Goal: Information Seeking & Learning: Learn about a topic

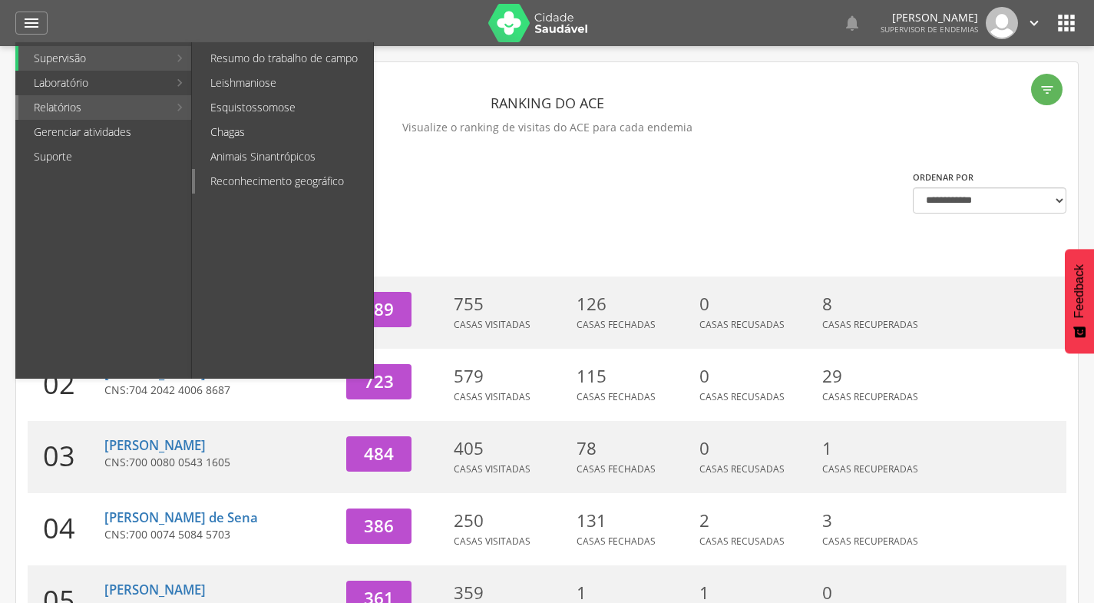
click at [230, 177] on link "Reconhecimento geográfico" at bounding box center [284, 181] width 178 height 25
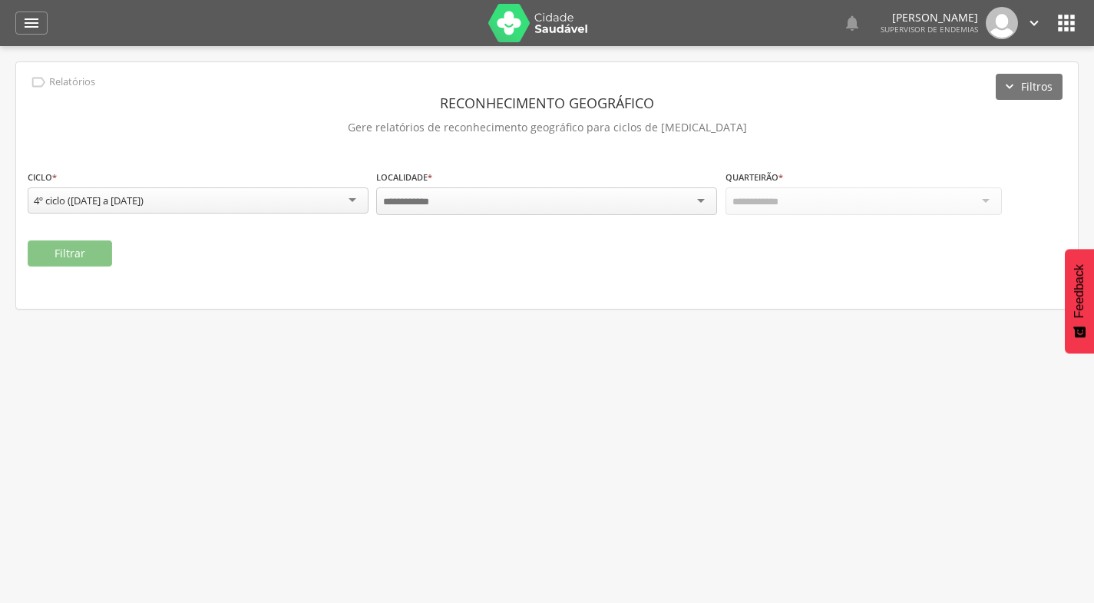
click at [545, 192] on div at bounding box center [546, 201] width 341 height 28
click at [792, 202] on div at bounding box center [864, 201] width 276 height 28
click at [90, 256] on button "Filtrar" at bounding box center [70, 253] width 84 height 26
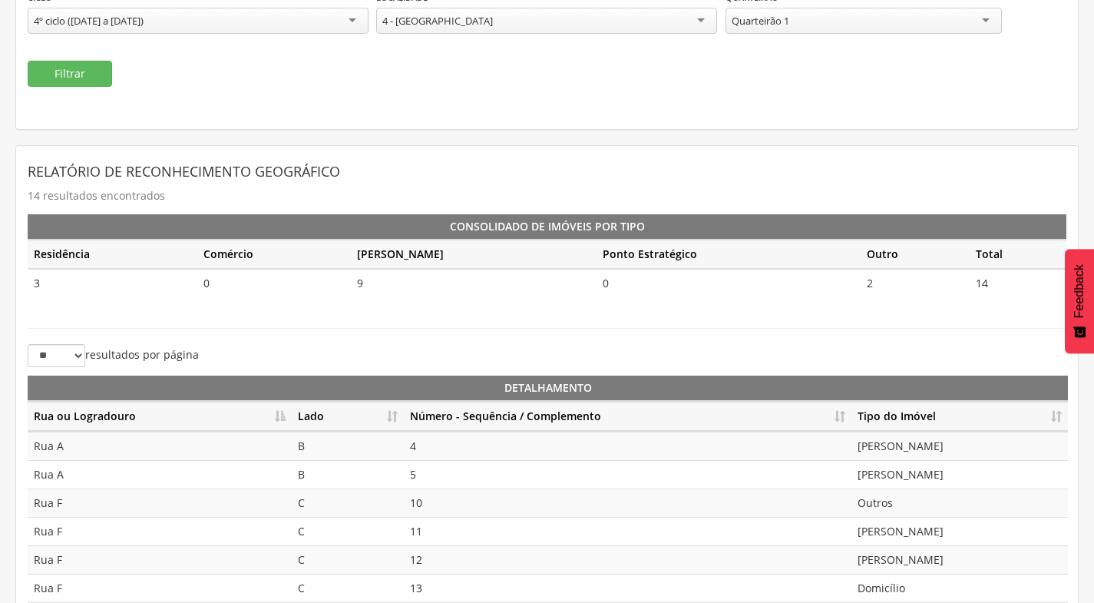
scroll to position [342, 0]
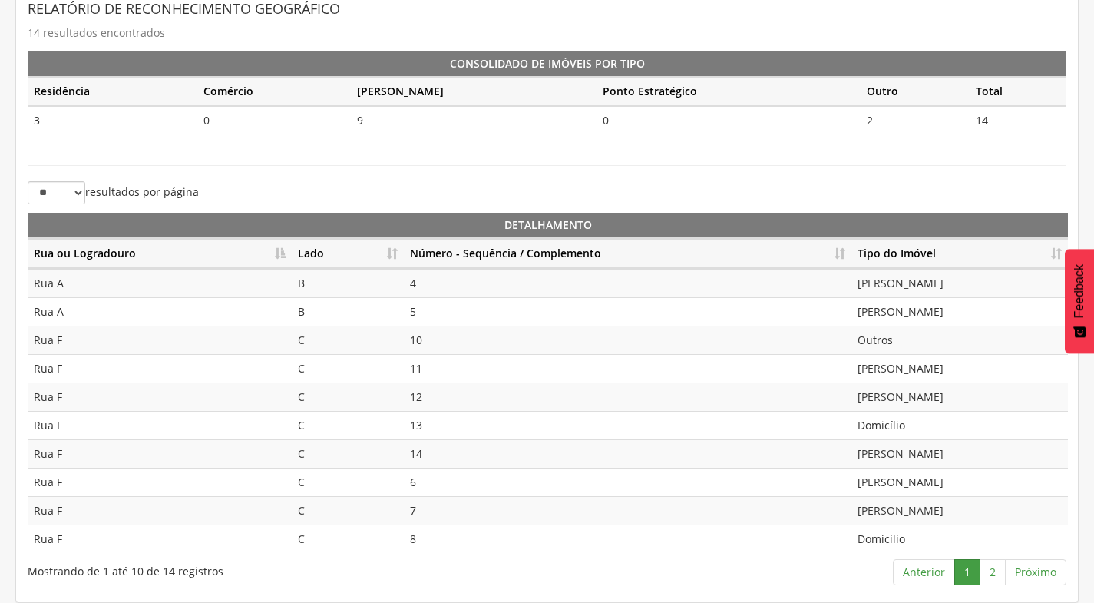
click at [839, 252] on th "Número - Sequência / Complemento" at bounding box center [628, 254] width 448 height 30
click at [998, 574] on link "2" at bounding box center [993, 572] width 26 height 26
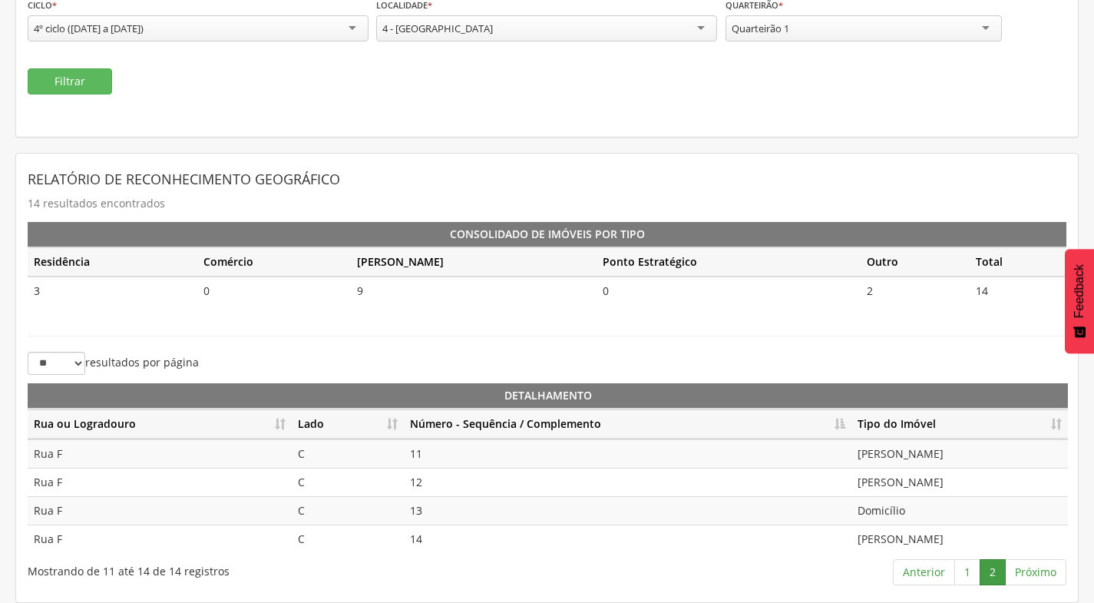
click at [917, 41] on div "**********" at bounding box center [864, 21] width 276 height 48
click at [913, 34] on div "Quarteirão 1" at bounding box center [864, 28] width 276 height 26
click at [90, 84] on button "Filtrar" at bounding box center [70, 81] width 84 height 26
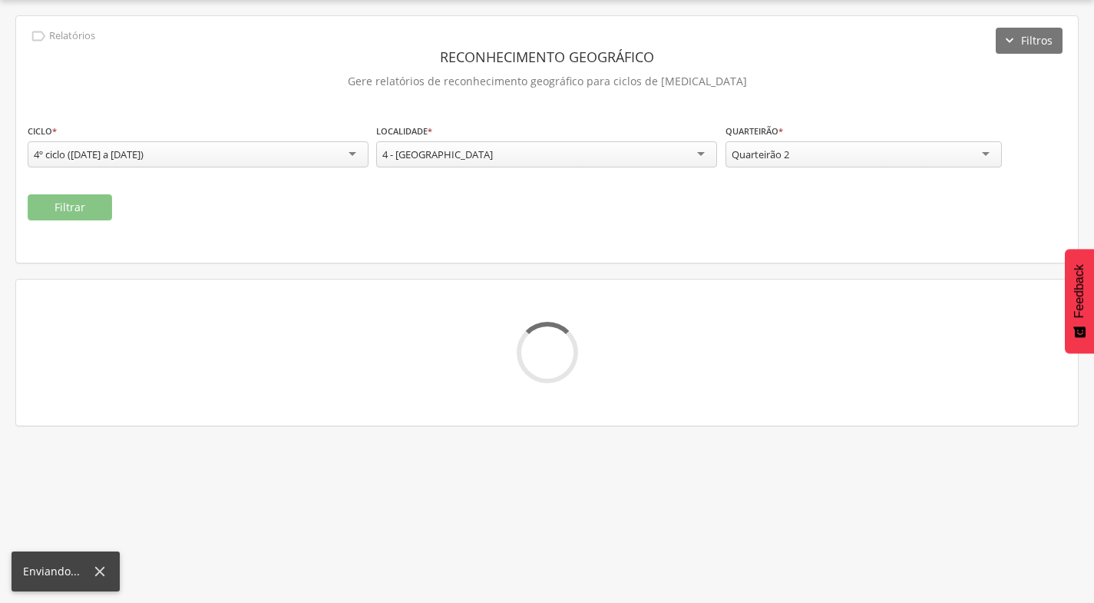
scroll to position [87, 0]
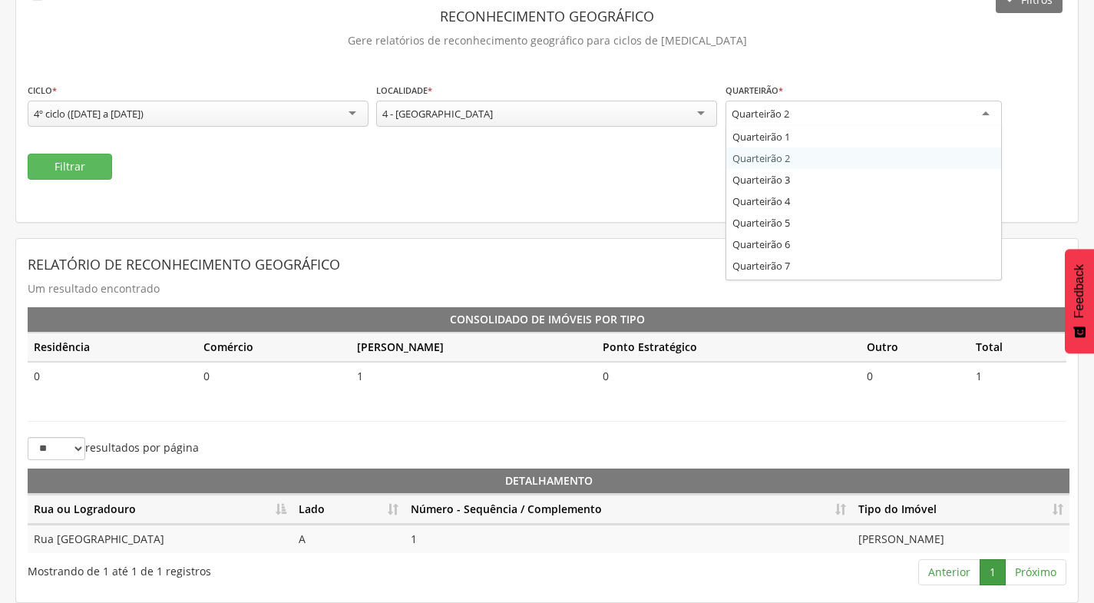
click at [832, 123] on div "Quarteirão 2" at bounding box center [864, 115] width 276 height 28
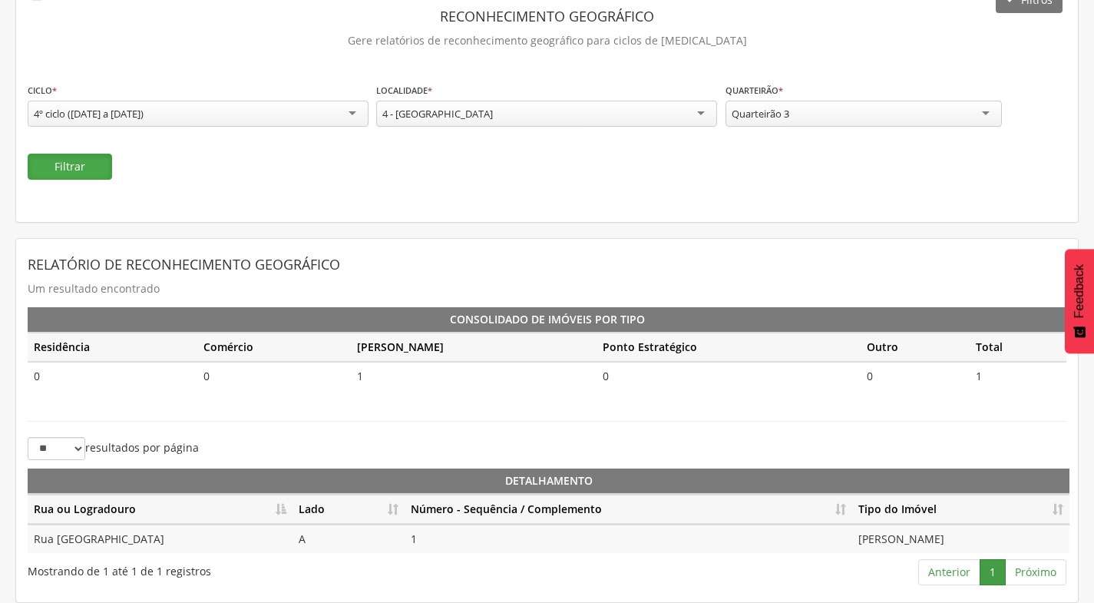
click at [56, 165] on button "Filtrar" at bounding box center [70, 167] width 84 height 26
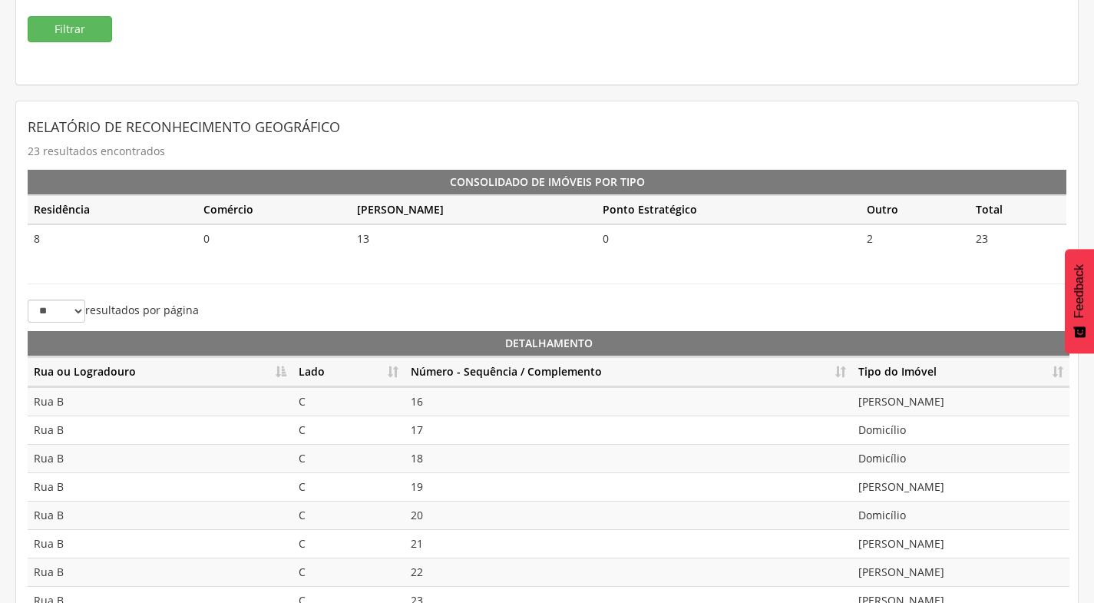
scroll to position [317, 0]
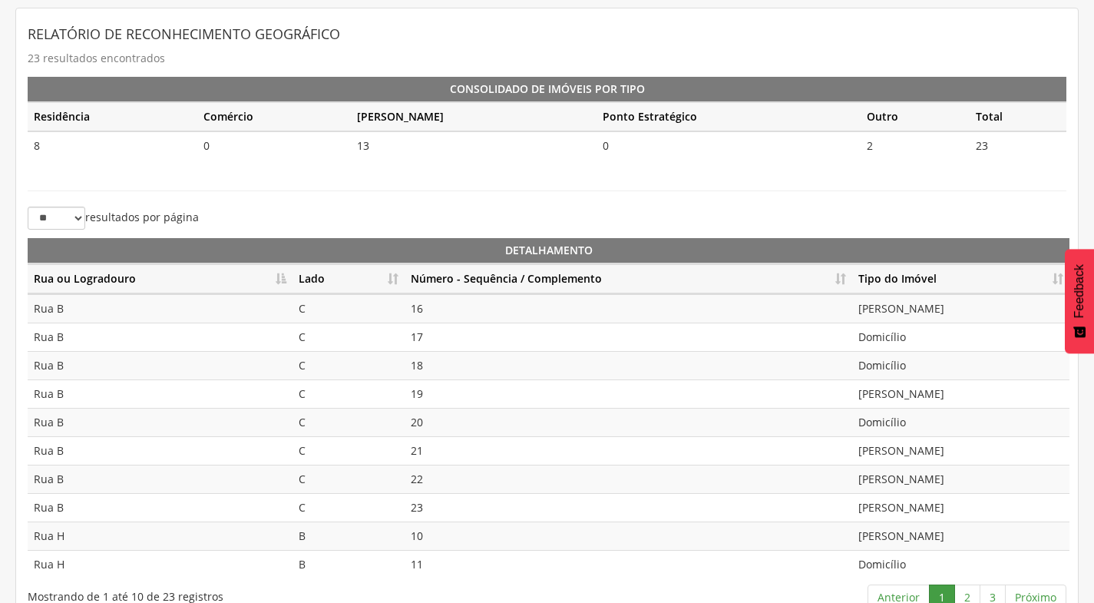
click at [838, 277] on th "Número - Sequência / Complemento" at bounding box center [629, 279] width 448 height 30
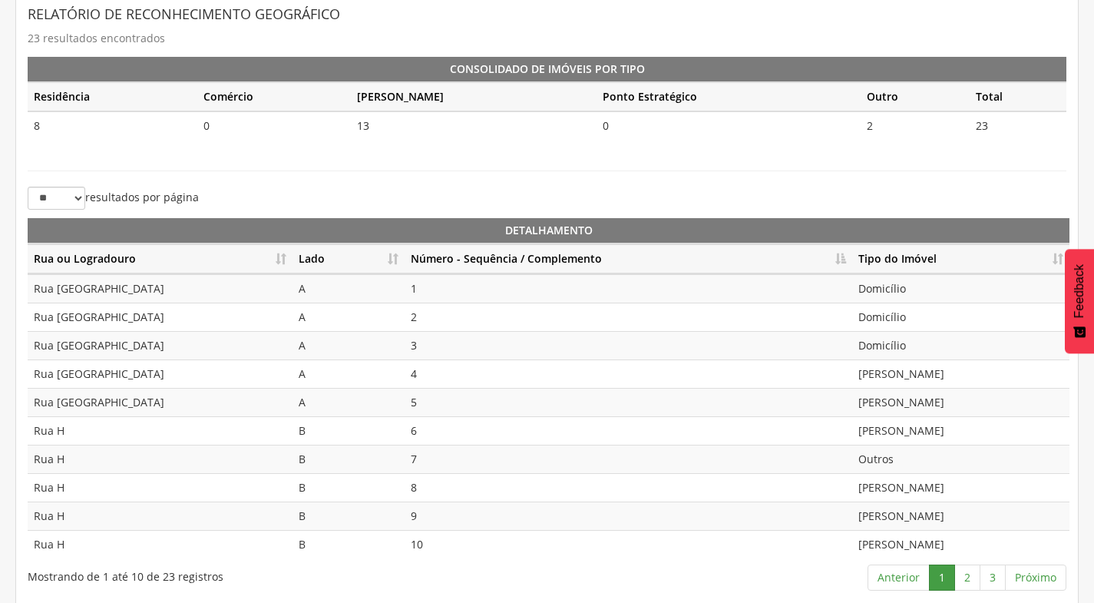
scroll to position [342, 0]
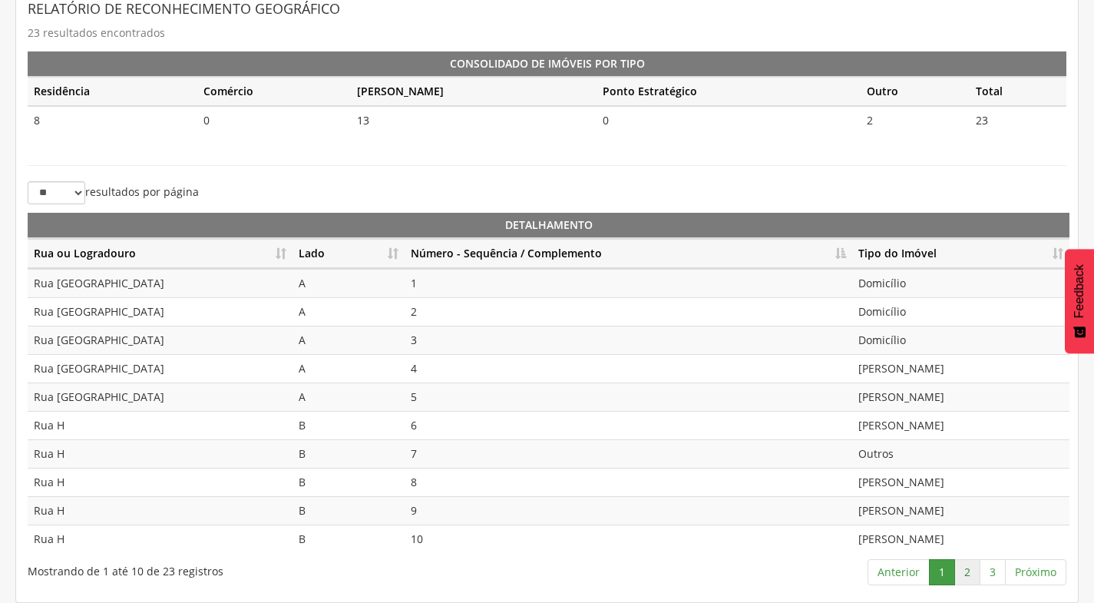
click at [971, 568] on link "2" at bounding box center [967, 572] width 26 height 26
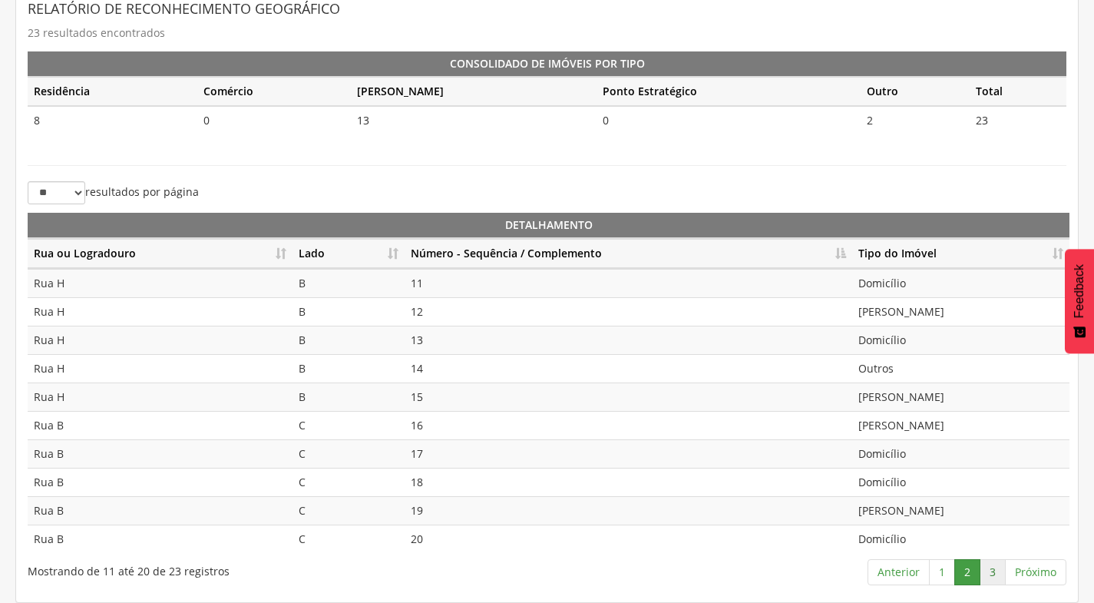
click at [989, 568] on link "3" at bounding box center [993, 572] width 26 height 26
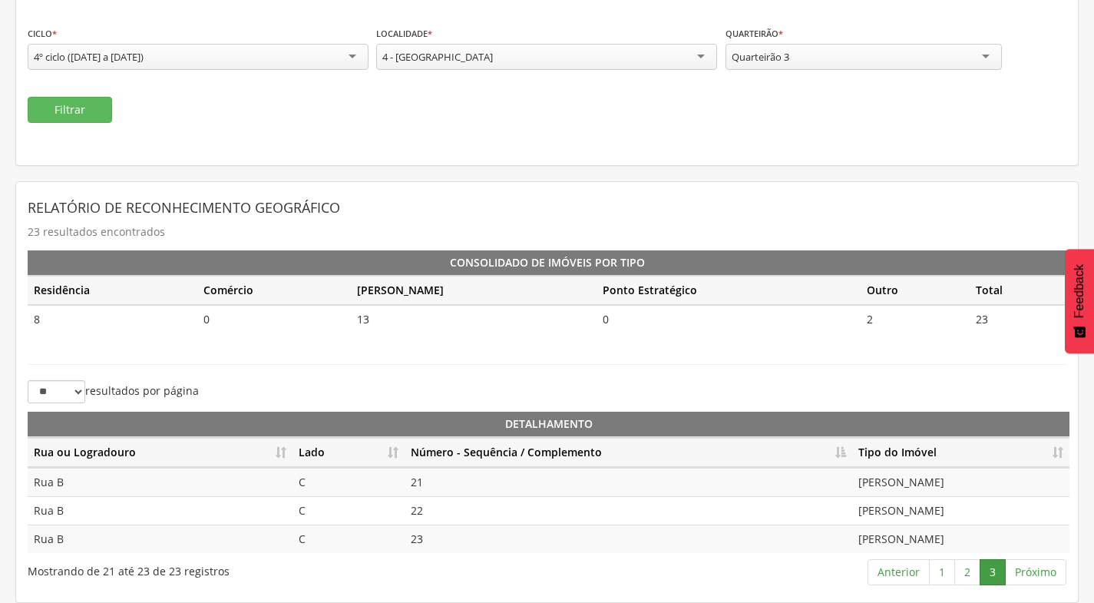
click at [921, 56] on div "Quarteirão 3" at bounding box center [864, 57] width 276 height 26
click at [64, 113] on button "Filtrar" at bounding box center [70, 110] width 84 height 26
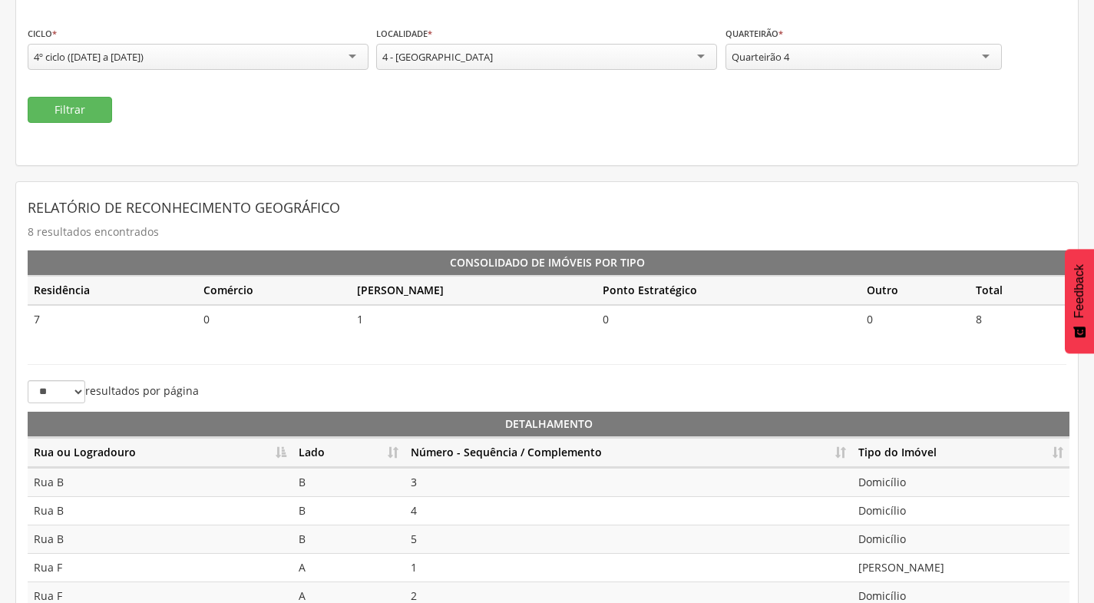
click at [834, 447] on th "Número - Sequência / Complemento" at bounding box center [629, 453] width 448 height 30
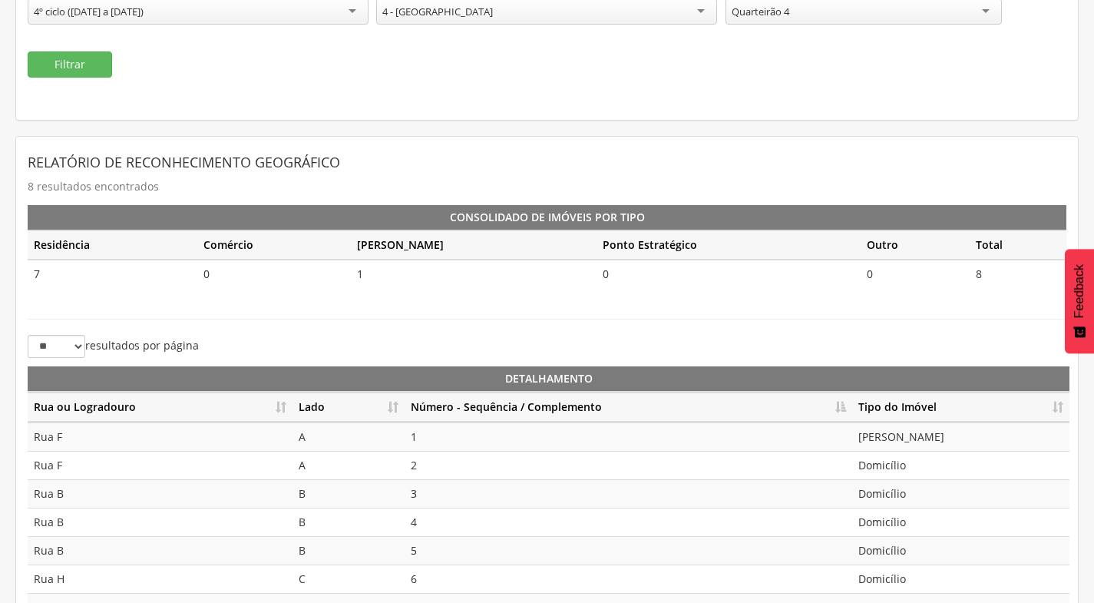
scroll to position [55, 0]
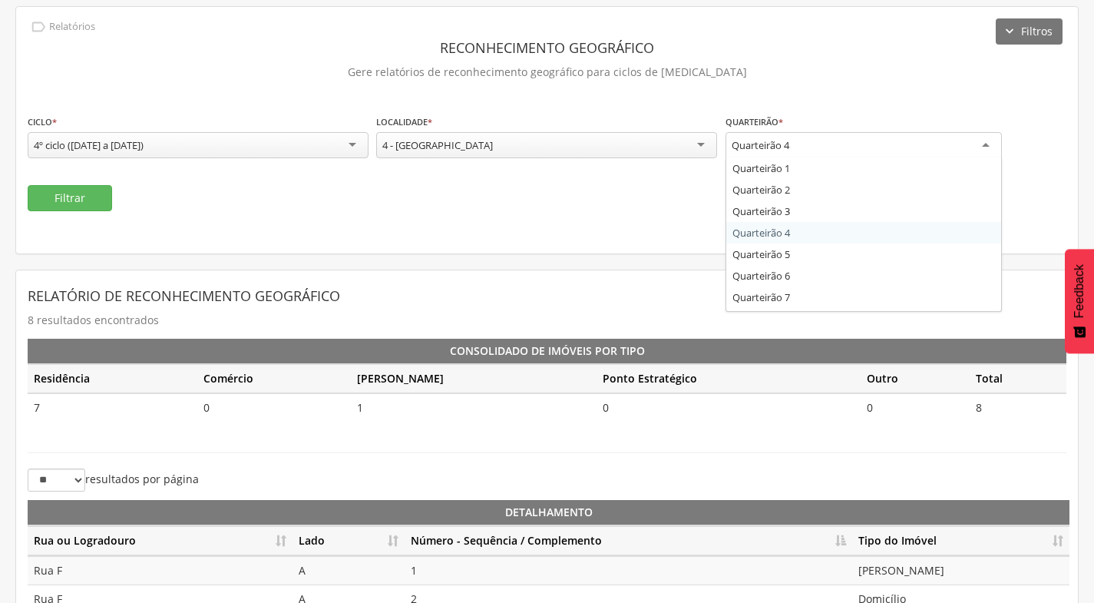
click at [833, 140] on div "Quarteirão 4" at bounding box center [864, 146] width 276 height 28
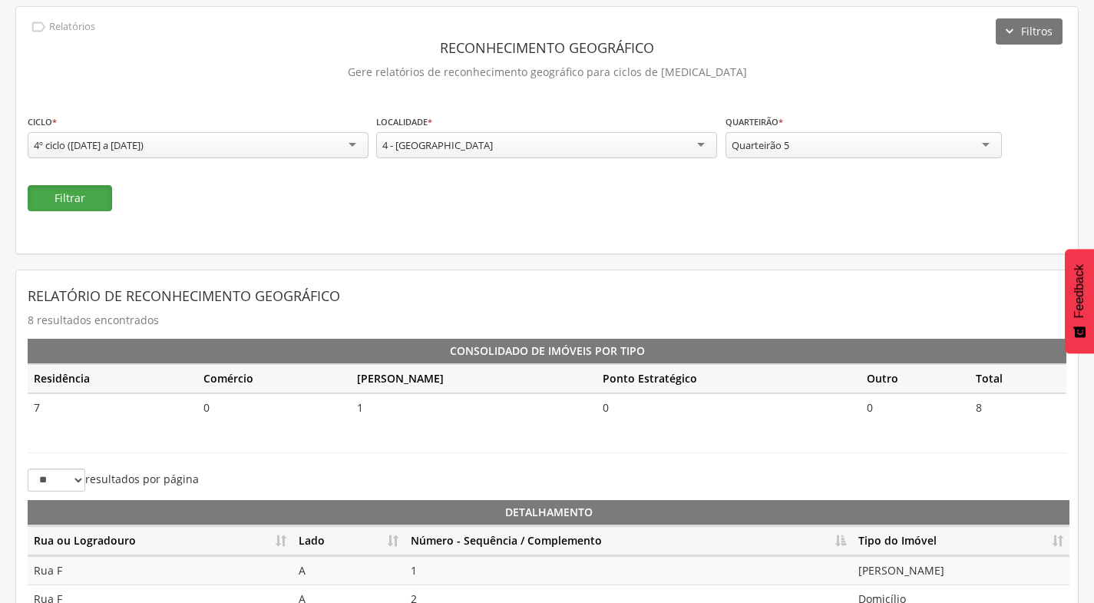
click at [103, 193] on button "Filtrar" at bounding box center [70, 198] width 84 height 26
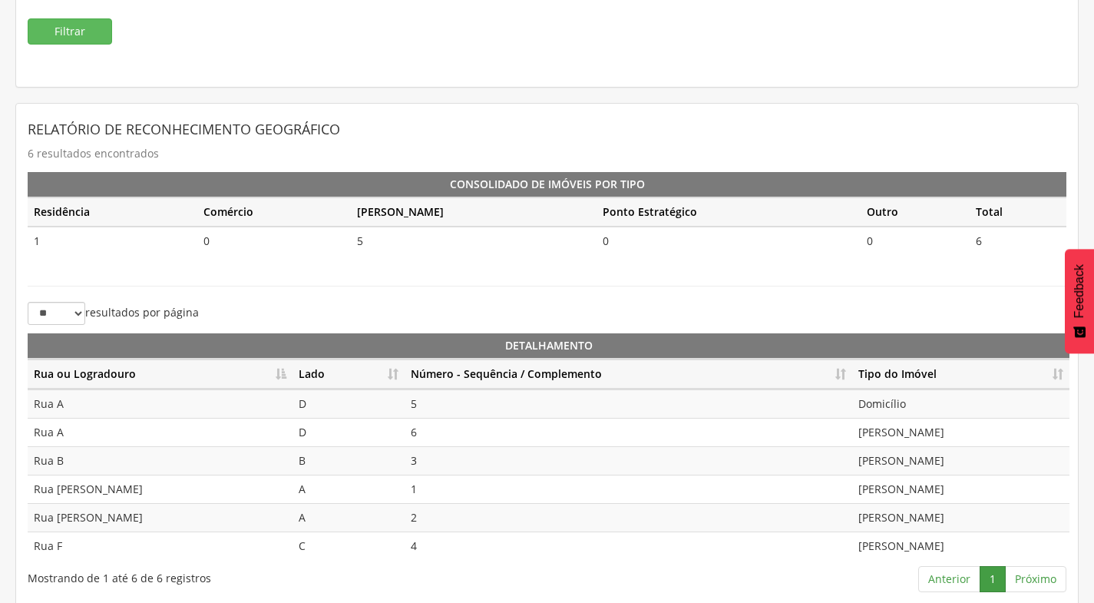
scroll to position [229, 0]
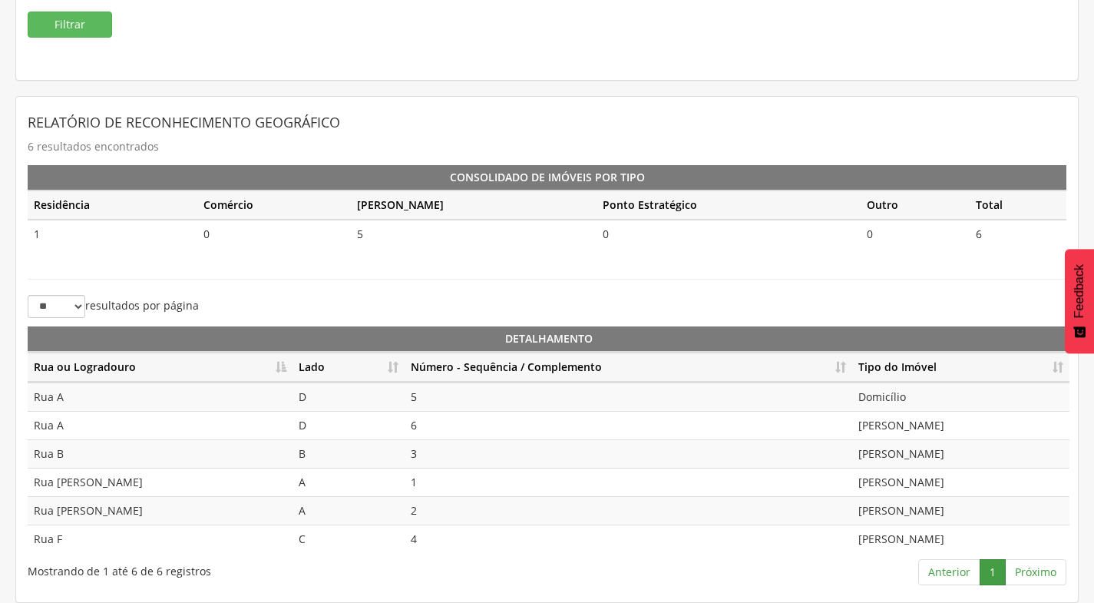
click at [840, 367] on th "Número - Sequência / Complemento" at bounding box center [629, 367] width 448 height 30
click at [399, 368] on th "Lado" at bounding box center [349, 367] width 112 height 30
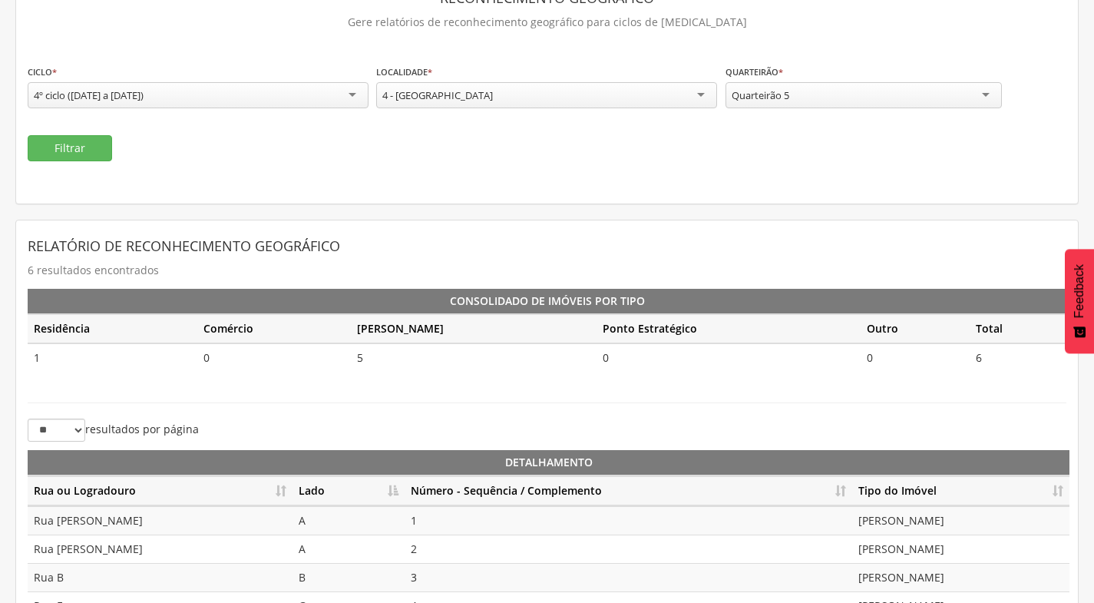
scroll to position [0, 0]
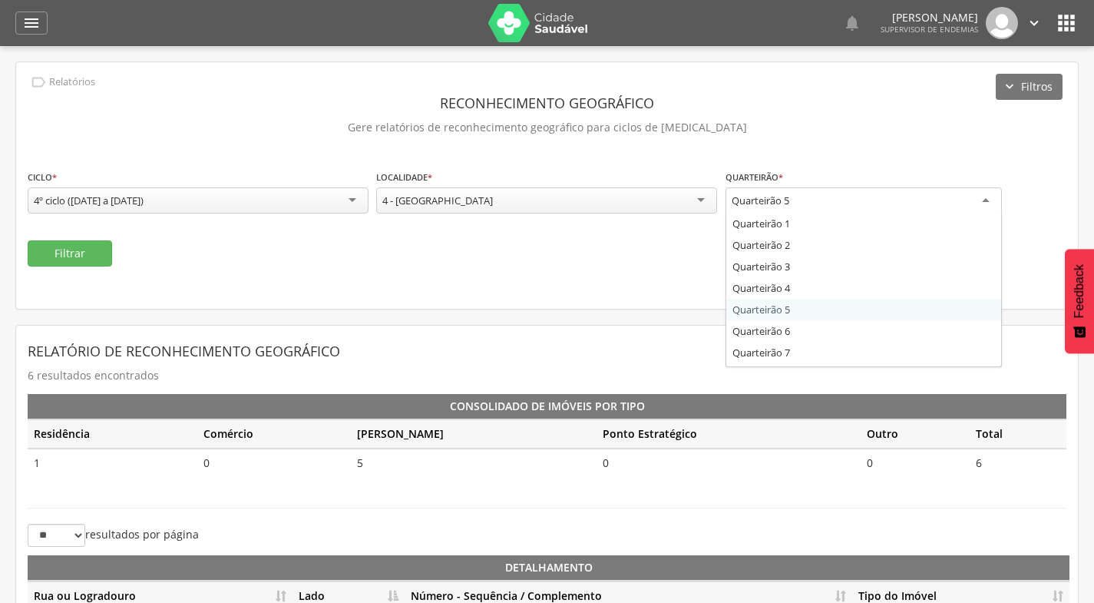
click at [819, 207] on div "Quarteirão 5" at bounding box center [864, 201] width 276 height 28
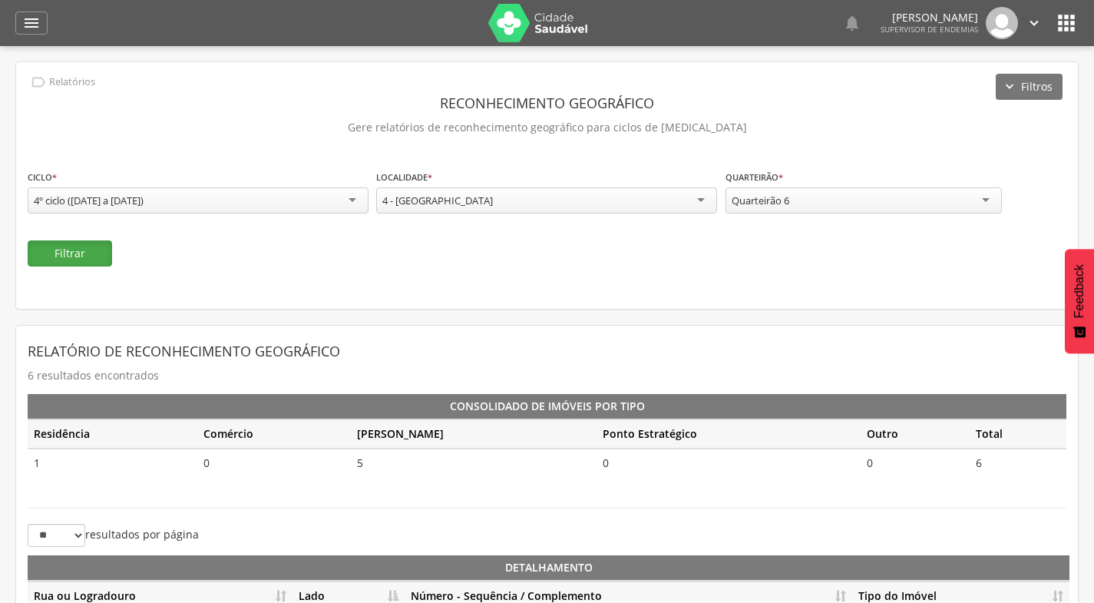
click at [71, 250] on button "Filtrar" at bounding box center [70, 253] width 84 height 26
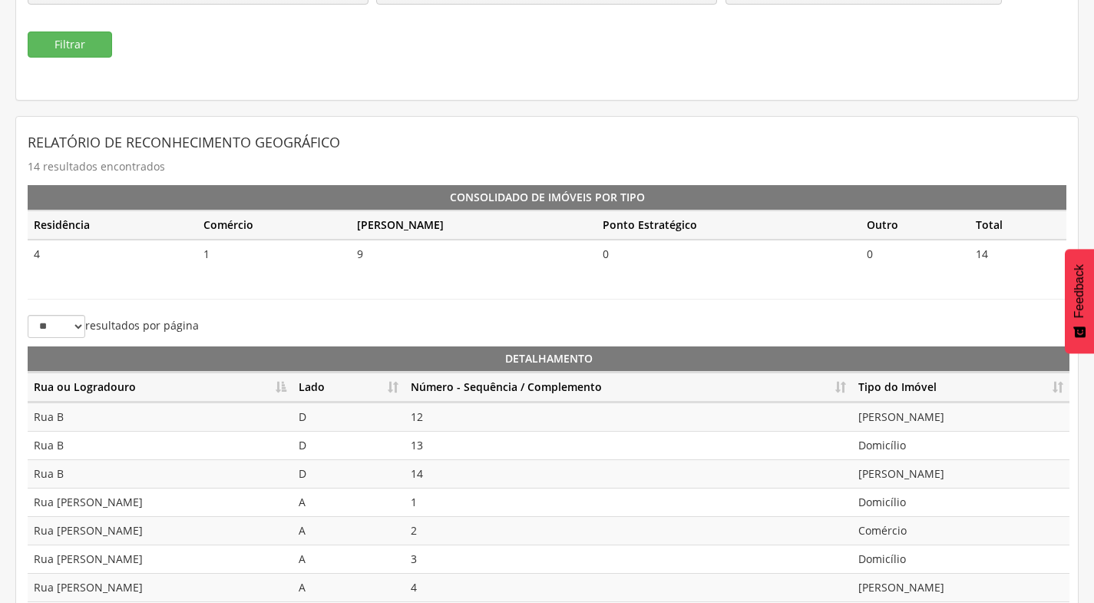
scroll to position [307, 0]
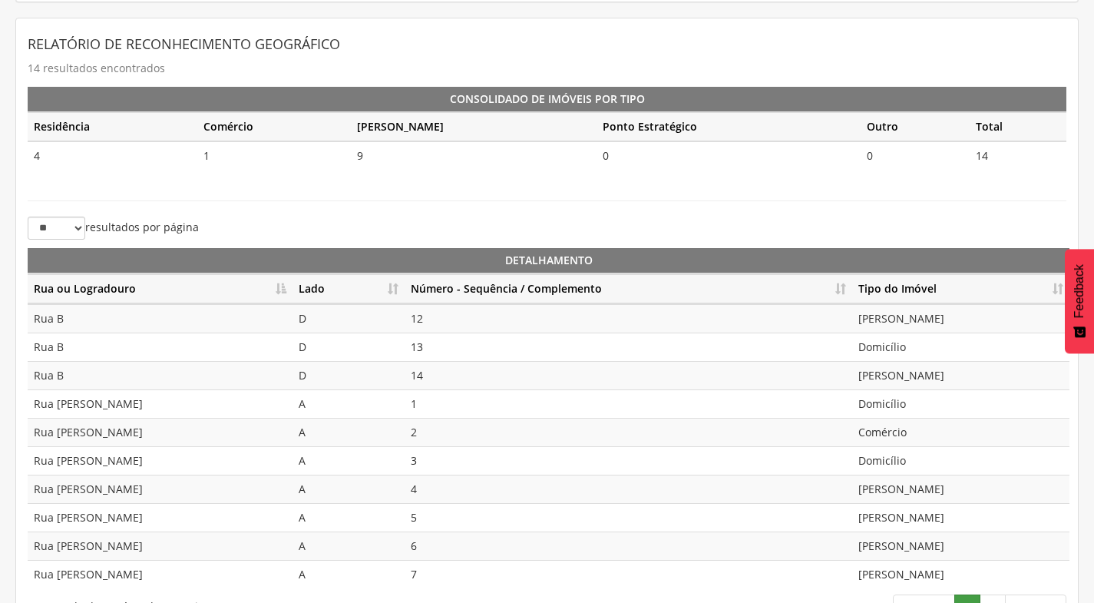
click at [834, 286] on th "Número - Sequência / Complemento" at bounding box center [629, 289] width 448 height 30
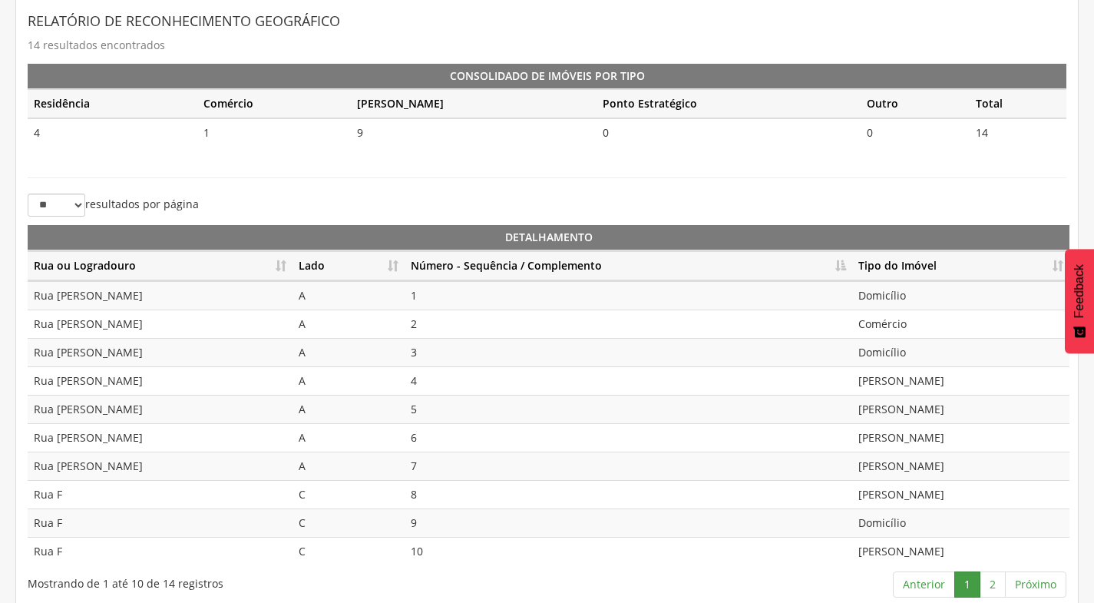
scroll to position [342, 0]
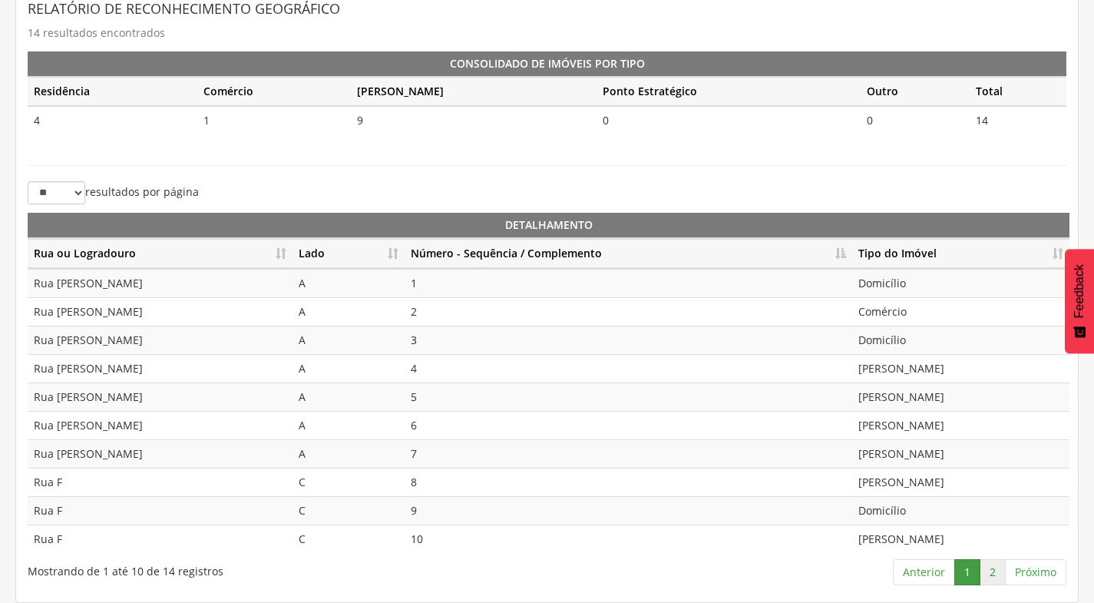
click at [994, 570] on link "2" at bounding box center [993, 572] width 26 height 26
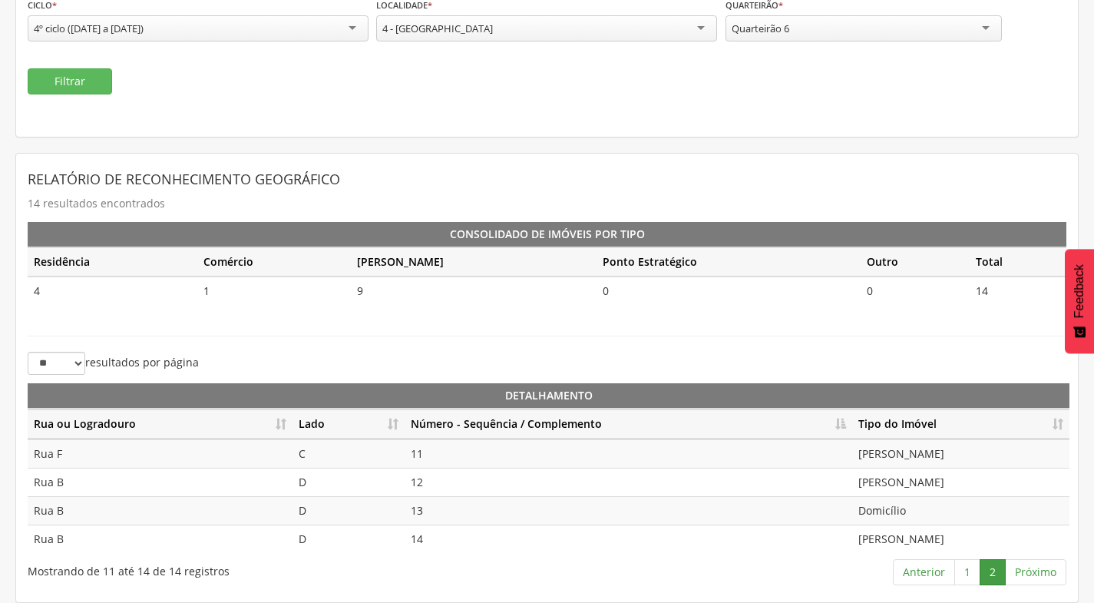
click at [957, 33] on div "Quarteirão 6" at bounding box center [864, 28] width 276 height 26
click at [91, 83] on button "Filtrar" at bounding box center [70, 81] width 84 height 26
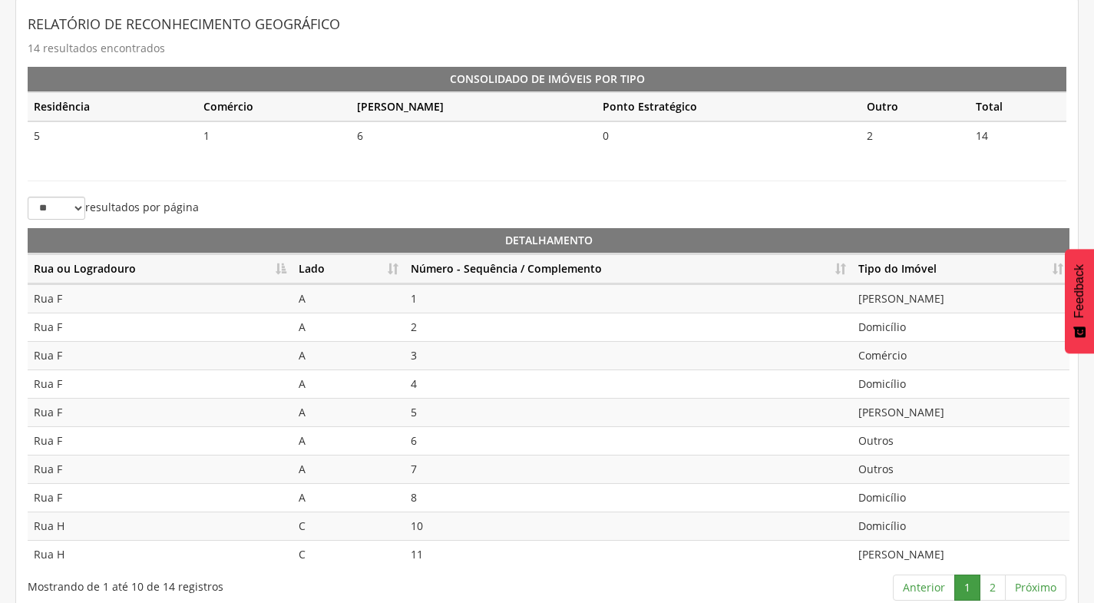
scroll to position [342, 0]
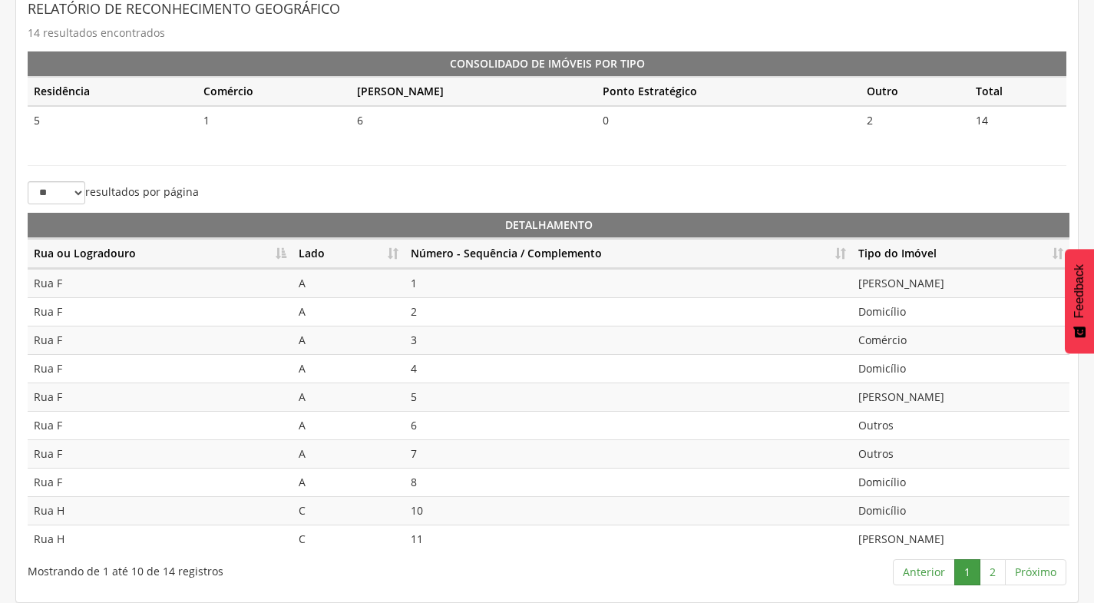
click at [843, 245] on th "Número - Sequência / Complemento" at bounding box center [629, 254] width 448 height 30
click at [843, 250] on th "Número - Sequência / Complemento" at bounding box center [629, 254] width 448 height 30
click at [996, 574] on link "2" at bounding box center [993, 572] width 26 height 26
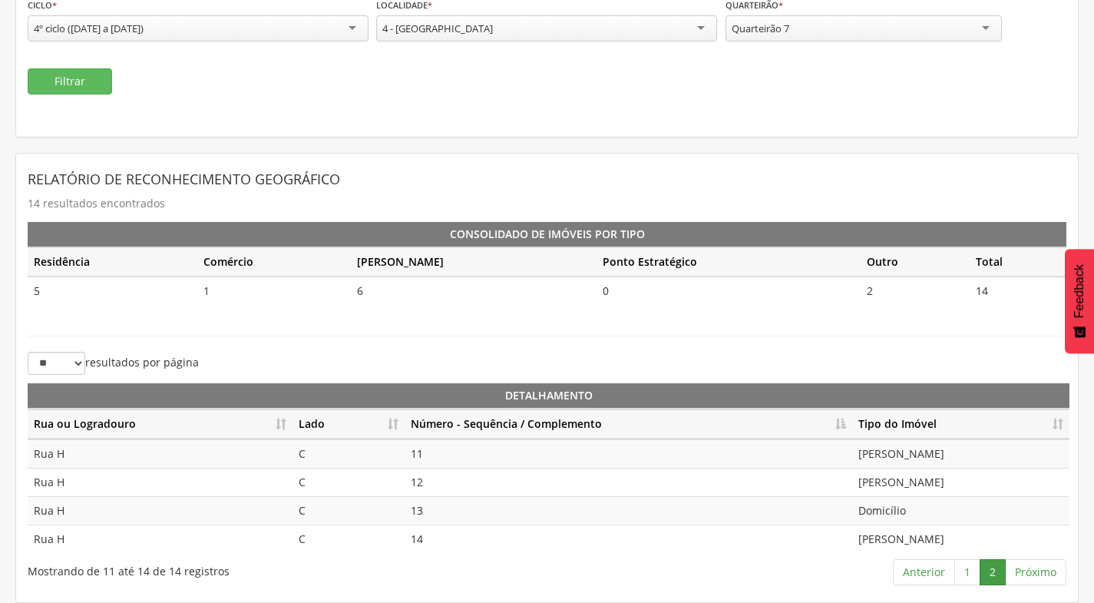
scroll to position [172, 0]
click at [776, 31] on div "Quarteirão 7" at bounding box center [761, 28] width 58 height 14
click at [92, 81] on button "Filtrar" at bounding box center [70, 81] width 84 height 26
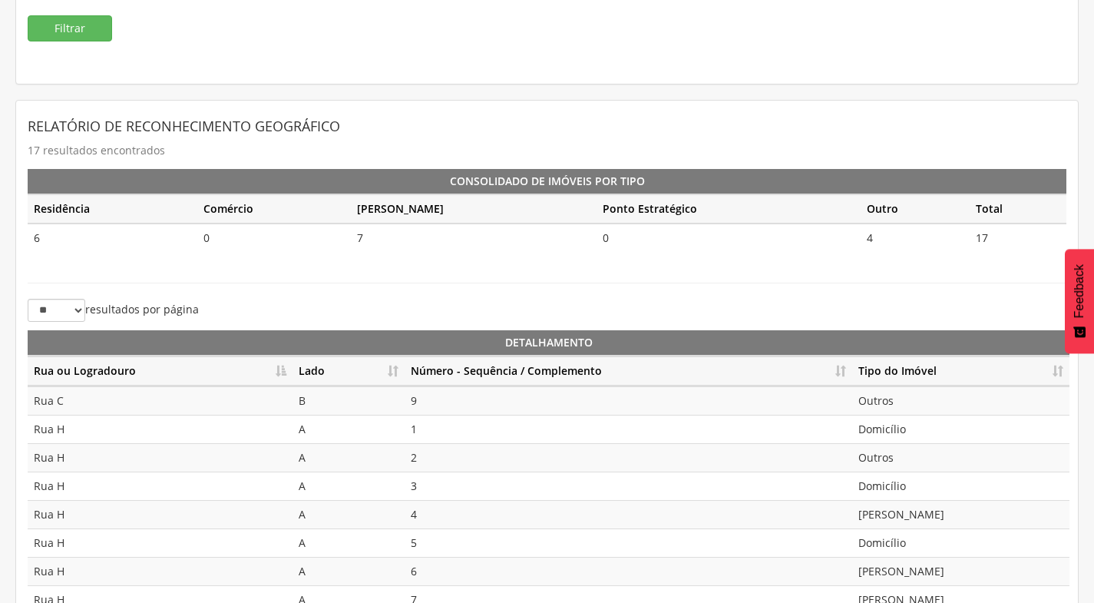
scroll to position [342, 0]
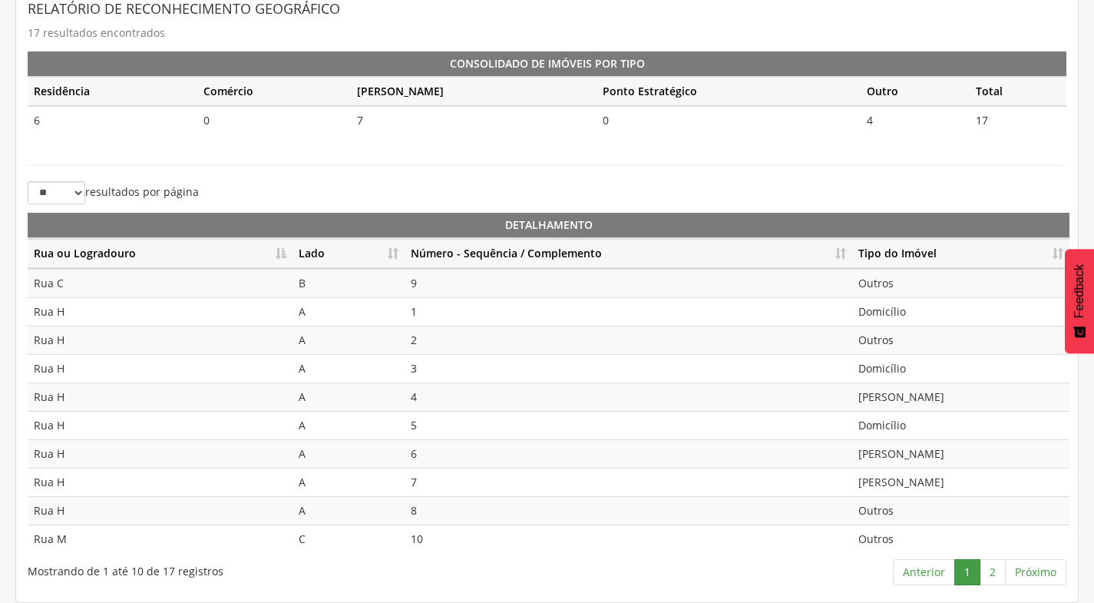
click at [840, 246] on th "Número - Sequência / Complemento" at bounding box center [629, 254] width 448 height 30
click at [996, 574] on link "2" at bounding box center [993, 572] width 26 height 26
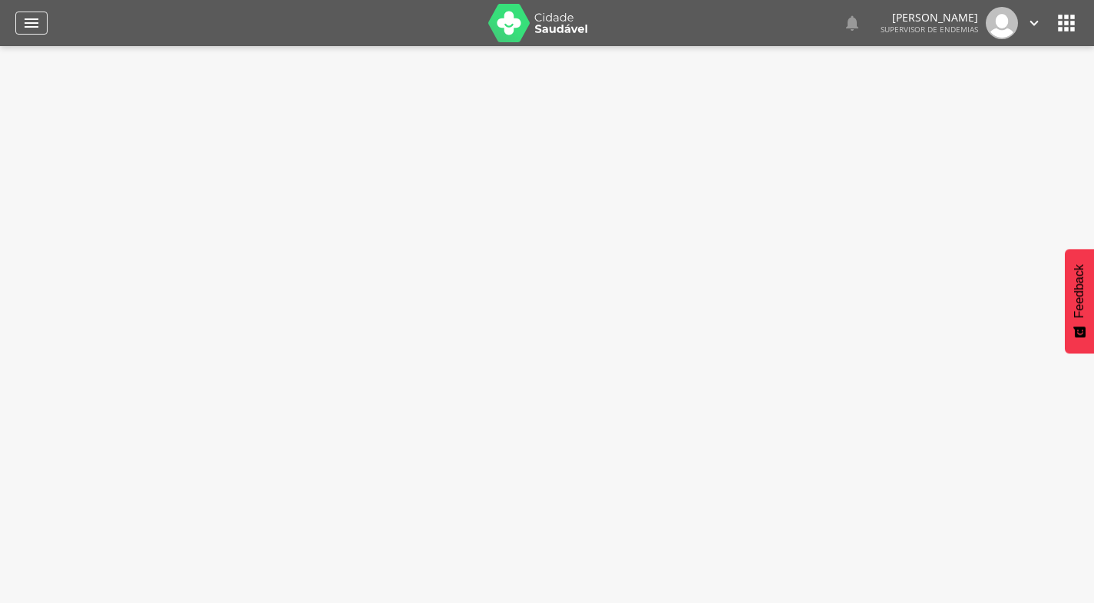
click at [38, 21] on icon "" at bounding box center [31, 23] width 18 height 18
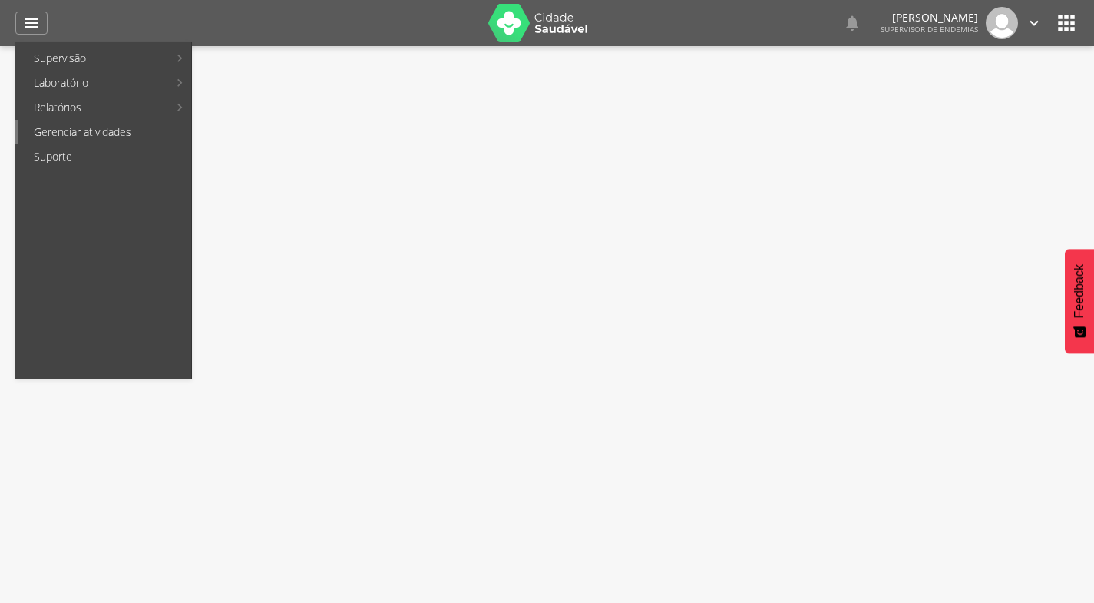
click at [97, 127] on link "Gerenciar atividades" at bounding box center [104, 132] width 173 height 25
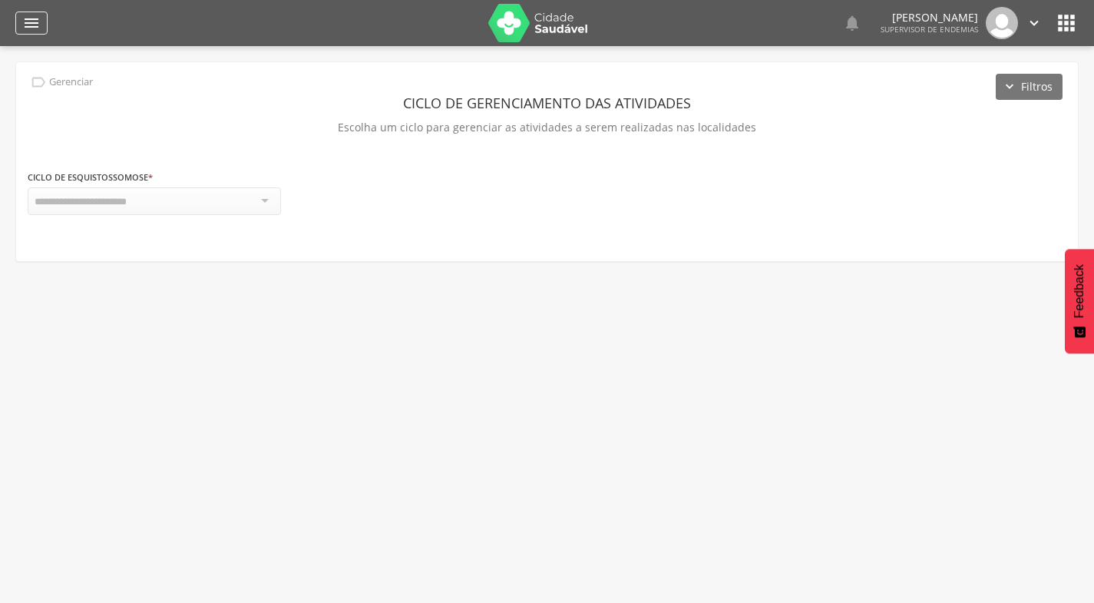
click at [35, 28] on icon "" at bounding box center [31, 23] width 18 height 18
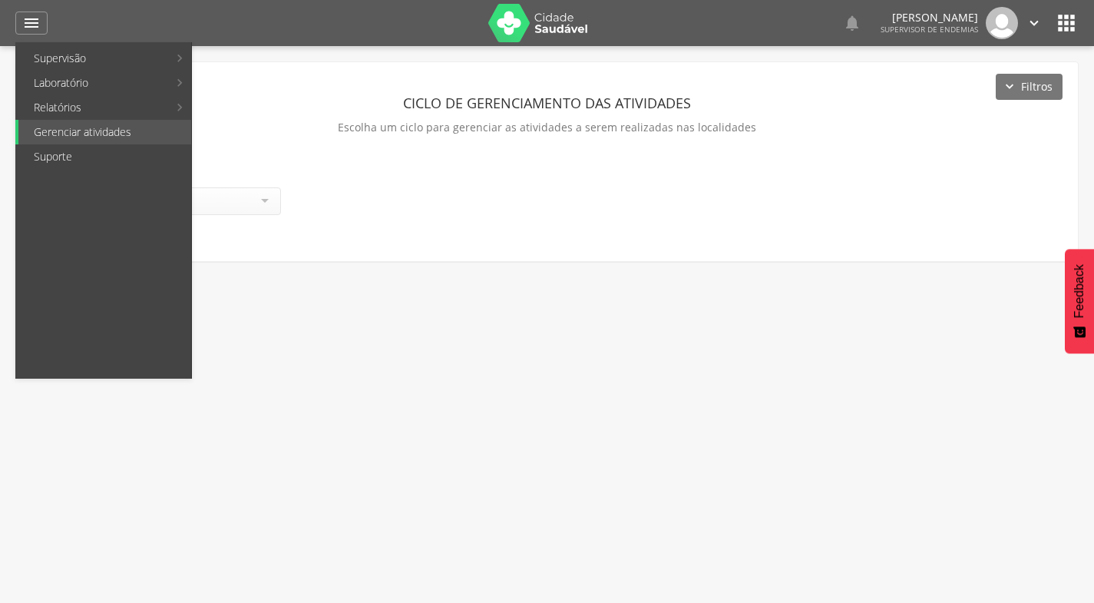
click at [226, 178] on link "Reconhecimento geográfico" at bounding box center [284, 181] width 178 height 25
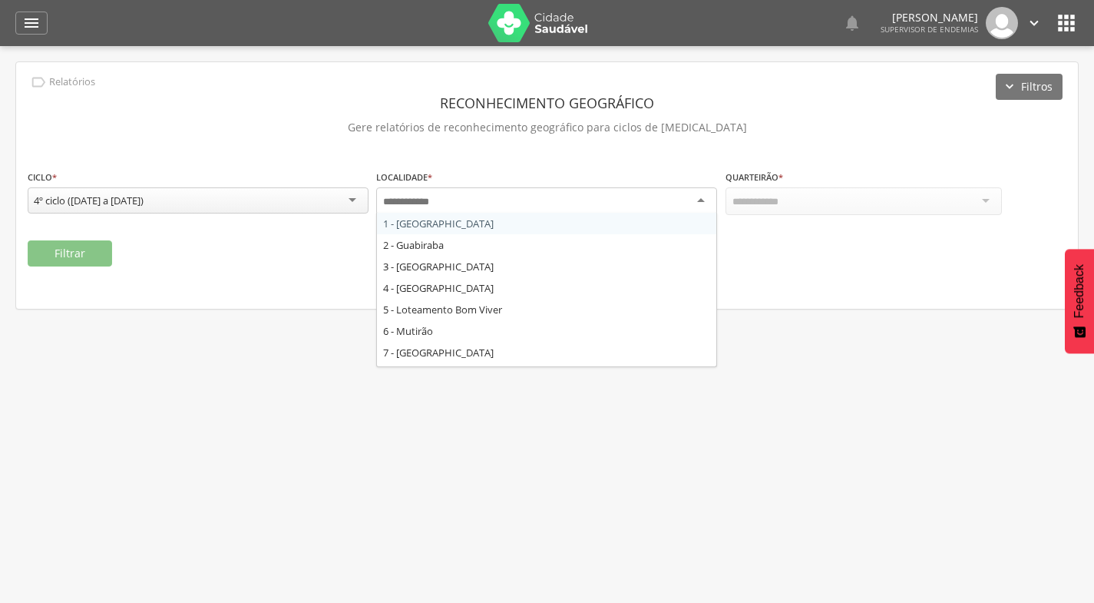
click at [576, 198] on div at bounding box center [546, 201] width 341 height 28
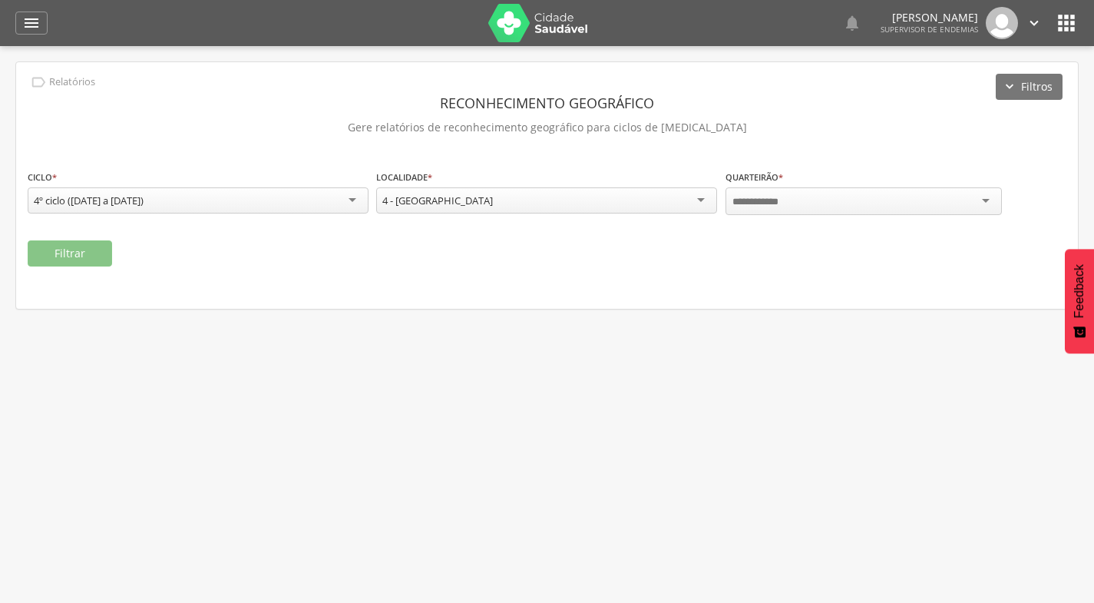
click at [855, 195] on div at bounding box center [864, 201] width 276 height 28
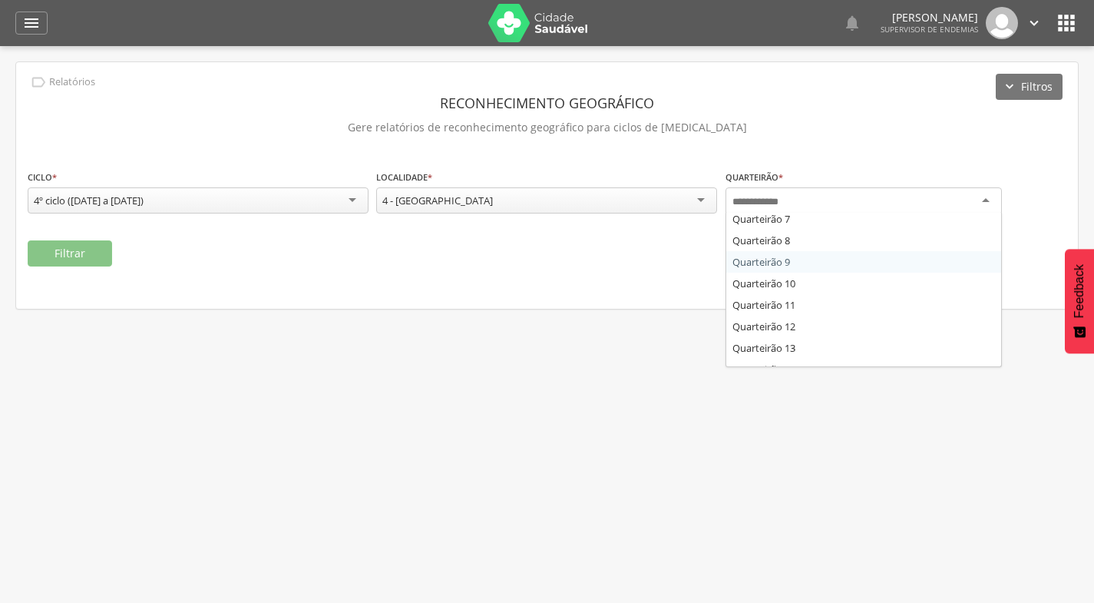
scroll to position [154, 0]
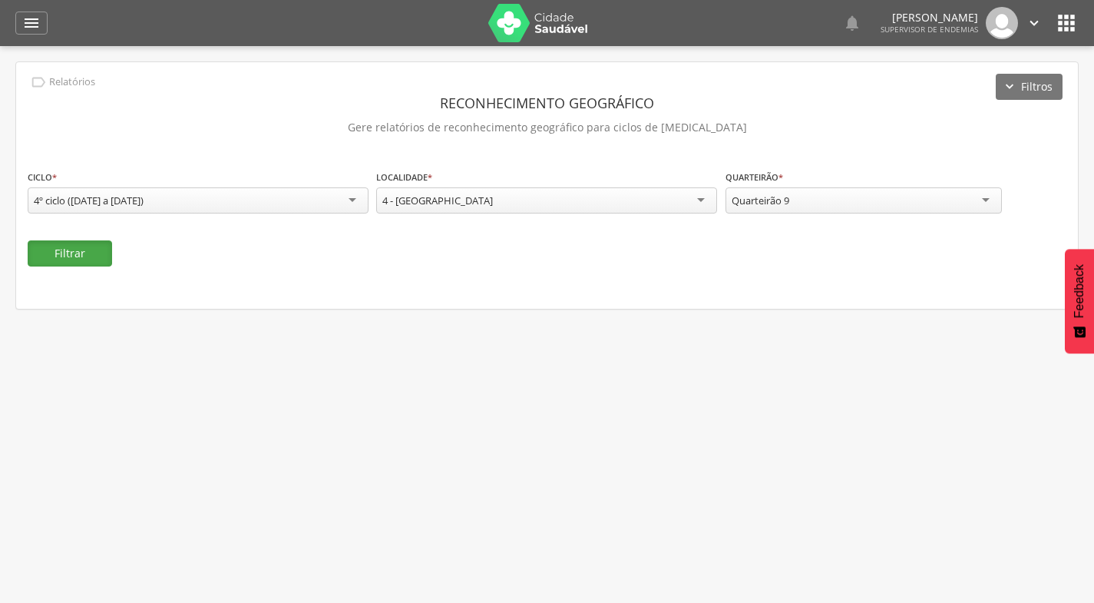
click at [101, 255] on button "Filtrar" at bounding box center [70, 253] width 84 height 26
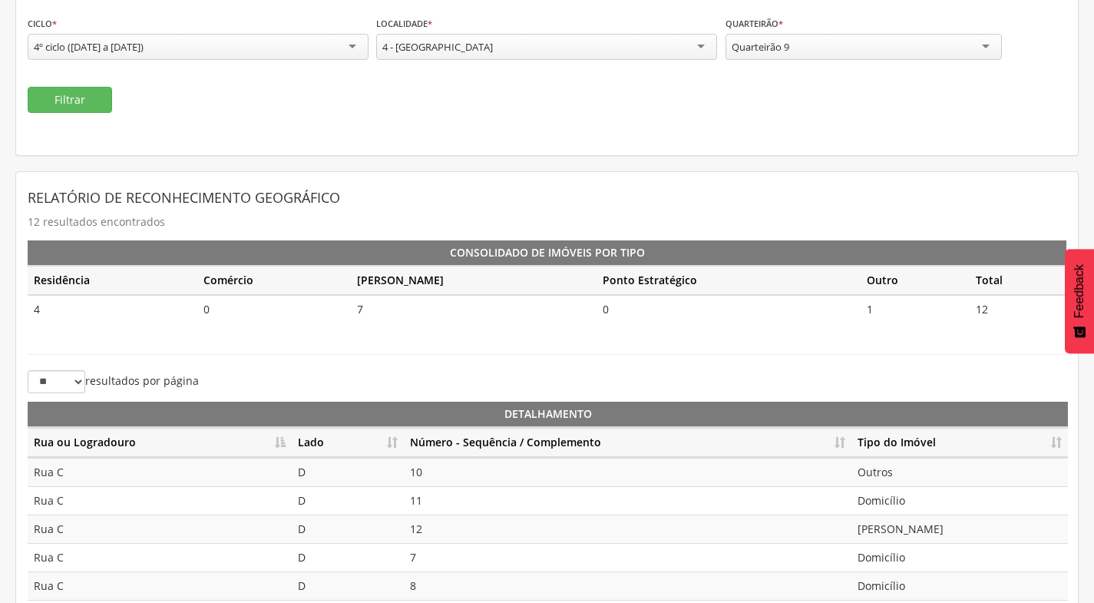
click at [835, 441] on th "Número - Sequência / Complemento" at bounding box center [628, 443] width 448 height 30
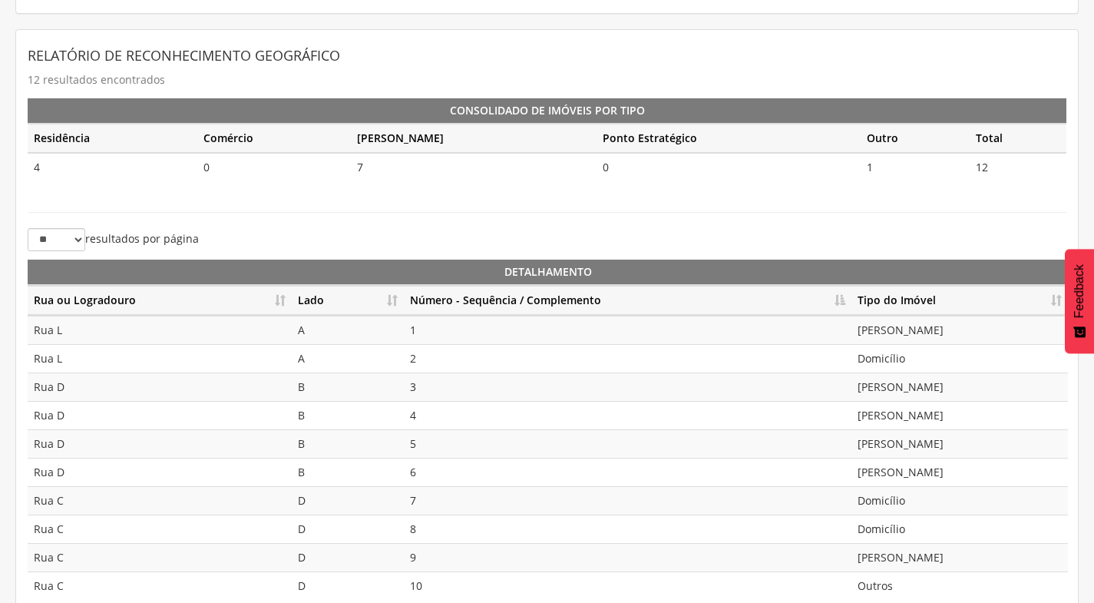
scroll to position [342, 0]
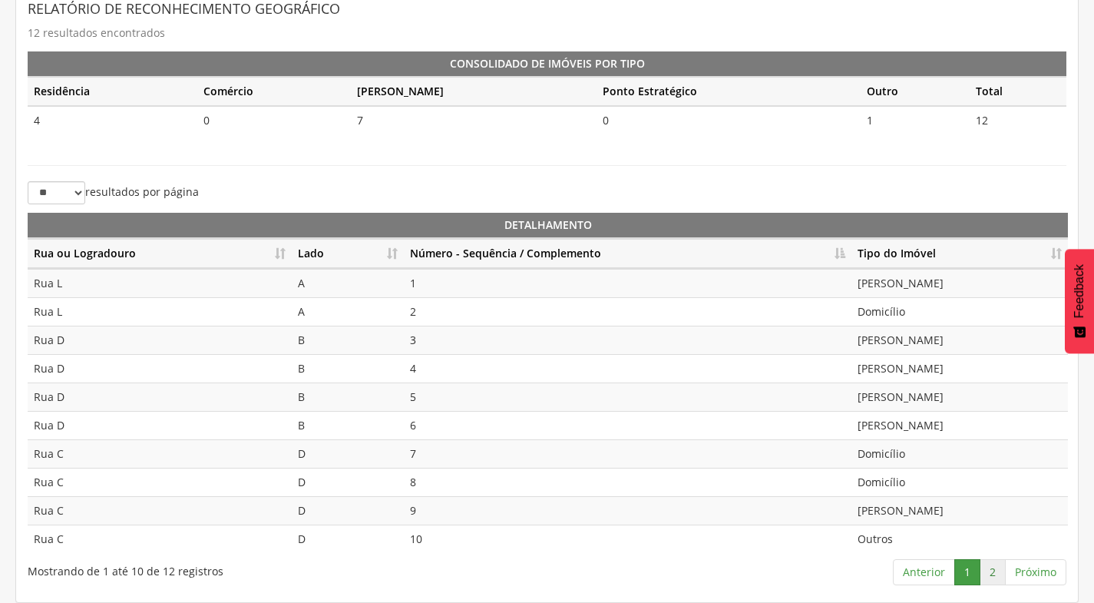
click at [986, 572] on link "2" at bounding box center [993, 572] width 26 height 26
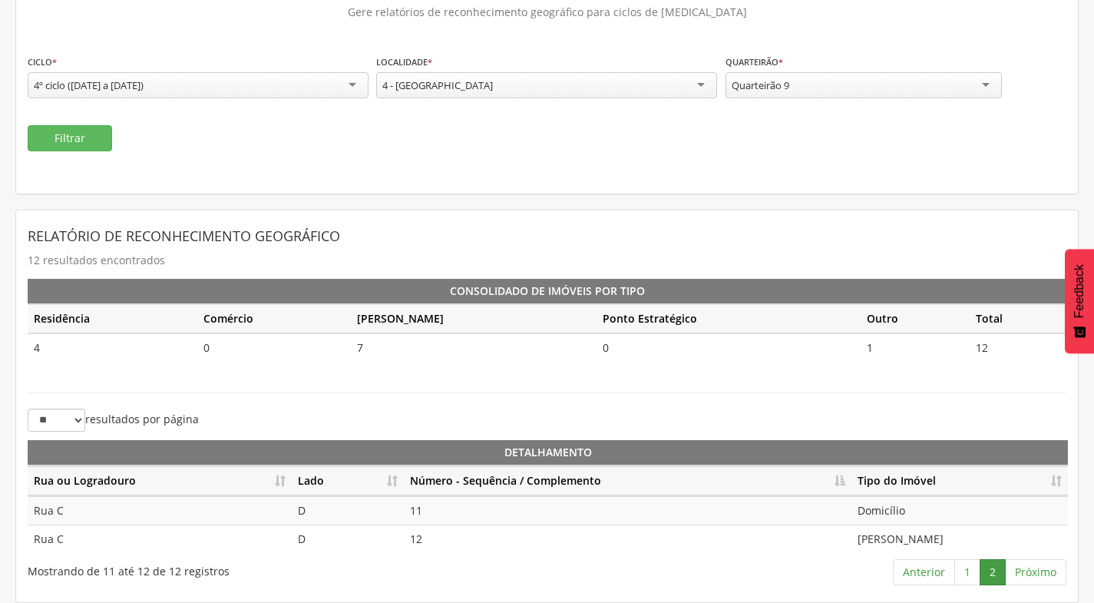
scroll to position [115, 0]
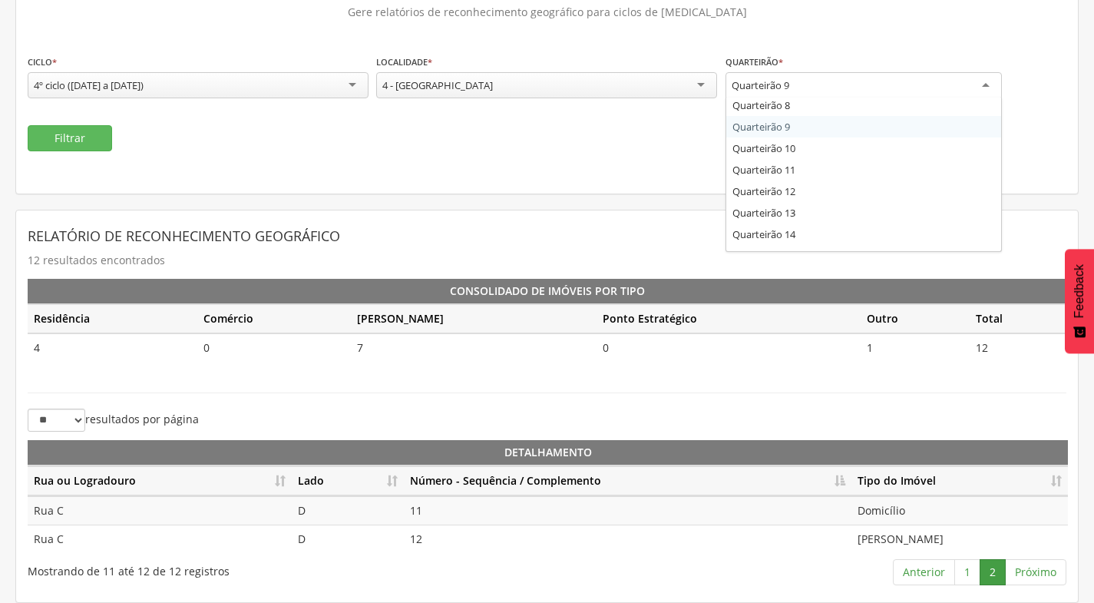
click at [799, 84] on div "Quarteirão 9" at bounding box center [864, 86] width 276 height 28
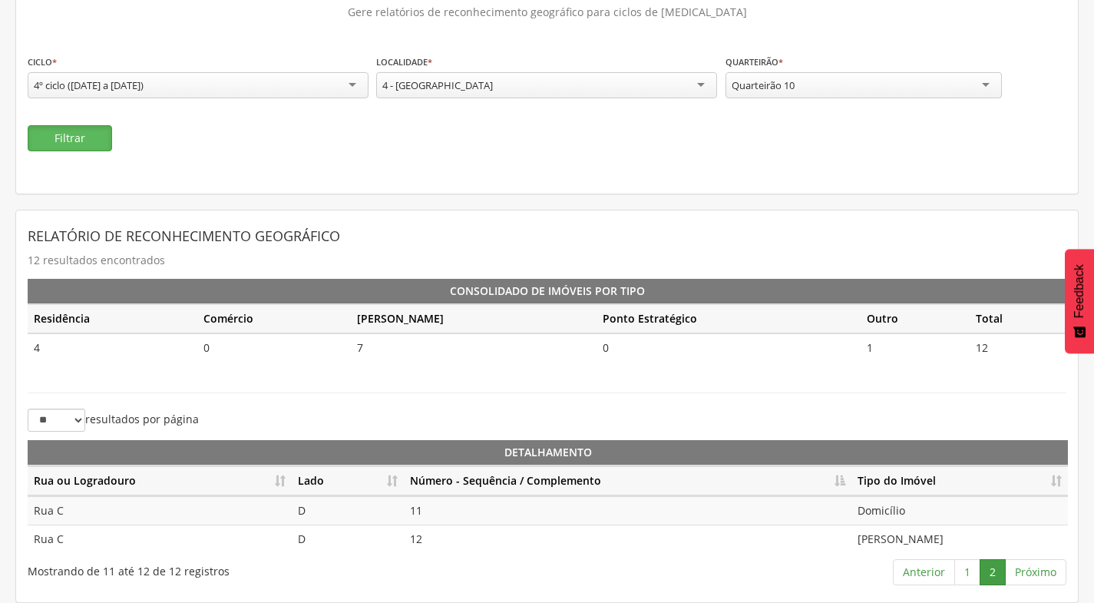
click at [73, 136] on button "Filtrar" at bounding box center [70, 138] width 84 height 26
click at [835, 483] on th "Número - Sequência / Complemento" at bounding box center [629, 481] width 448 height 30
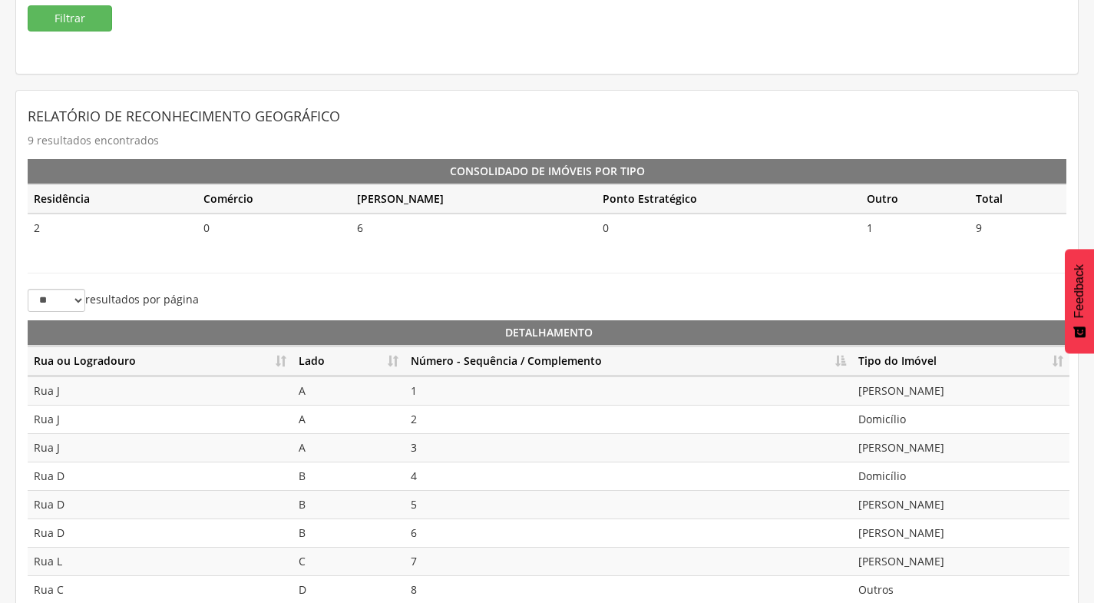
scroll to position [160, 0]
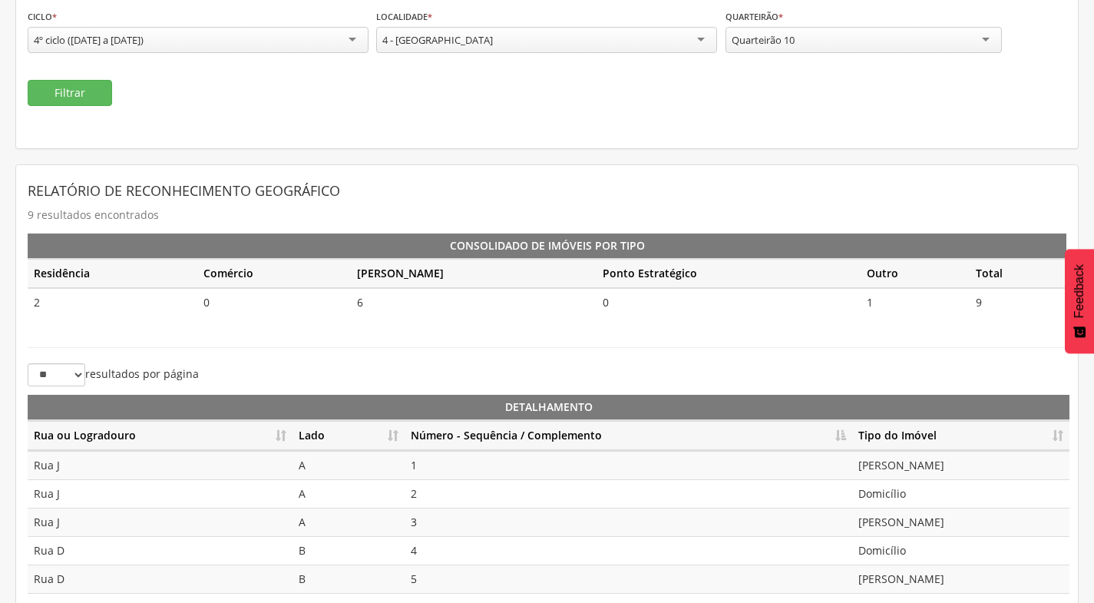
click at [930, 43] on div "Quarteirão 10" at bounding box center [864, 40] width 276 height 26
click at [831, 50] on div "Quarteirão 12" at bounding box center [864, 40] width 276 height 26
click at [119, 70] on fieldset "**********" at bounding box center [547, 57] width 1039 height 98
click at [96, 80] on button "Filtrar" at bounding box center [70, 93] width 84 height 26
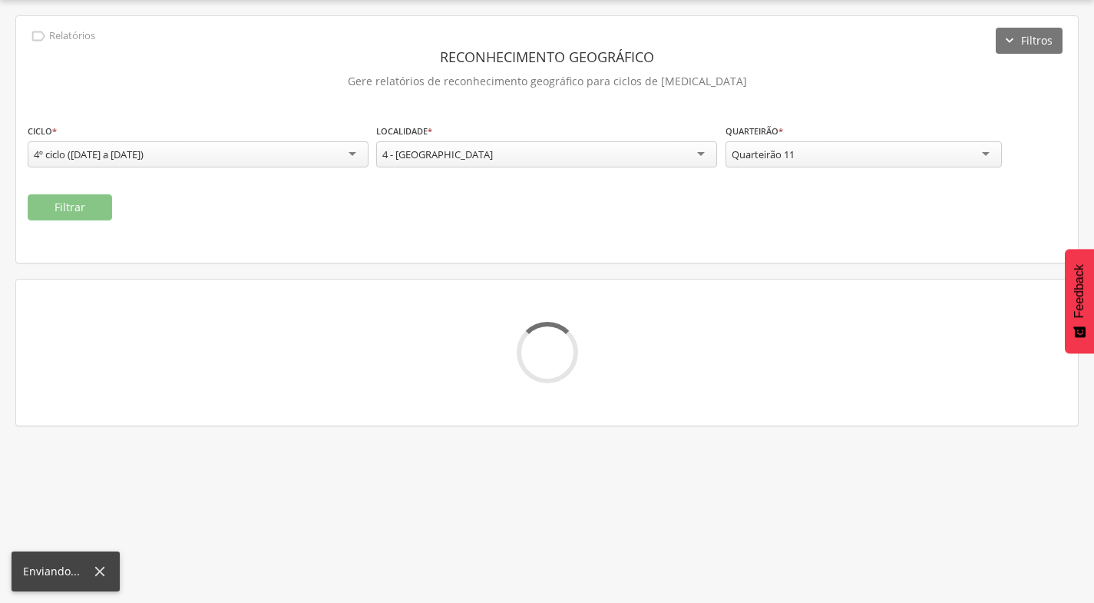
scroll to position [87, 0]
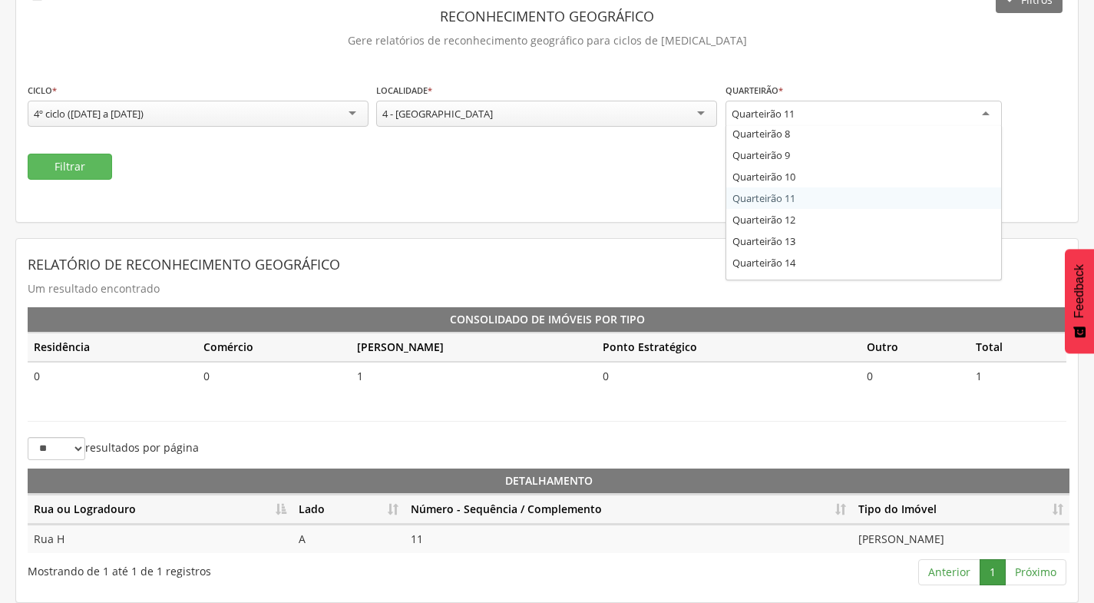
click at [835, 112] on div "Quarteirão 11" at bounding box center [864, 115] width 276 height 28
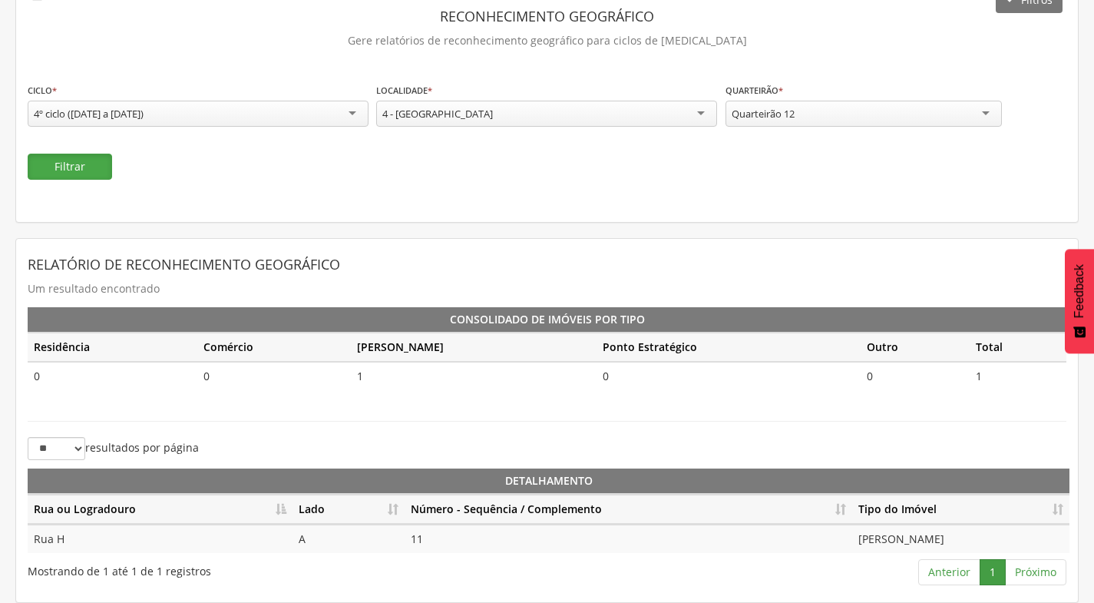
click at [88, 169] on button "Filtrar" at bounding box center [70, 167] width 84 height 26
click at [784, 114] on div "Quarteirão 12" at bounding box center [763, 114] width 63 height 14
click at [90, 144] on fieldset "**********" at bounding box center [547, 131] width 1039 height 98
click at [93, 158] on button "Filtrar" at bounding box center [70, 167] width 84 height 26
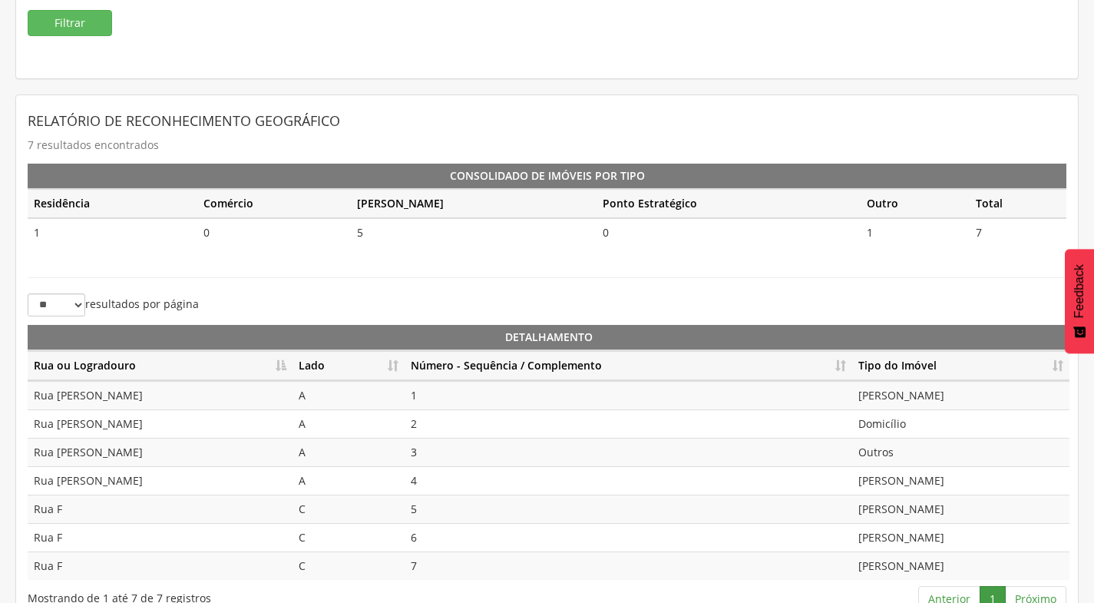
scroll to position [257, 0]
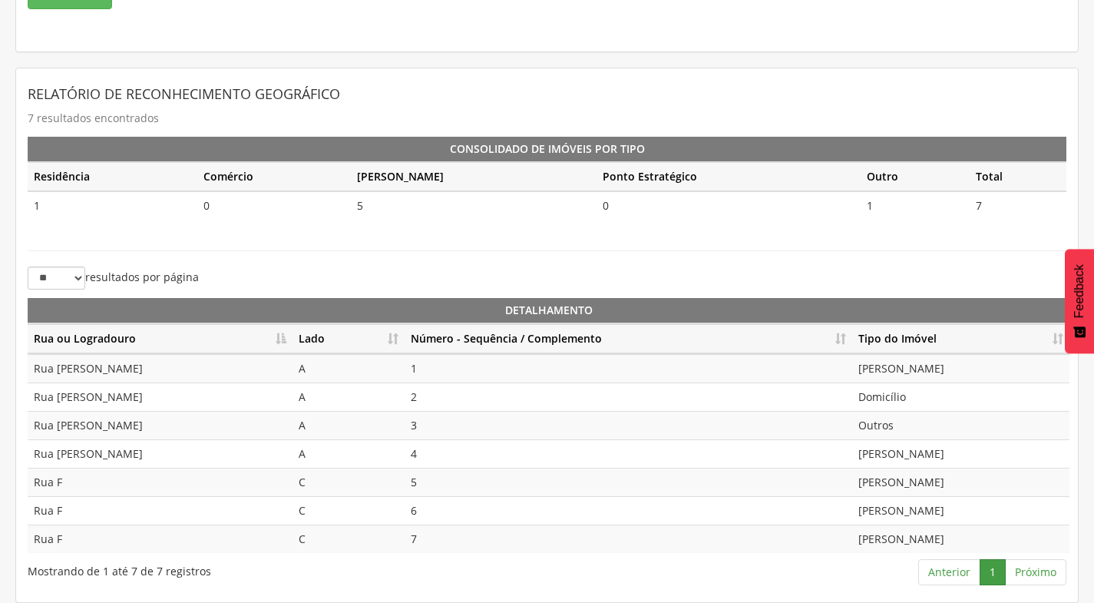
click at [847, 333] on th "Número - Sequência / Complemento" at bounding box center [629, 339] width 448 height 30
click at [848, 333] on th "Número - Sequência / Complemento" at bounding box center [629, 339] width 448 height 30
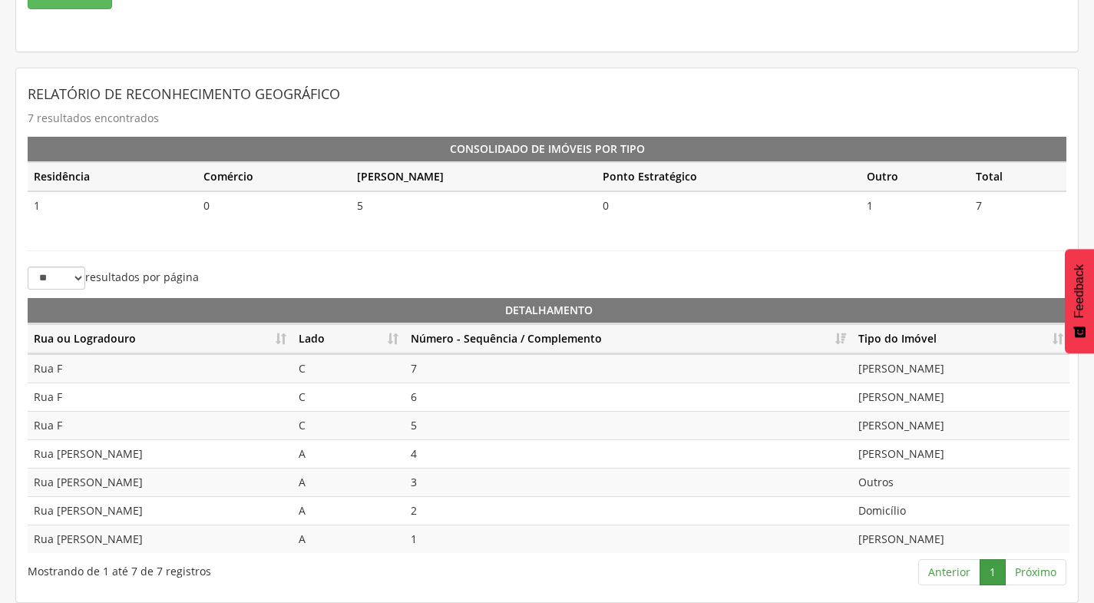
click at [848, 333] on th "Número - Sequência / Complemento" at bounding box center [629, 339] width 448 height 30
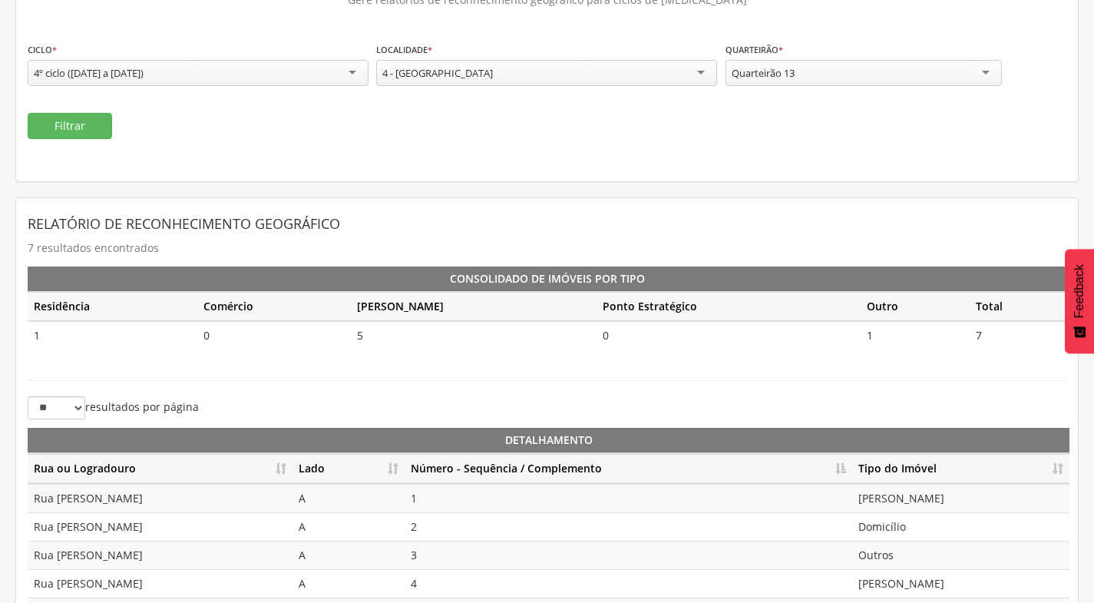
scroll to position [27, 0]
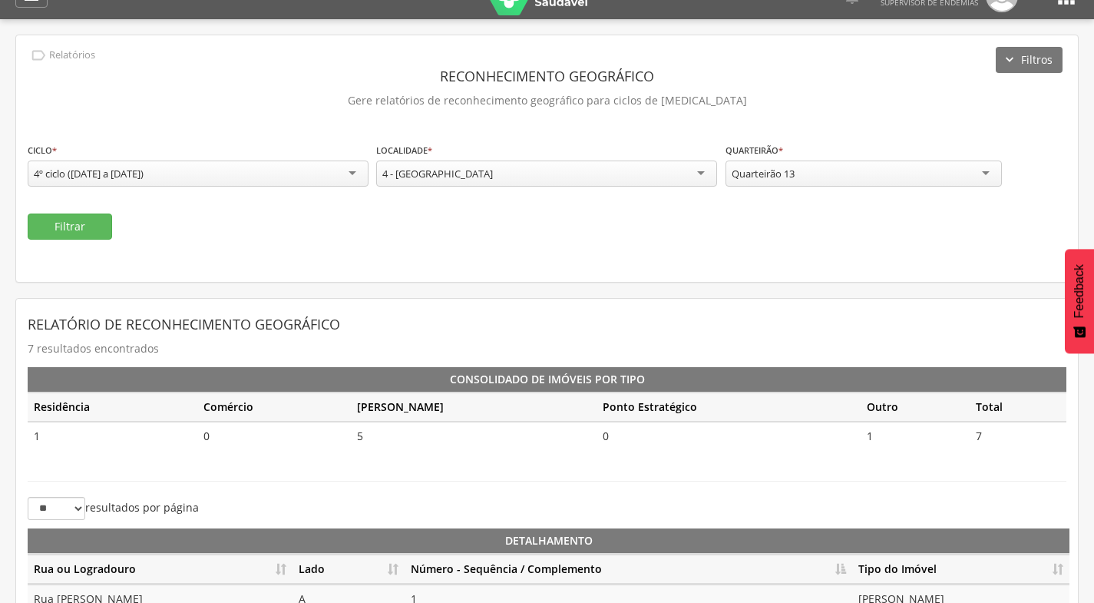
click at [821, 181] on div "Quarteirão 13" at bounding box center [864, 173] width 276 height 26
click at [98, 225] on button "Filtrar" at bounding box center [70, 226] width 84 height 26
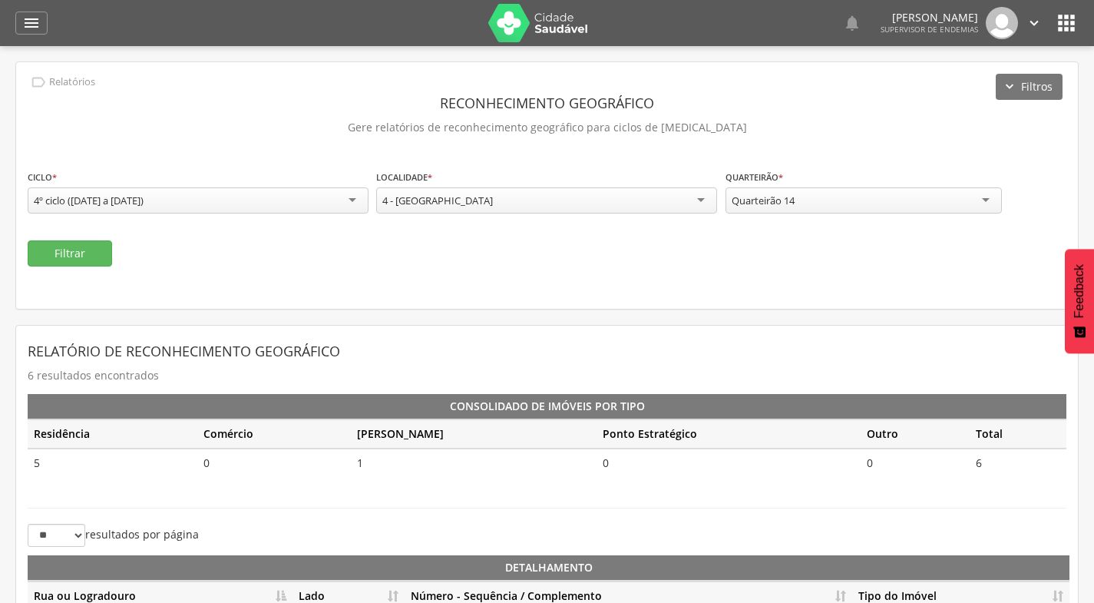
click at [873, 206] on div "Quarteirão 14" at bounding box center [864, 200] width 276 height 26
click at [61, 246] on button "Filtrar" at bounding box center [70, 253] width 84 height 26
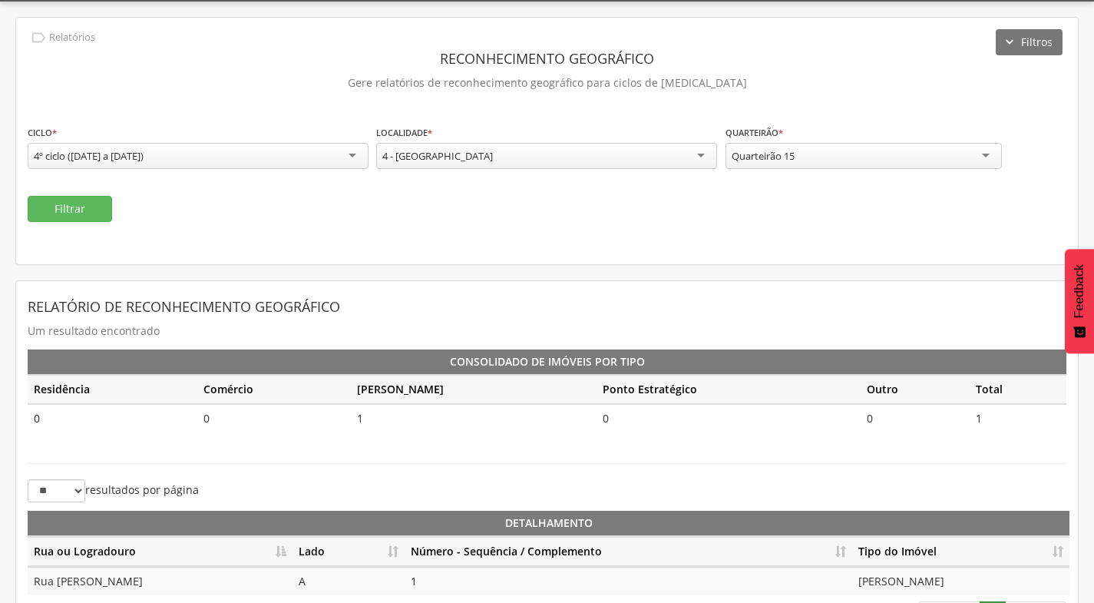
scroll to position [87, 0]
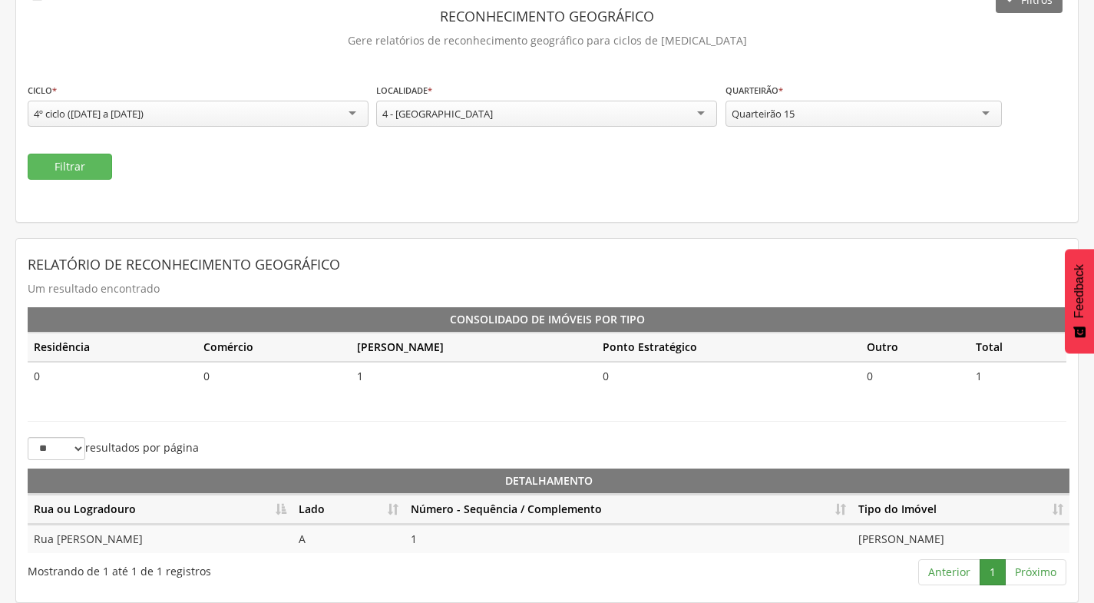
click at [772, 125] on div "Quarteirão 15 Quarteirão 1 Quarteirão 2 Quarteirão 3 Quarteirão 4 Quarteirão 5 …" at bounding box center [864, 114] width 276 height 26
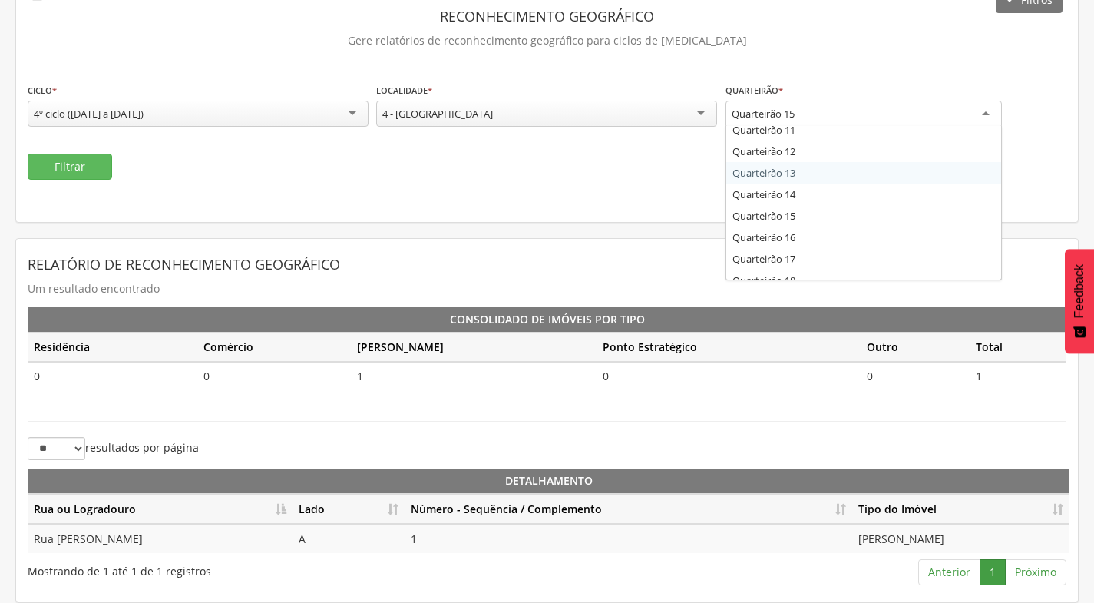
scroll to position [249, 0]
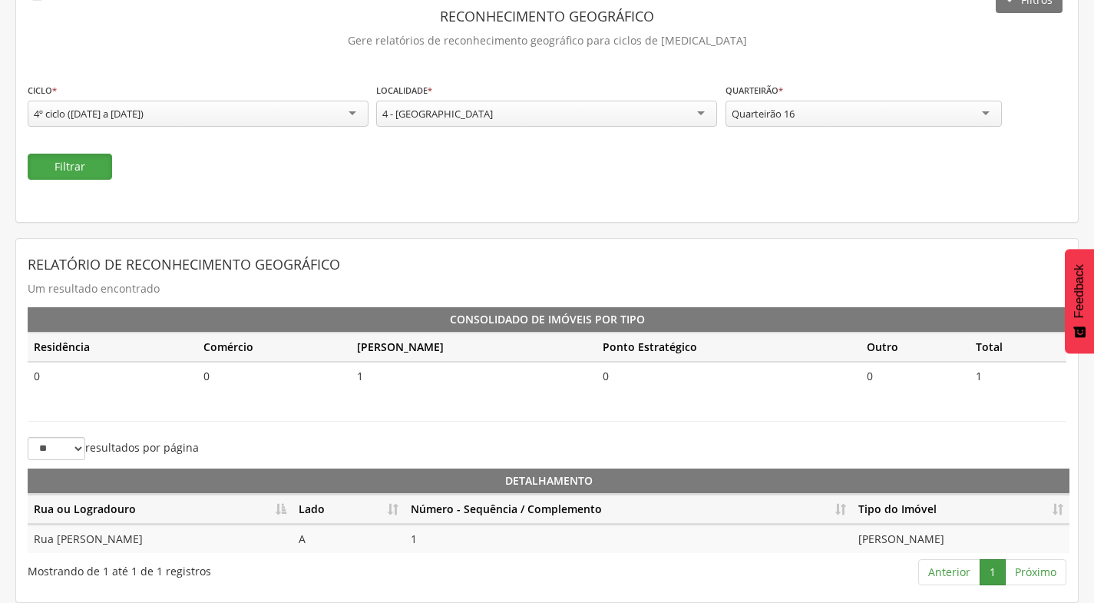
click at [82, 174] on button "Filtrar" at bounding box center [70, 167] width 84 height 26
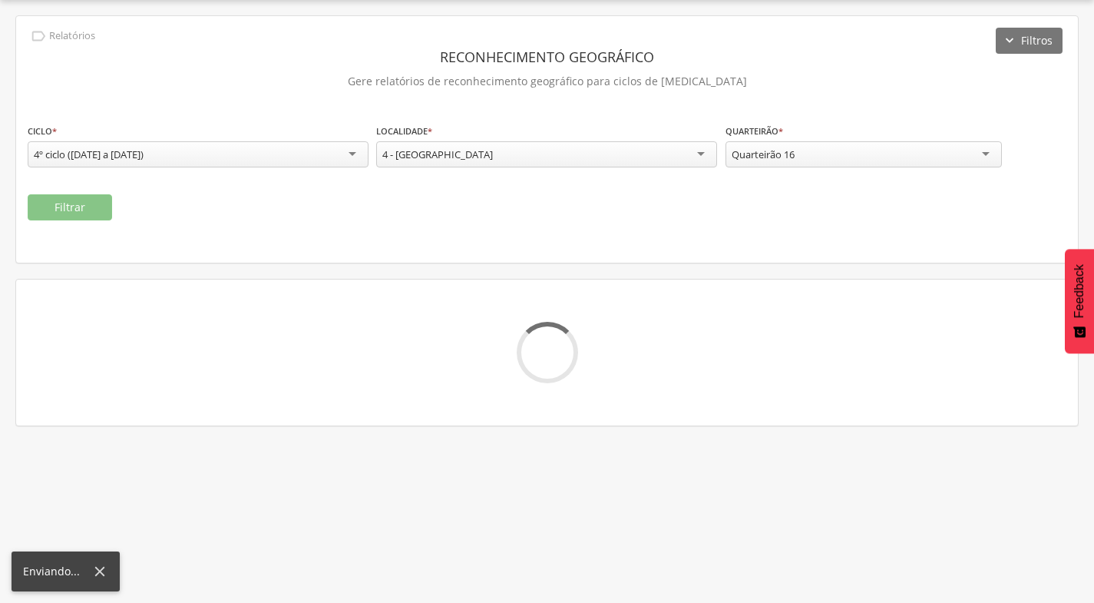
scroll to position [87, 0]
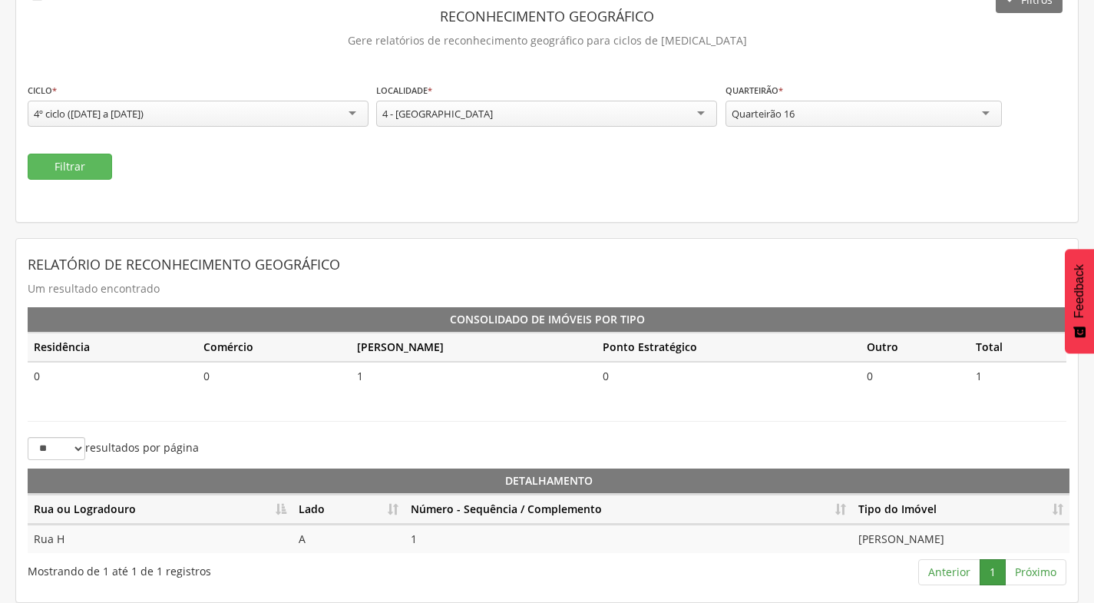
click at [844, 98] on div "**********" at bounding box center [864, 106] width 276 height 48
click at [828, 122] on div "Quarteirão 16" at bounding box center [864, 114] width 276 height 26
click at [45, 165] on button "Filtrar" at bounding box center [70, 167] width 84 height 26
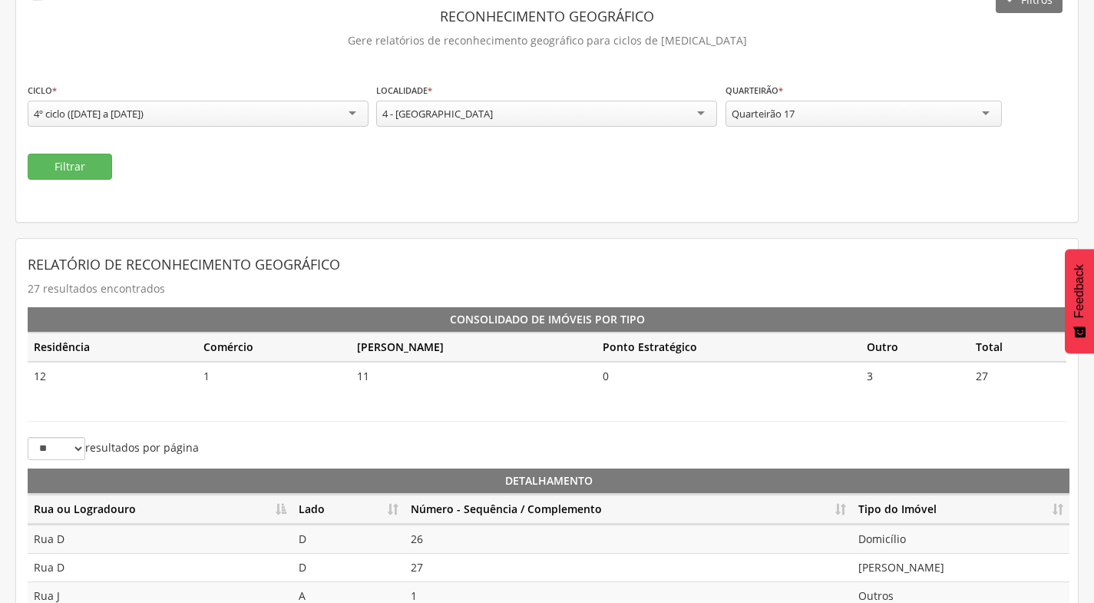
click at [723, 177] on div "Filtrar" at bounding box center [547, 167] width 1039 height 26
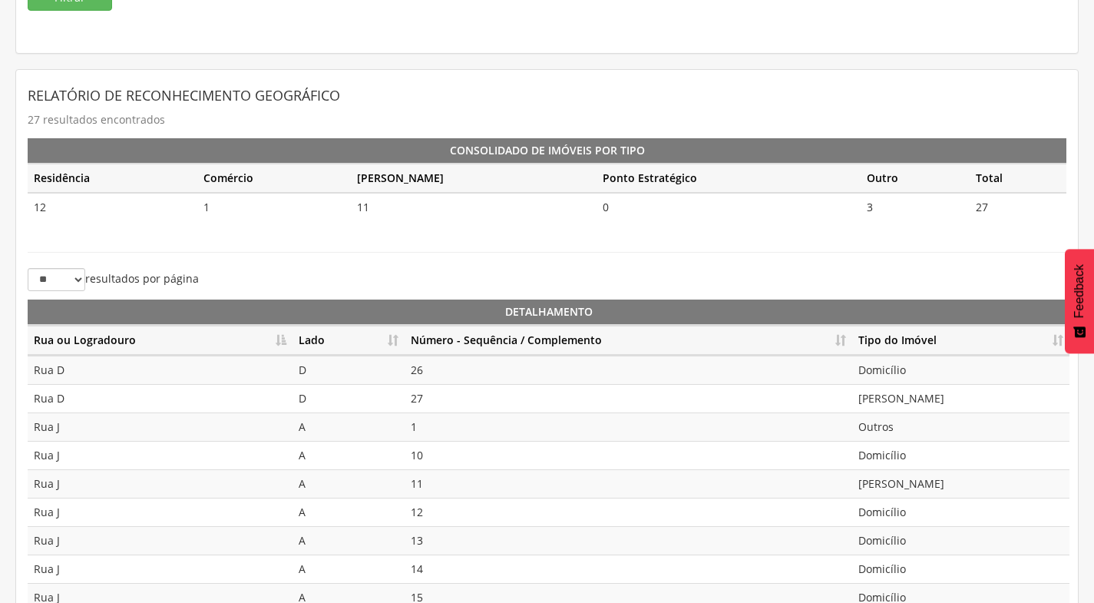
scroll to position [317, 0]
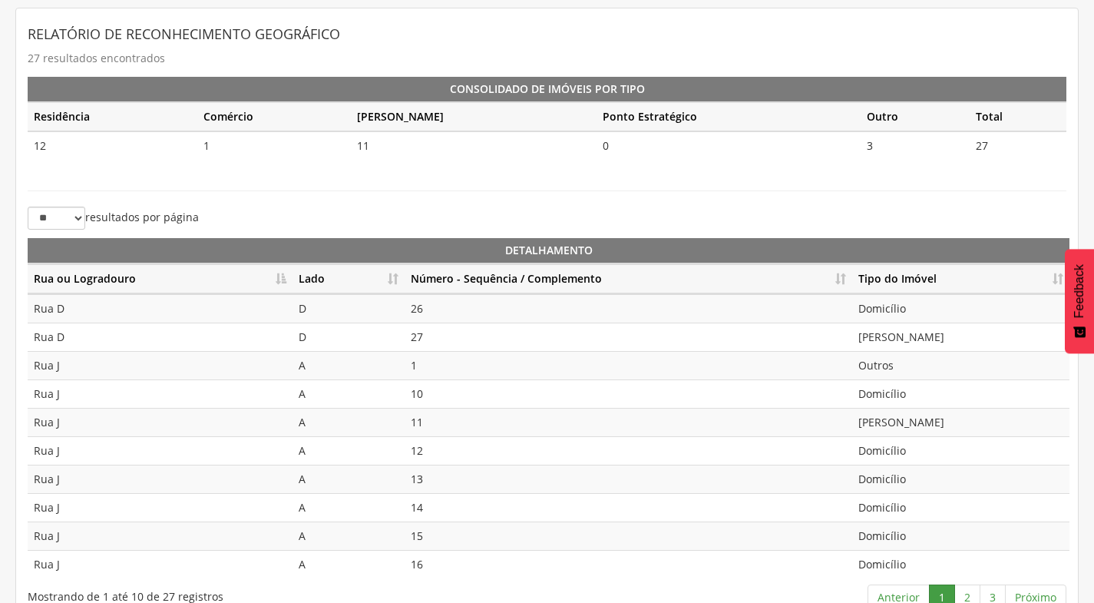
click at [844, 281] on th "Número - Sequência / Complemento" at bounding box center [629, 279] width 448 height 30
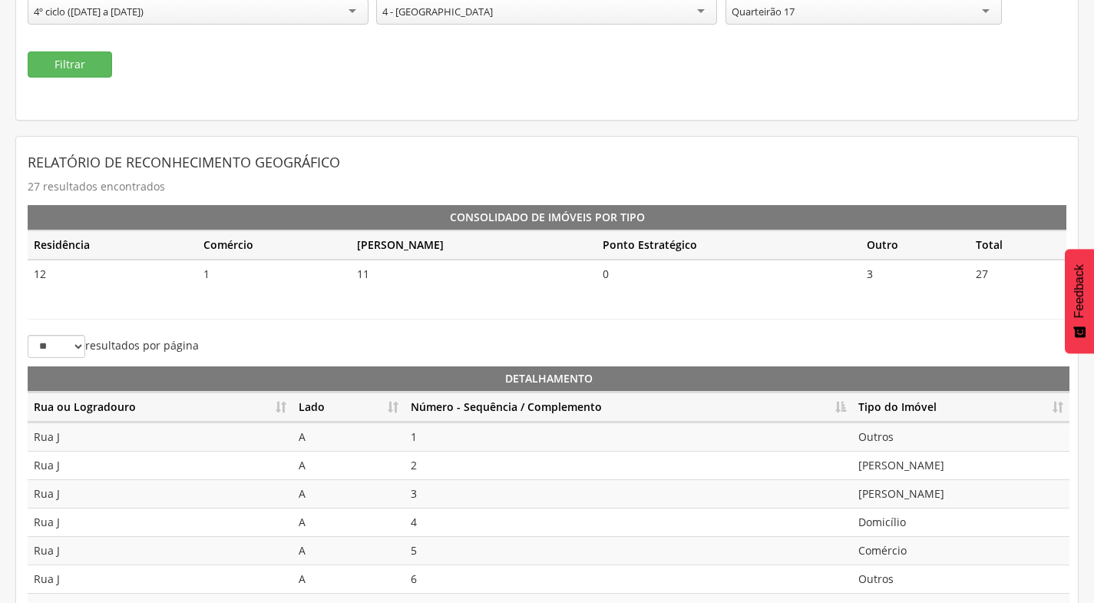
scroll to position [342, 0]
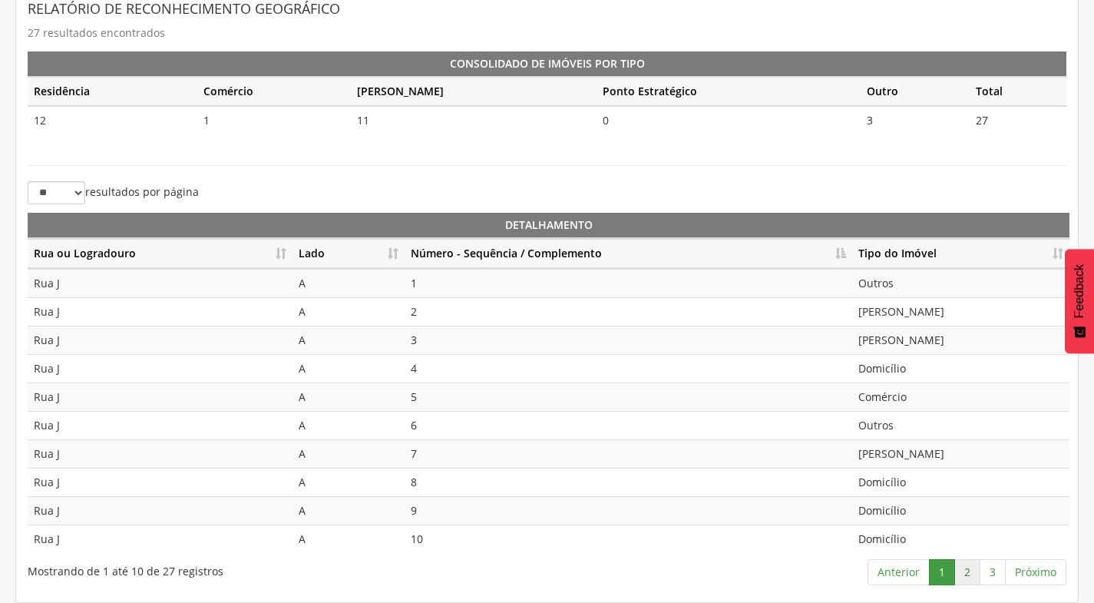
click at [970, 573] on link "2" at bounding box center [967, 572] width 26 height 26
click at [989, 576] on link "3" at bounding box center [993, 572] width 26 height 26
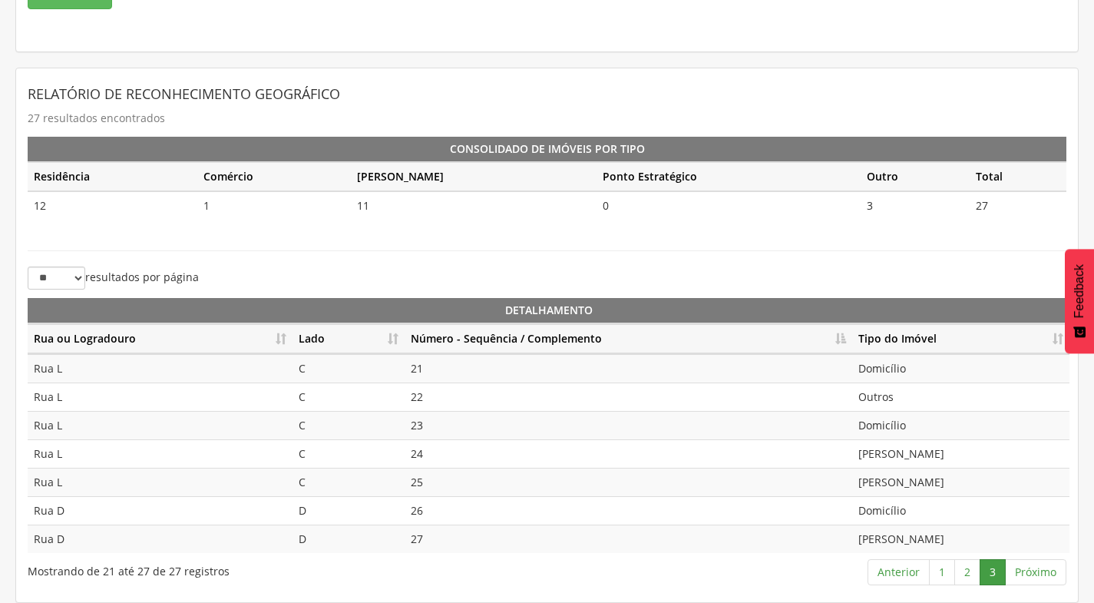
scroll to position [104, 0]
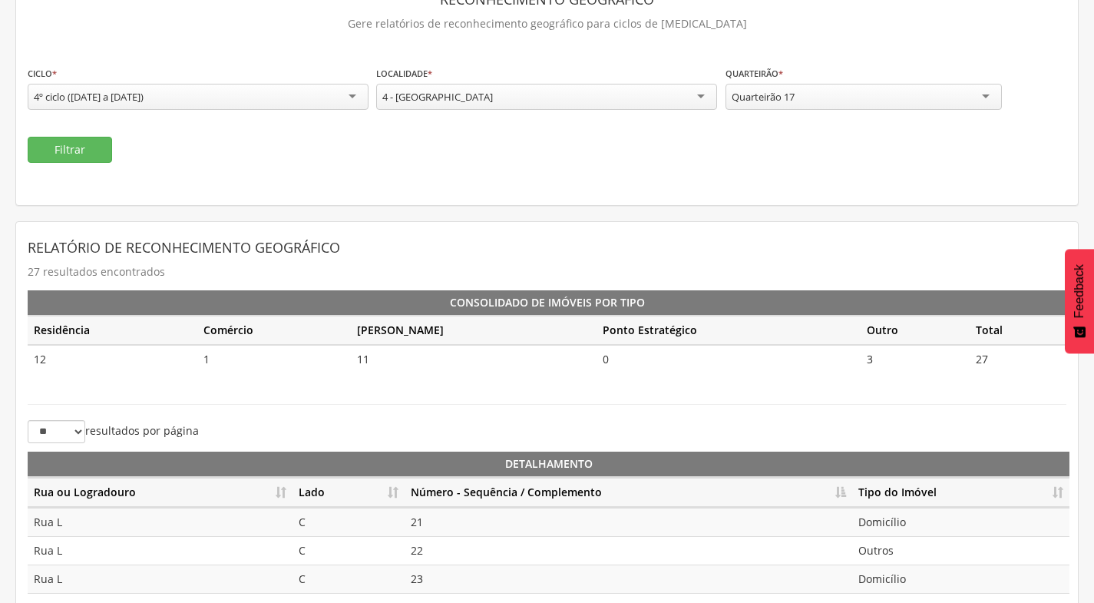
click at [820, 111] on div "**********" at bounding box center [864, 89] width 276 height 48
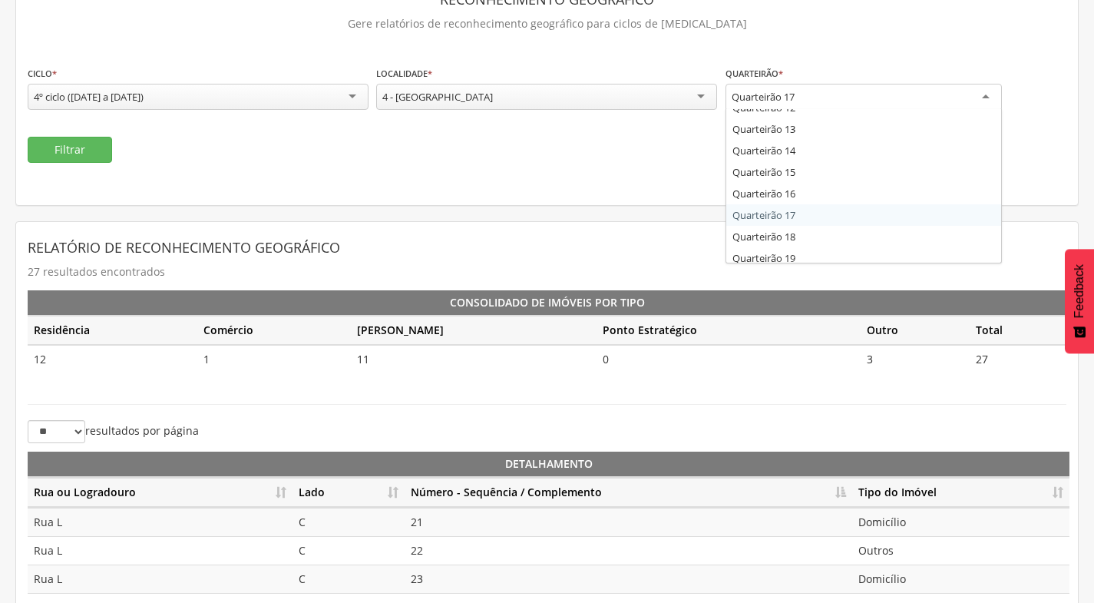
click at [818, 100] on div "Quarteirão 17" at bounding box center [864, 98] width 276 height 28
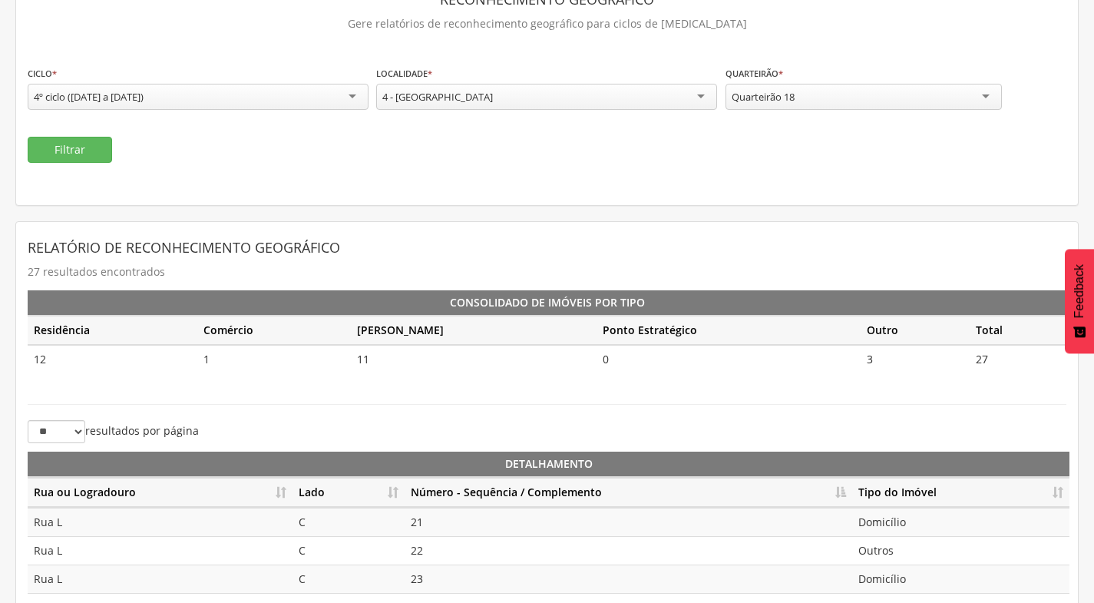
scroll to position [0, 0]
click at [45, 153] on button "Filtrar" at bounding box center [70, 150] width 84 height 26
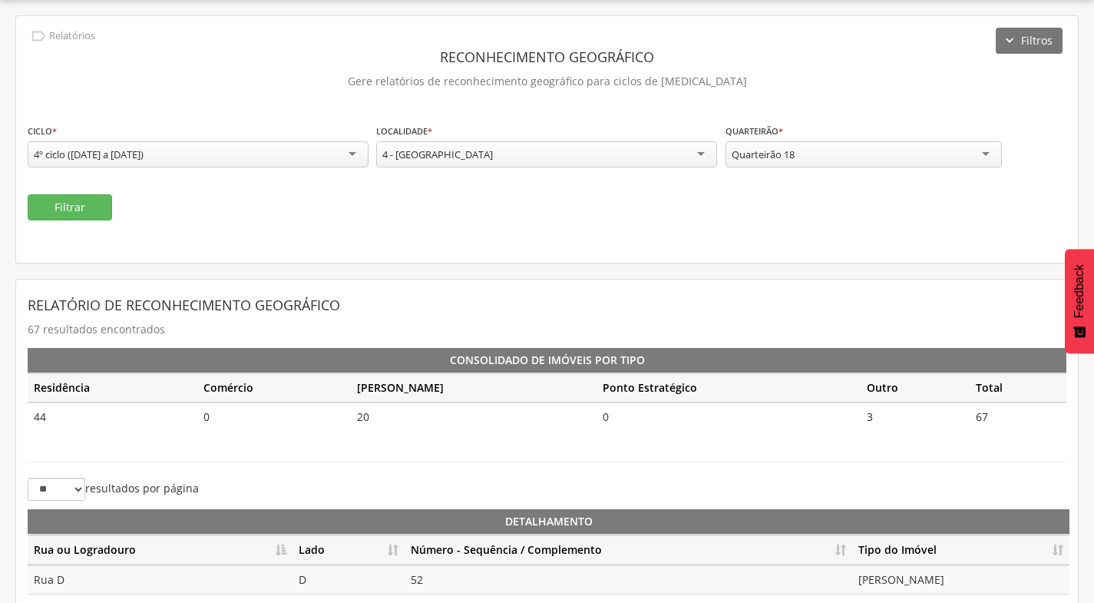
scroll to position [104, 0]
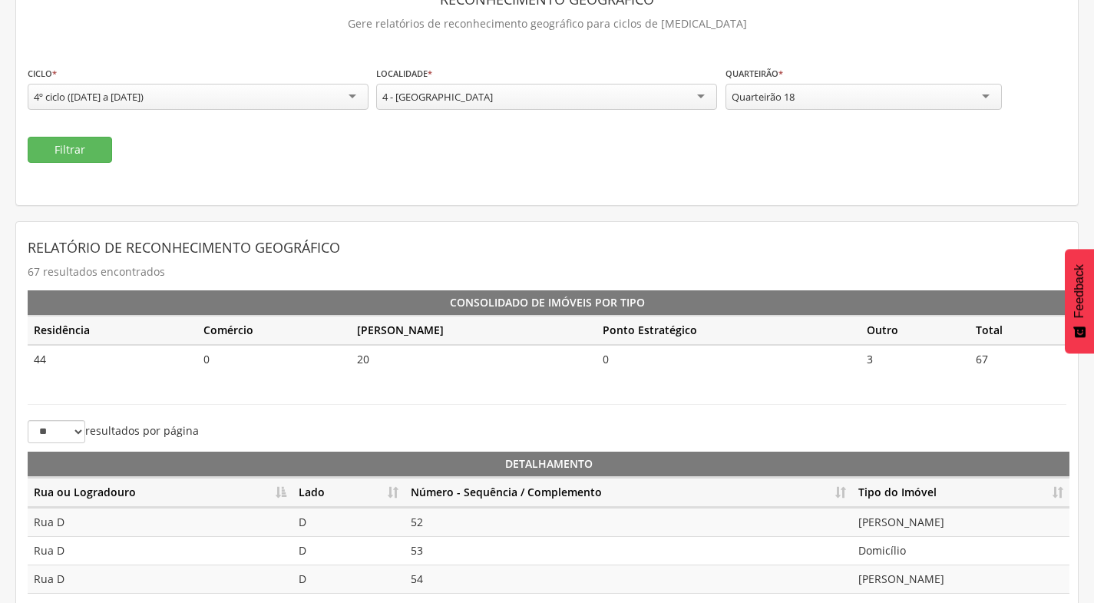
click at [847, 484] on th "Número - Sequência / Complemento" at bounding box center [629, 493] width 448 height 30
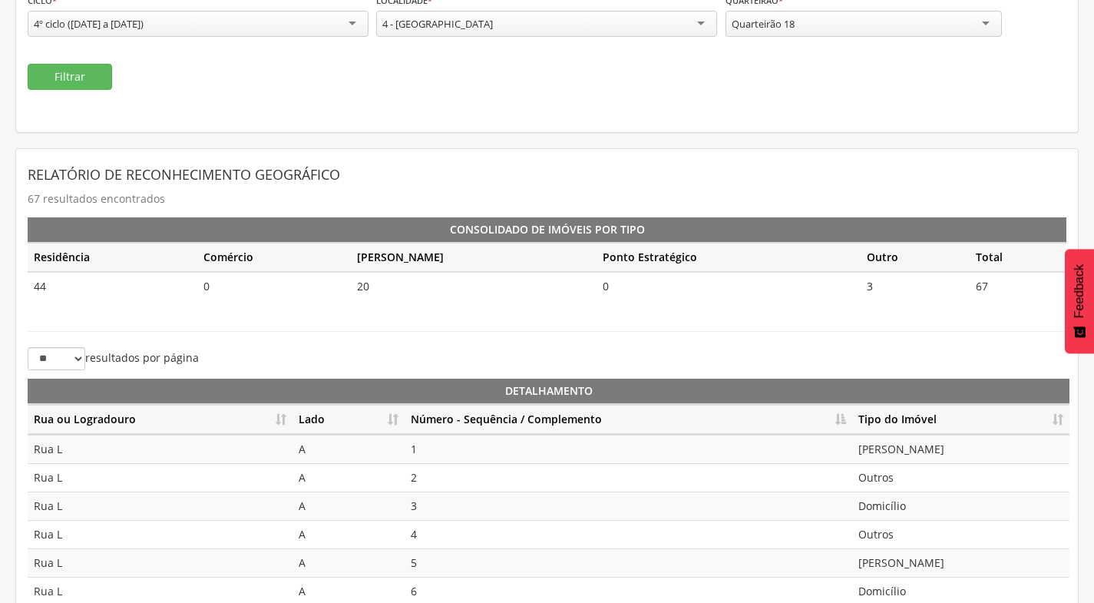
scroll to position [342, 0]
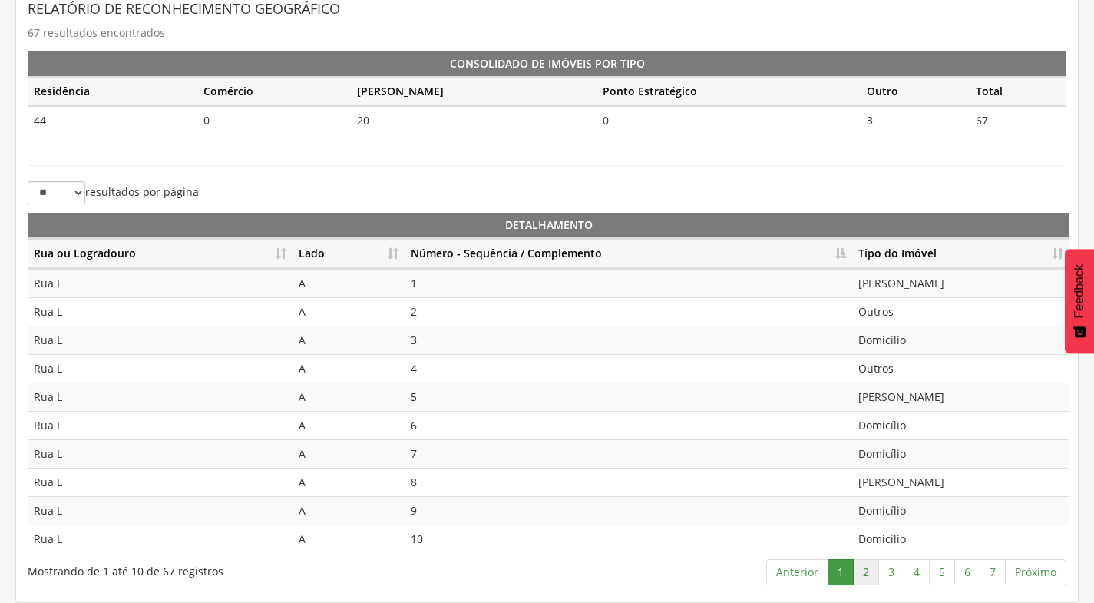
click at [868, 575] on link "2" at bounding box center [866, 572] width 26 height 26
click at [885, 568] on link "3" at bounding box center [891, 572] width 26 height 26
click at [914, 580] on link "4" at bounding box center [917, 572] width 26 height 26
click at [888, 574] on link "3" at bounding box center [891, 572] width 26 height 26
click at [916, 572] on link "4" at bounding box center [917, 572] width 26 height 26
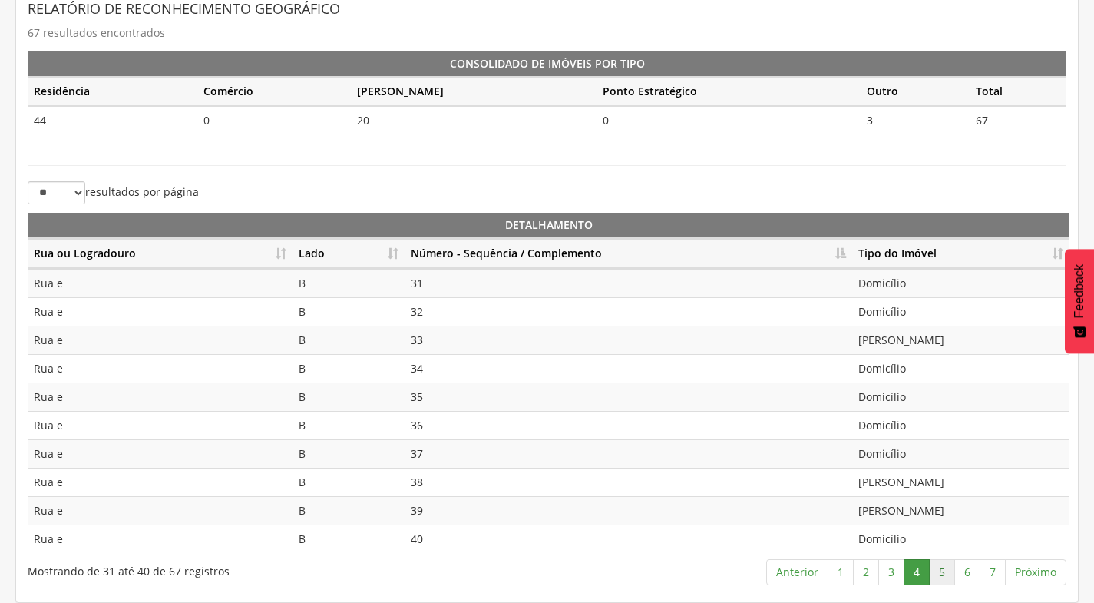
click at [932, 568] on link "5" at bounding box center [942, 572] width 26 height 26
click at [452, 304] on td "42" at bounding box center [629, 311] width 448 height 28
click at [436, 335] on td "43" at bounding box center [629, 340] width 448 height 28
click at [430, 352] on td "43" at bounding box center [629, 340] width 448 height 28
click at [428, 369] on td "44" at bounding box center [629, 368] width 448 height 28
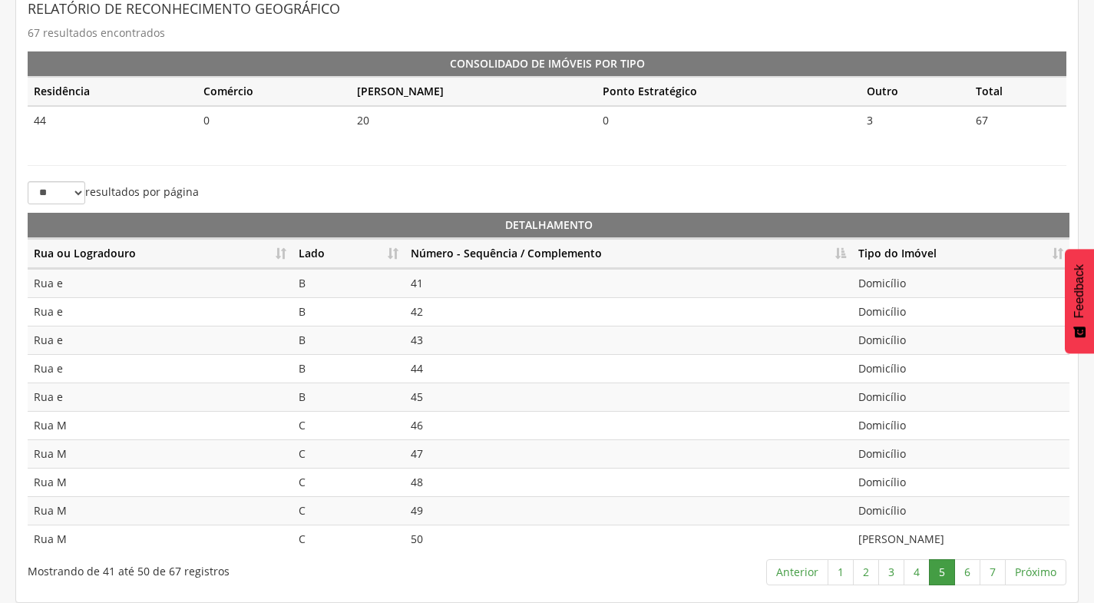
click at [425, 385] on td "45" at bounding box center [629, 396] width 448 height 28
click at [423, 440] on td "47" at bounding box center [629, 453] width 448 height 28
click at [424, 454] on td "47" at bounding box center [629, 453] width 448 height 28
click at [433, 486] on td "48" at bounding box center [629, 482] width 448 height 28
click at [435, 527] on td "50" at bounding box center [629, 538] width 448 height 28
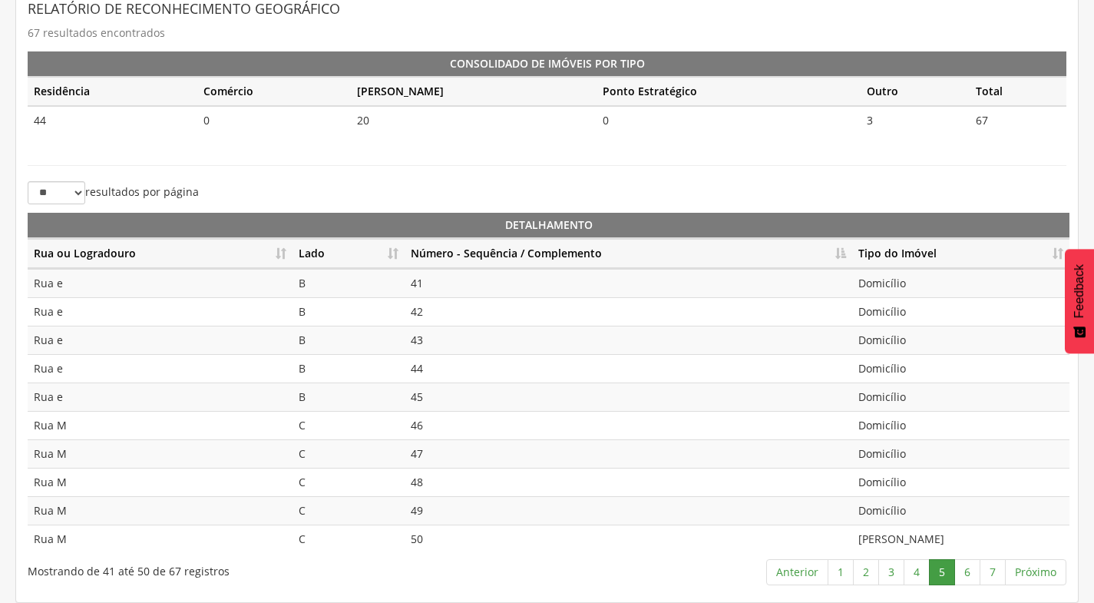
click at [435, 538] on td "50" at bounding box center [629, 538] width 448 height 28
click at [969, 579] on link "6" at bounding box center [967, 572] width 26 height 26
click at [993, 571] on link "7" at bounding box center [993, 572] width 26 height 26
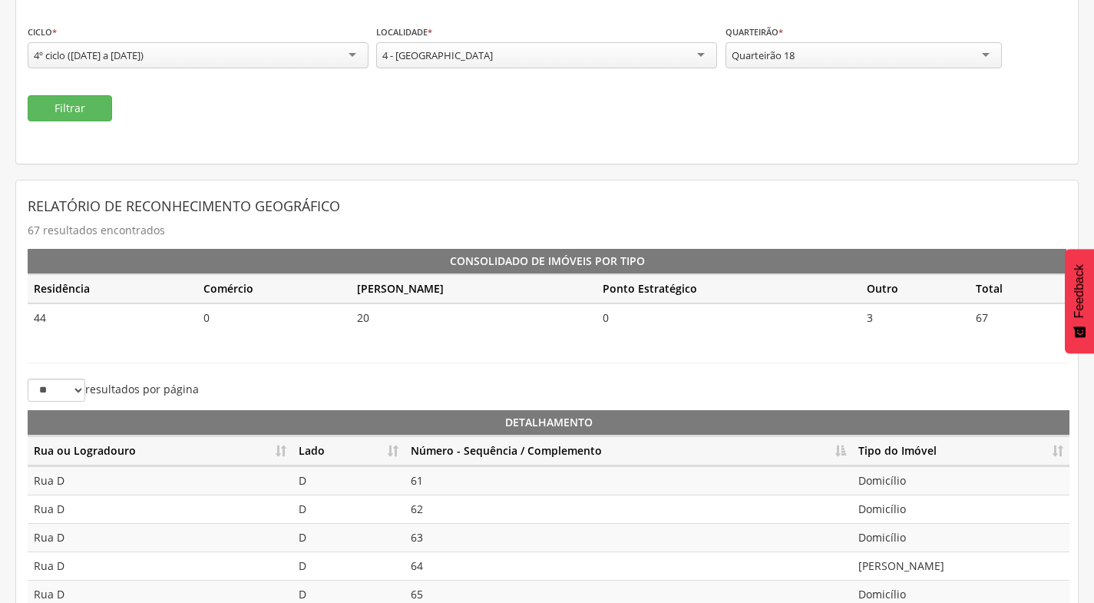
scroll to position [27, 0]
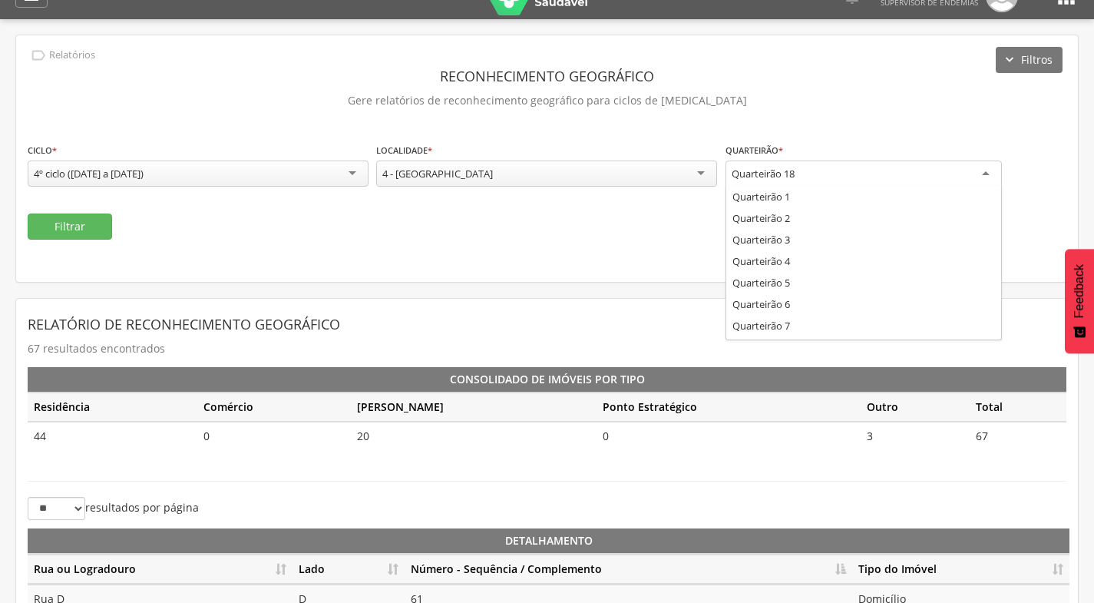
click at [930, 174] on div "Quarteirão 18" at bounding box center [864, 174] width 276 height 28
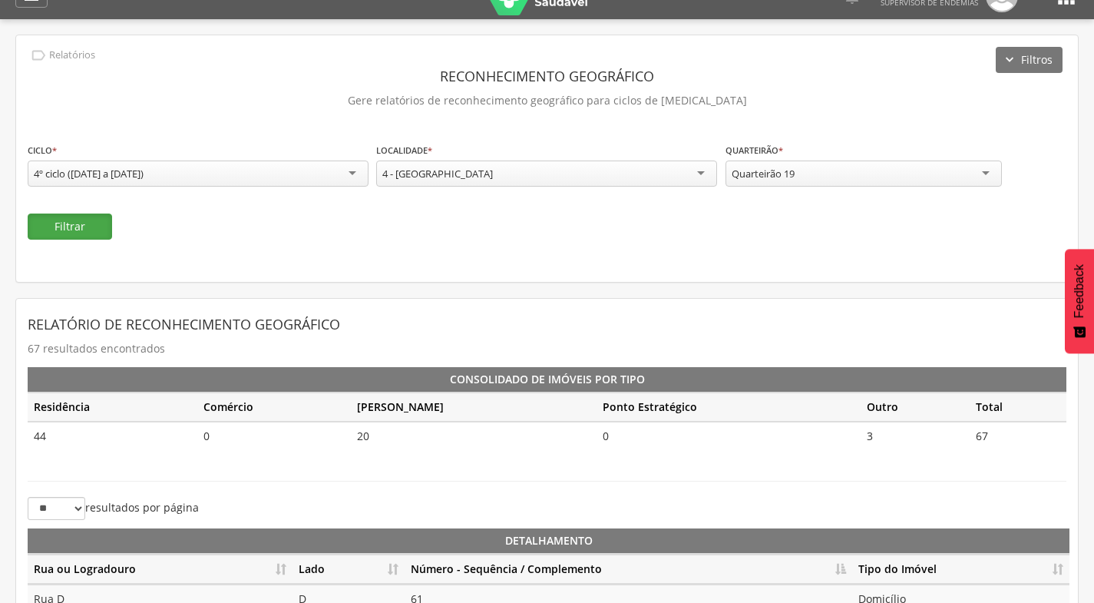
click at [64, 232] on button "Filtrar" at bounding box center [70, 226] width 84 height 26
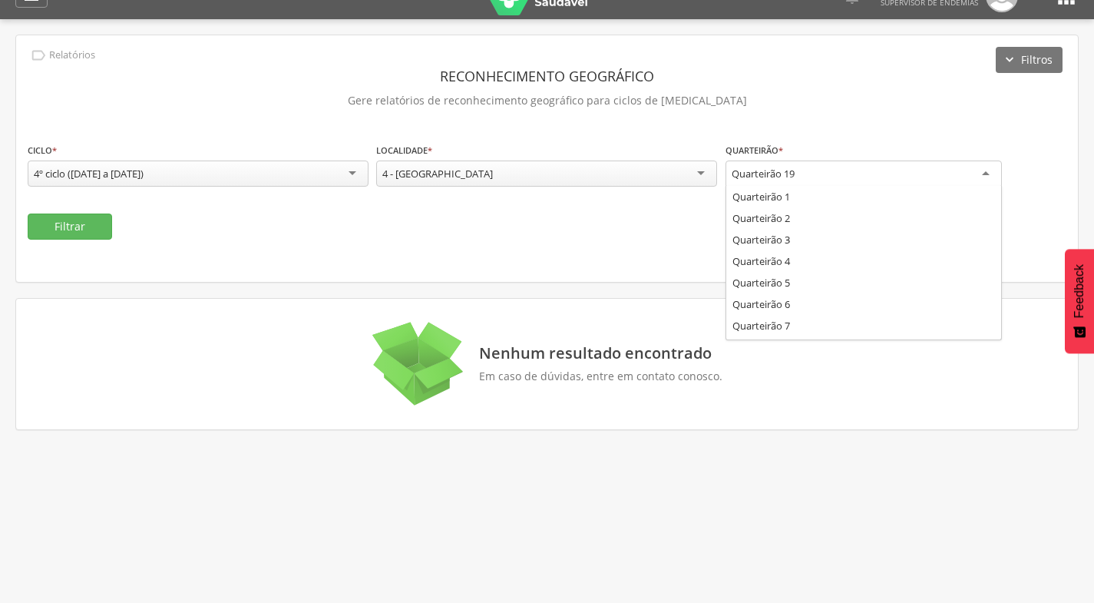
click at [884, 173] on div "Quarteirão 19" at bounding box center [864, 174] width 276 height 28
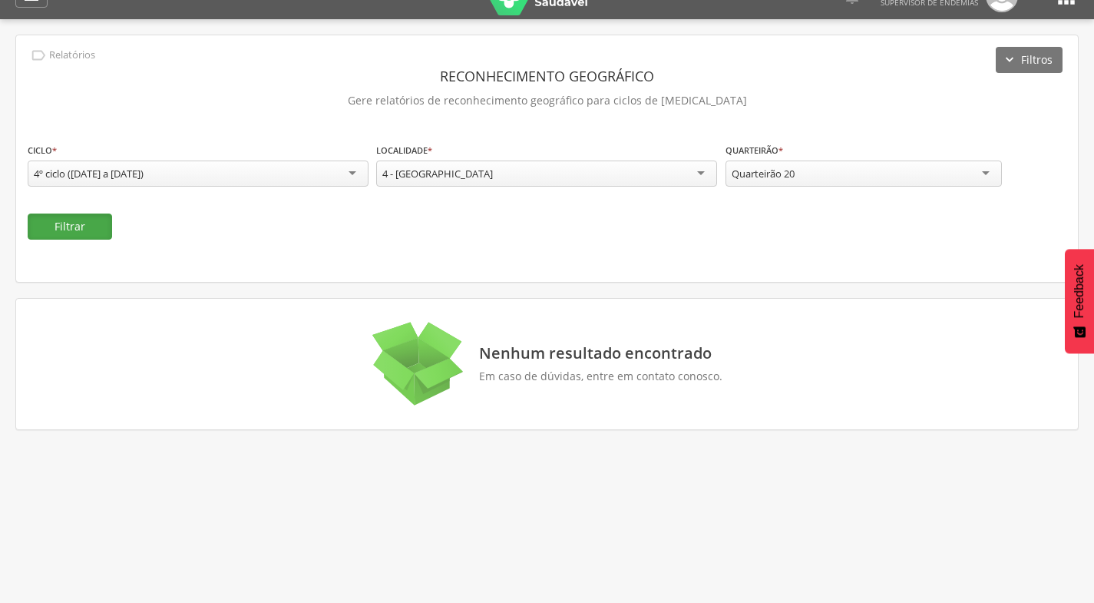
click at [106, 226] on button "Filtrar" at bounding box center [70, 226] width 84 height 26
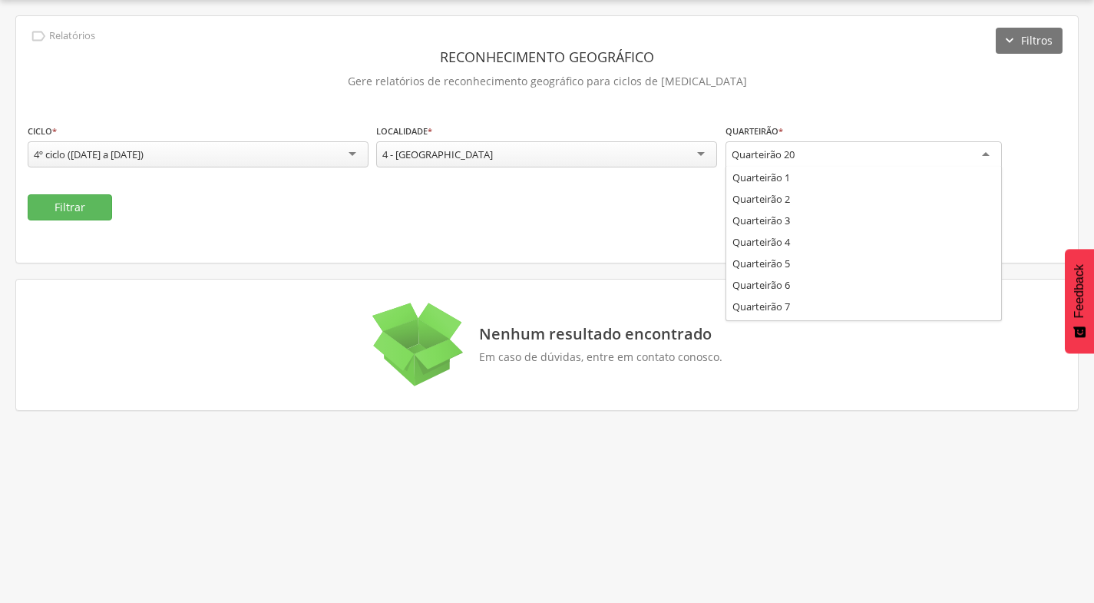
click at [980, 150] on div "Quarteirão 20" at bounding box center [864, 155] width 276 height 28
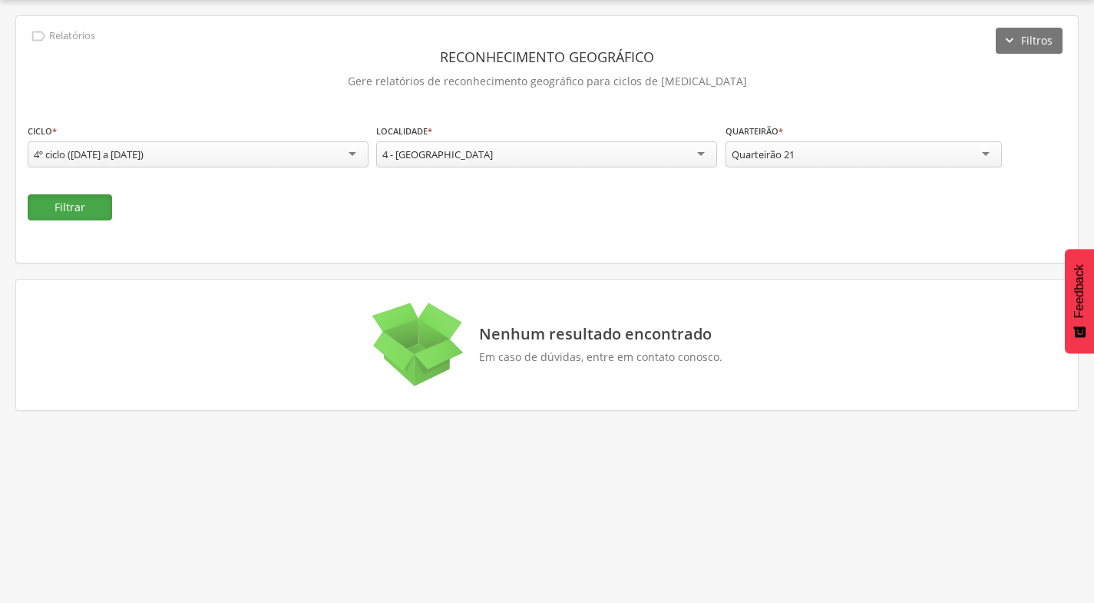
click at [56, 206] on button "Filtrar" at bounding box center [70, 207] width 84 height 26
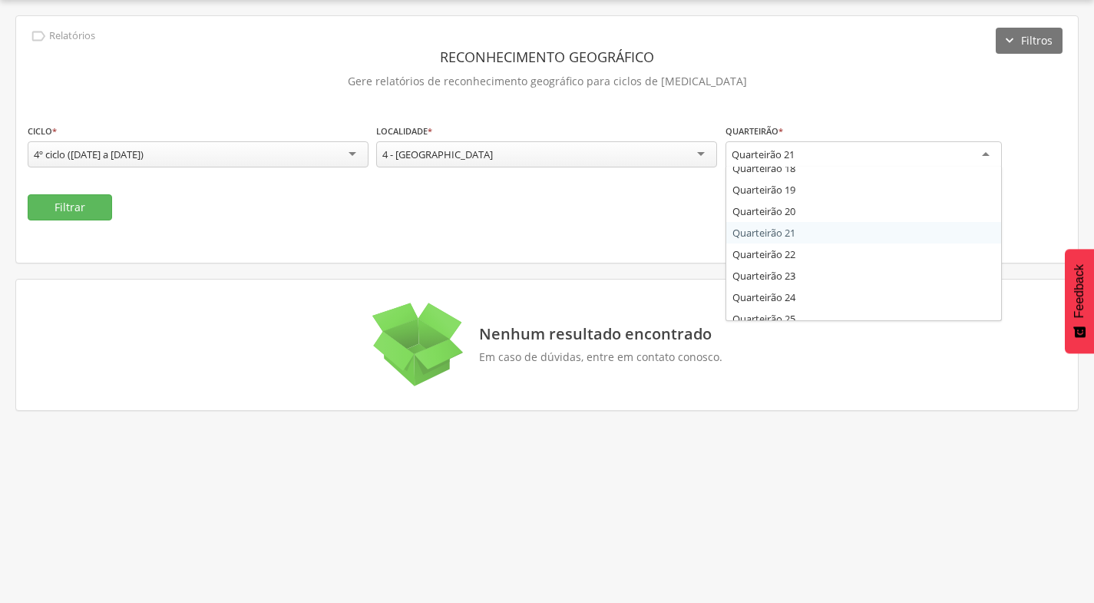
click at [947, 164] on div "Quarteirão 21" at bounding box center [864, 155] width 276 height 28
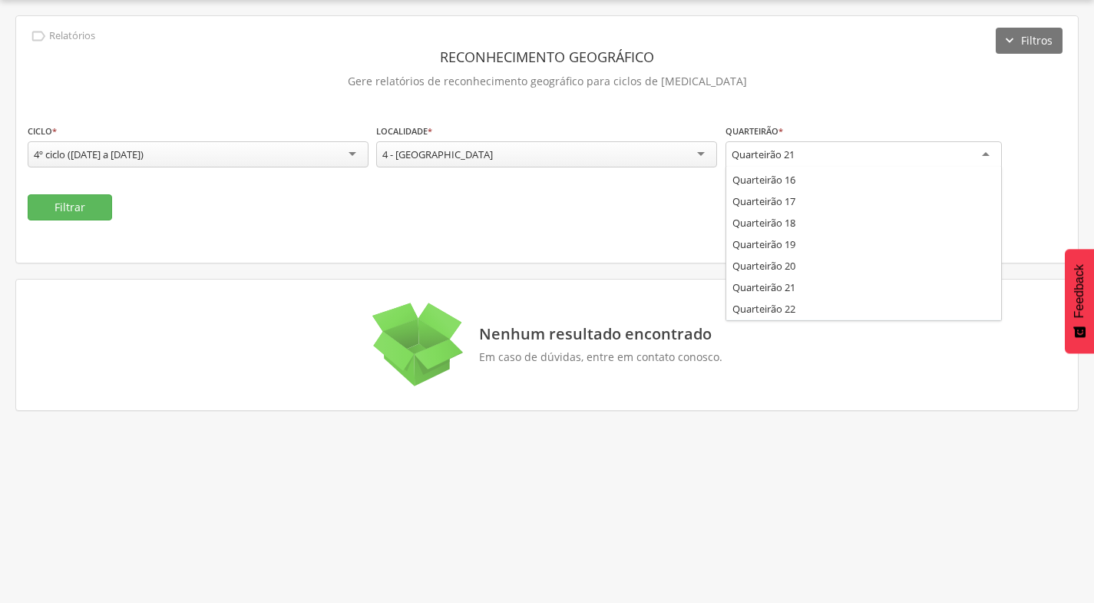
scroll to position [203, 0]
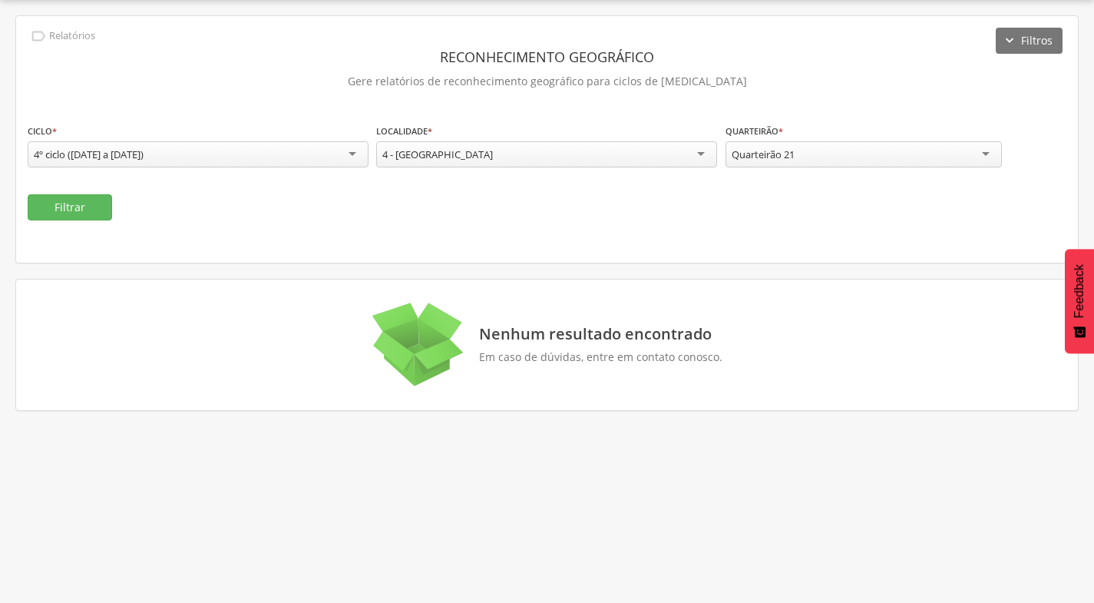
click at [527, 160] on div "4 - [GEOGRAPHIC_DATA]" at bounding box center [546, 154] width 341 height 26
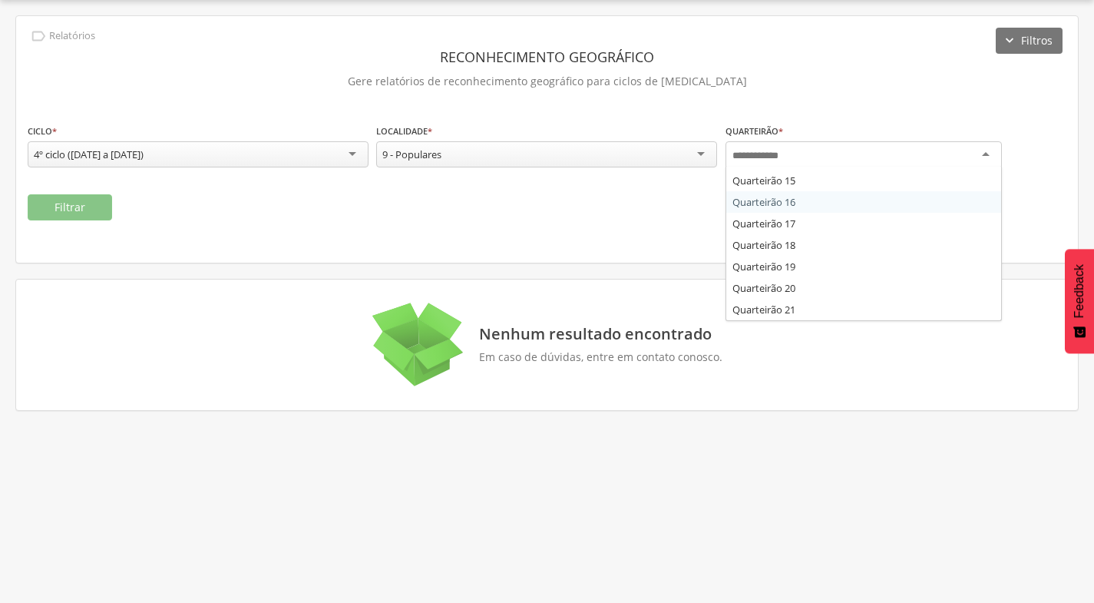
scroll to position [0, 0]
click at [850, 176] on div "Quarteirão 1" at bounding box center [863, 177] width 275 height 21
click at [784, 182] on div "Quarteirão 1" at bounding box center [863, 177] width 275 height 21
click at [781, 180] on div "Quarteirão 1" at bounding box center [863, 177] width 275 height 21
click at [777, 177] on div "Quarteirão 1" at bounding box center [863, 177] width 275 height 21
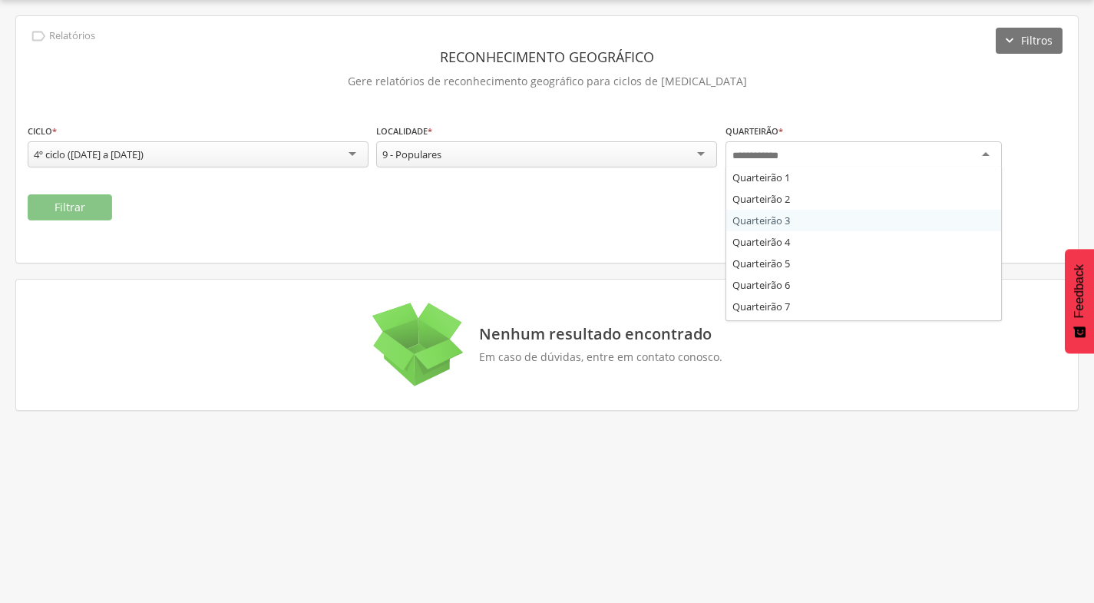
click at [788, 211] on div "Quarteirão 3" at bounding box center [863, 220] width 275 height 21
click at [782, 203] on div "Quarteirão 2" at bounding box center [863, 198] width 275 height 21
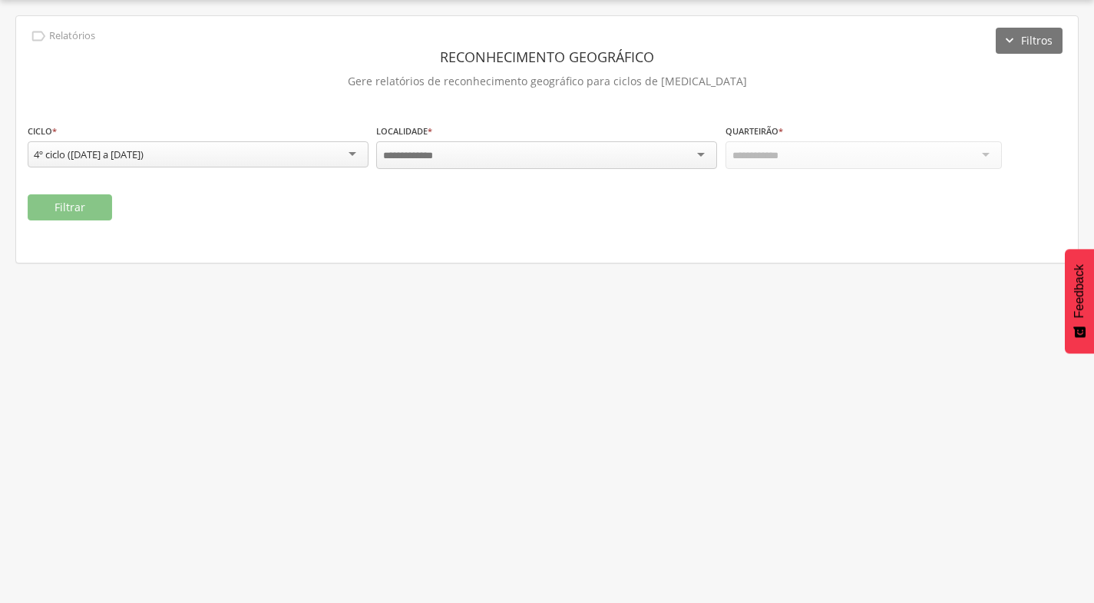
scroll to position [46, 0]
click at [441, 156] on div at bounding box center [546, 155] width 341 height 28
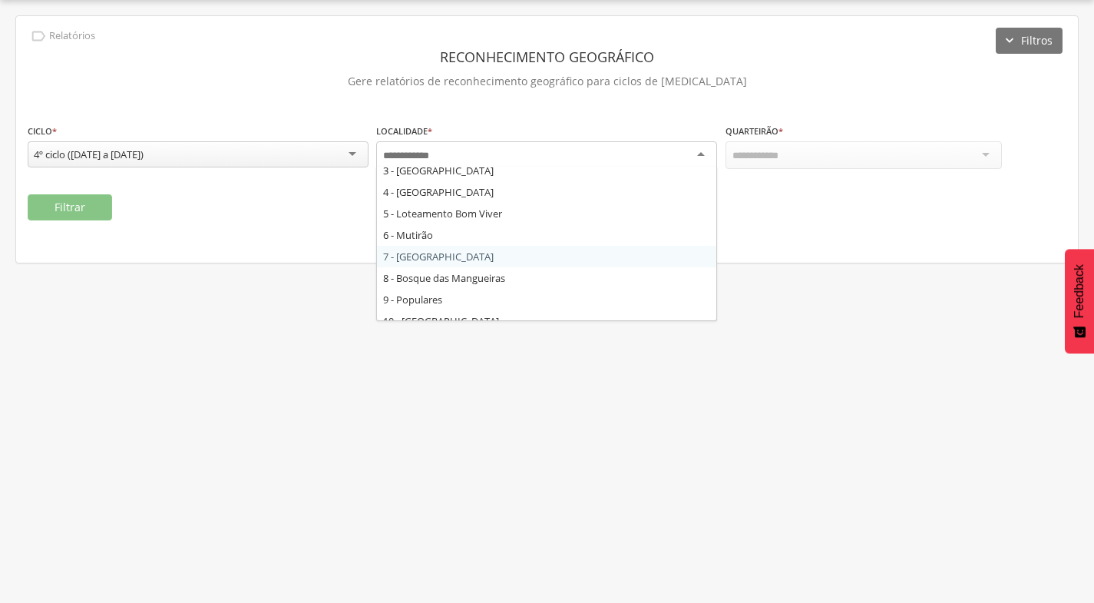
scroll to position [77, 0]
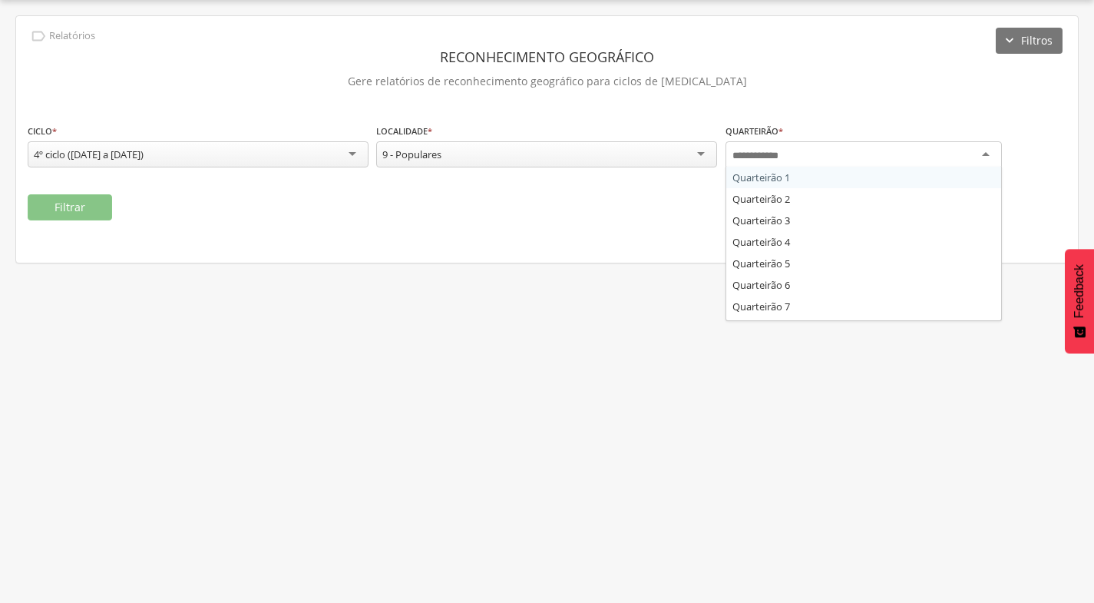
click at [776, 157] on input "select-one" at bounding box center [759, 156] width 55 height 14
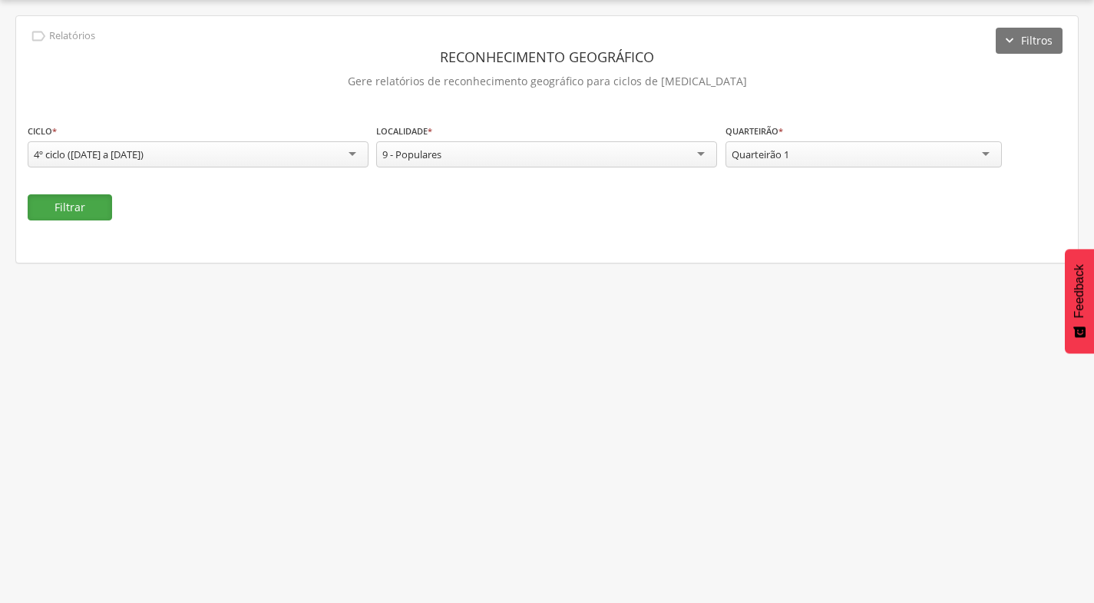
click at [99, 207] on button "Filtrar" at bounding box center [70, 207] width 84 height 26
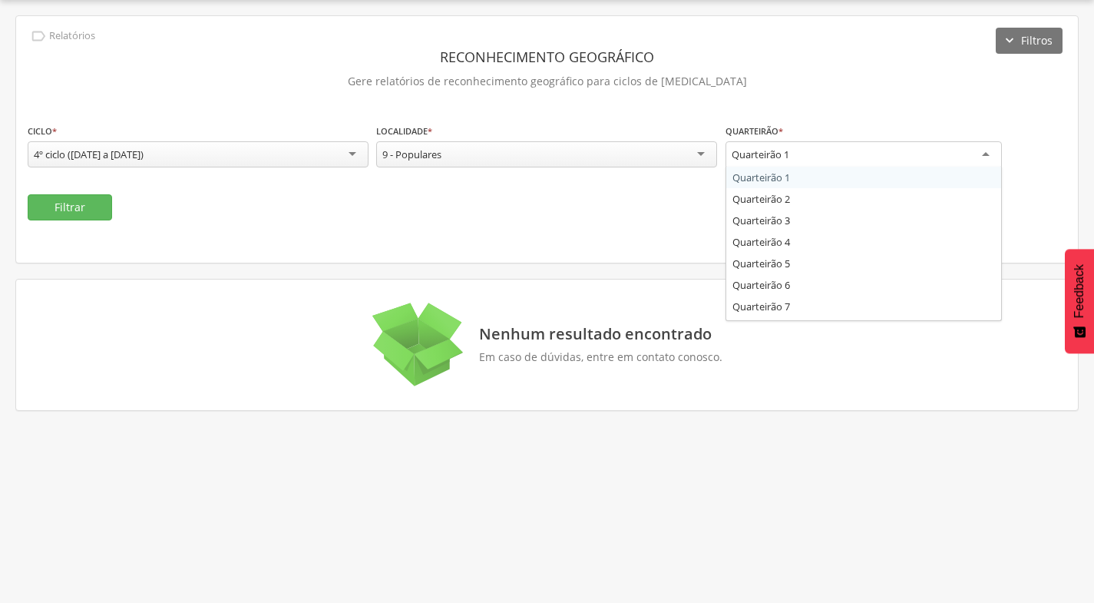
click at [770, 154] on div "Quarteirão 1" at bounding box center [761, 154] width 58 height 14
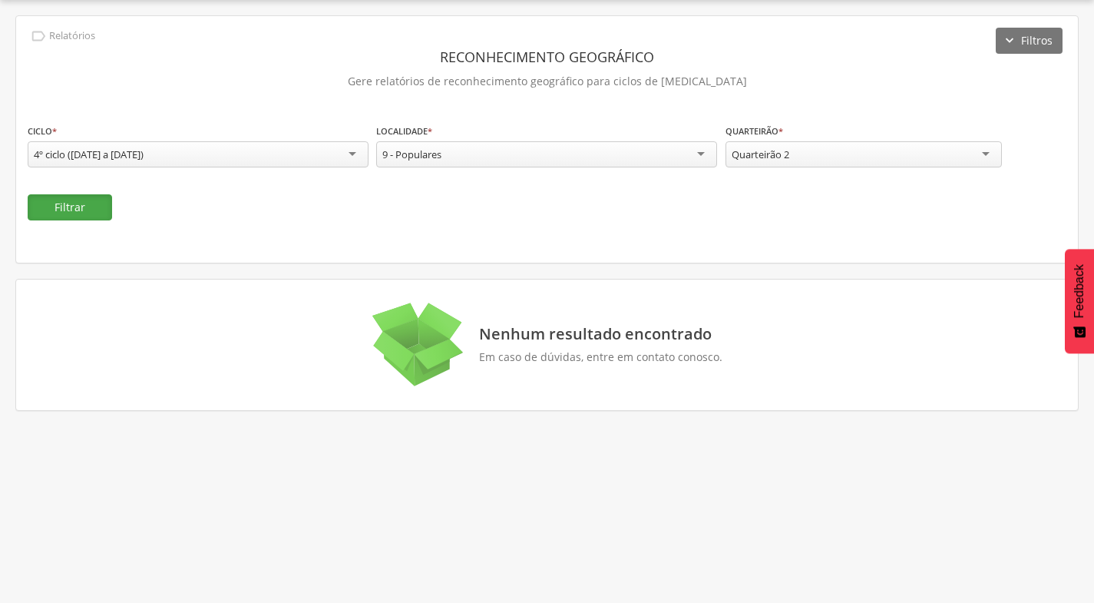
click at [89, 210] on button "Filtrar" at bounding box center [70, 207] width 84 height 26
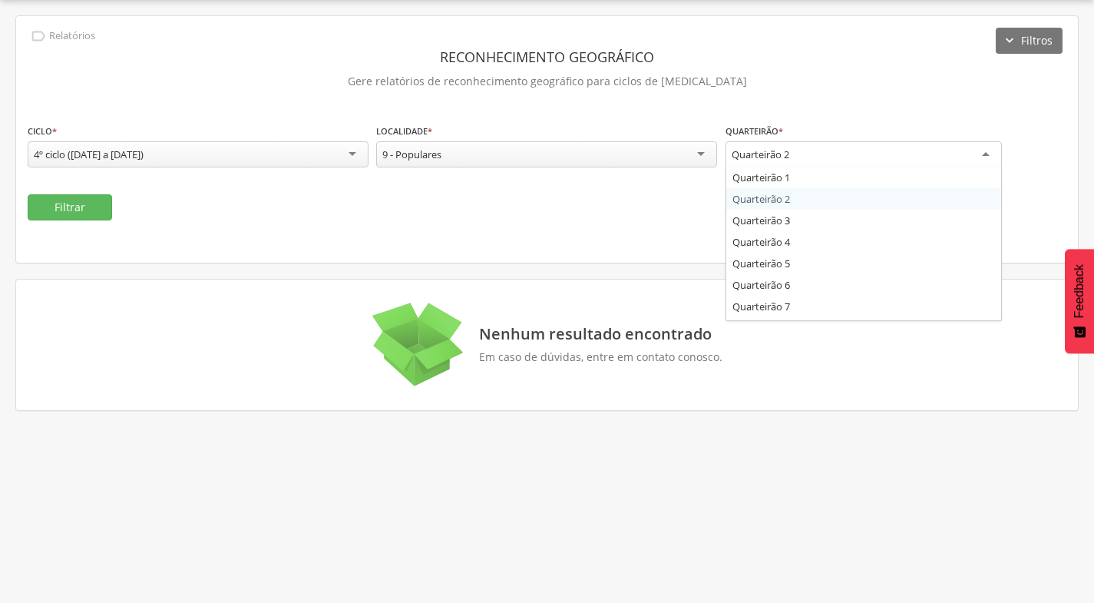
click at [893, 145] on div "Quarteirão 2" at bounding box center [864, 155] width 276 height 28
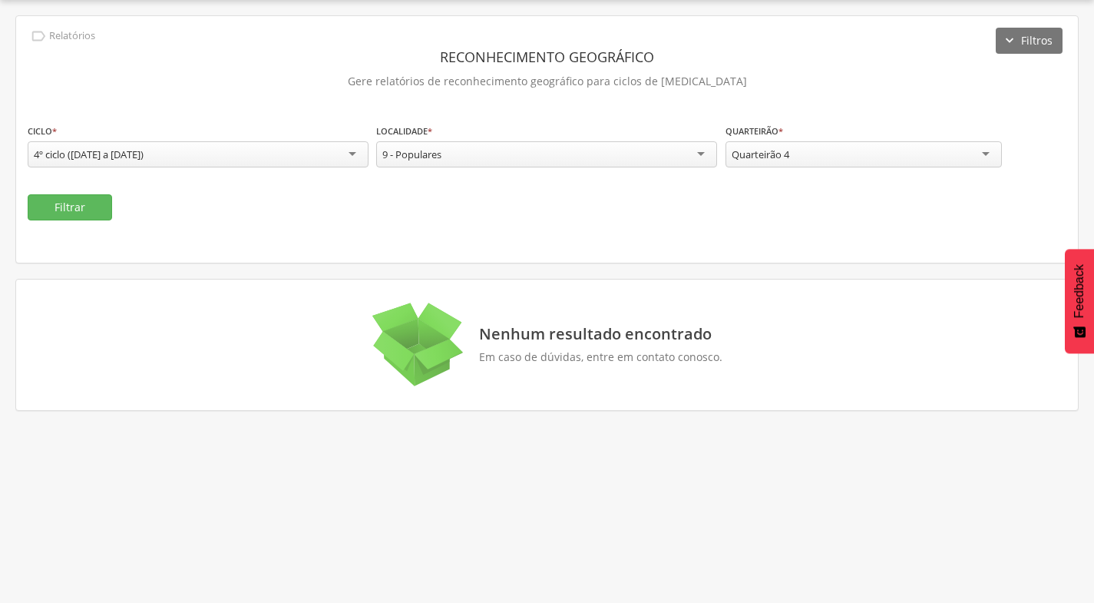
click at [805, 158] on div "Quarteirão 4" at bounding box center [864, 154] width 276 height 26
click at [62, 203] on button "Filtrar" at bounding box center [70, 207] width 84 height 26
click at [785, 152] on div "Quarteirão 3" at bounding box center [761, 154] width 58 height 14
click at [55, 209] on button "Filtrar" at bounding box center [70, 207] width 84 height 26
click at [845, 136] on div "**********" at bounding box center [864, 147] width 276 height 48
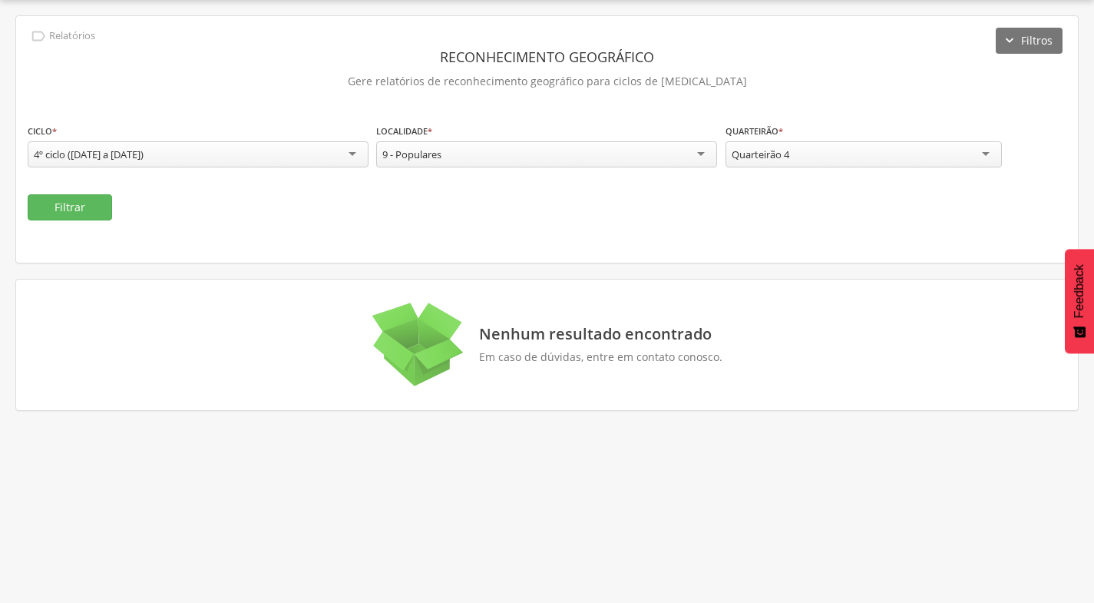
click at [815, 152] on div "Quarteirão 4" at bounding box center [864, 154] width 276 height 26
click at [61, 202] on button "Filtrar" at bounding box center [70, 207] width 84 height 26
click at [887, 154] on div "Quarteirão 5" at bounding box center [864, 155] width 276 height 28
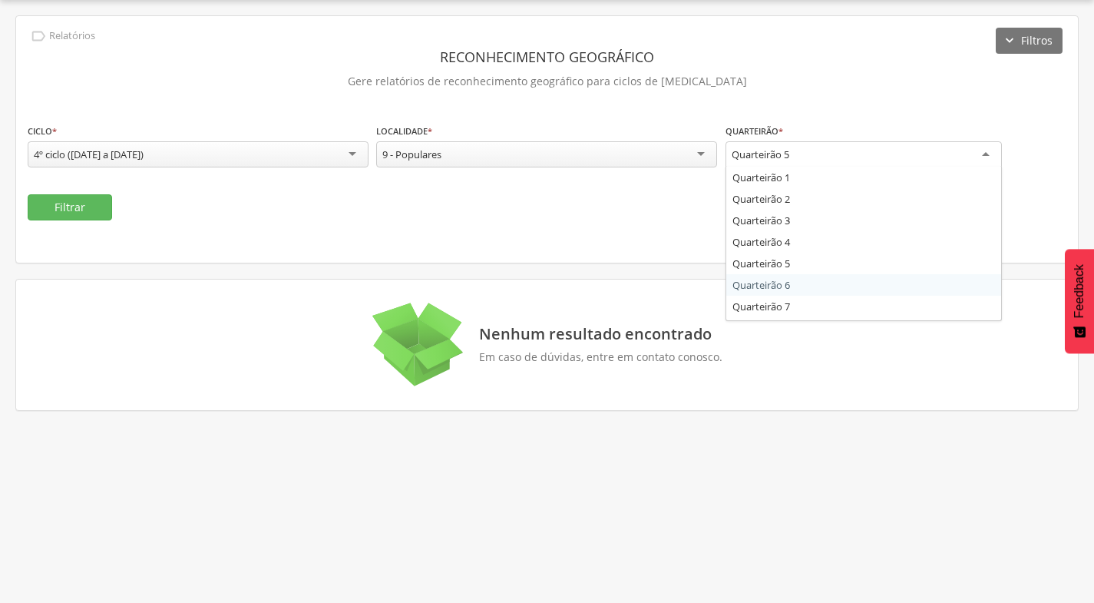
drag, startPoint x: 773, startPoint y: 288, endPoint x: 742, endPoint y: 285, distance: 31.6
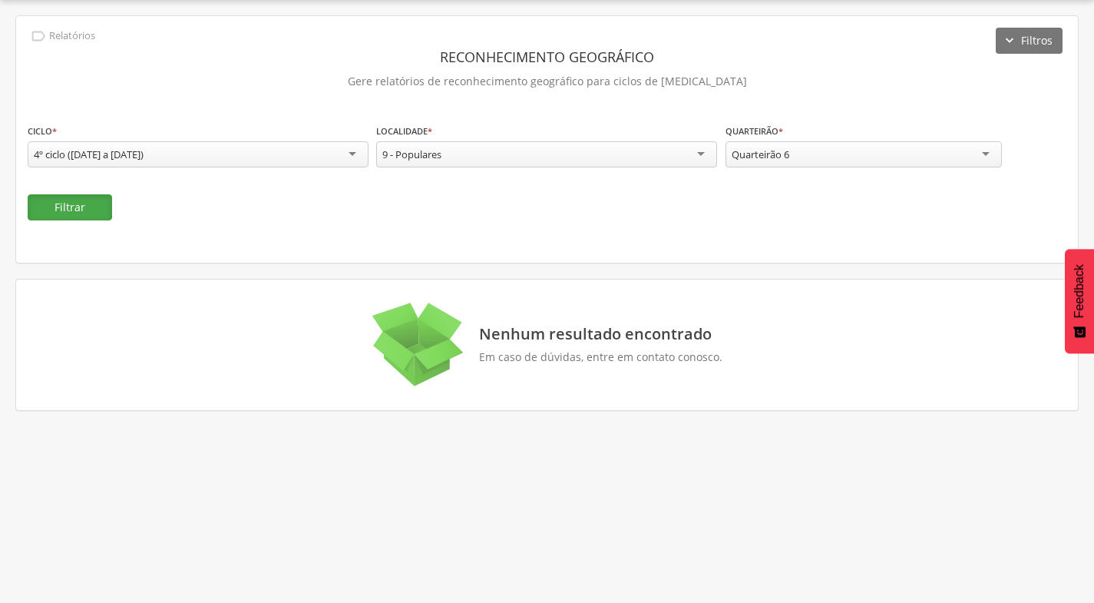
click at [51, 200] on button "Filtrar" at bounding box center [70, 207] width 84 height 26
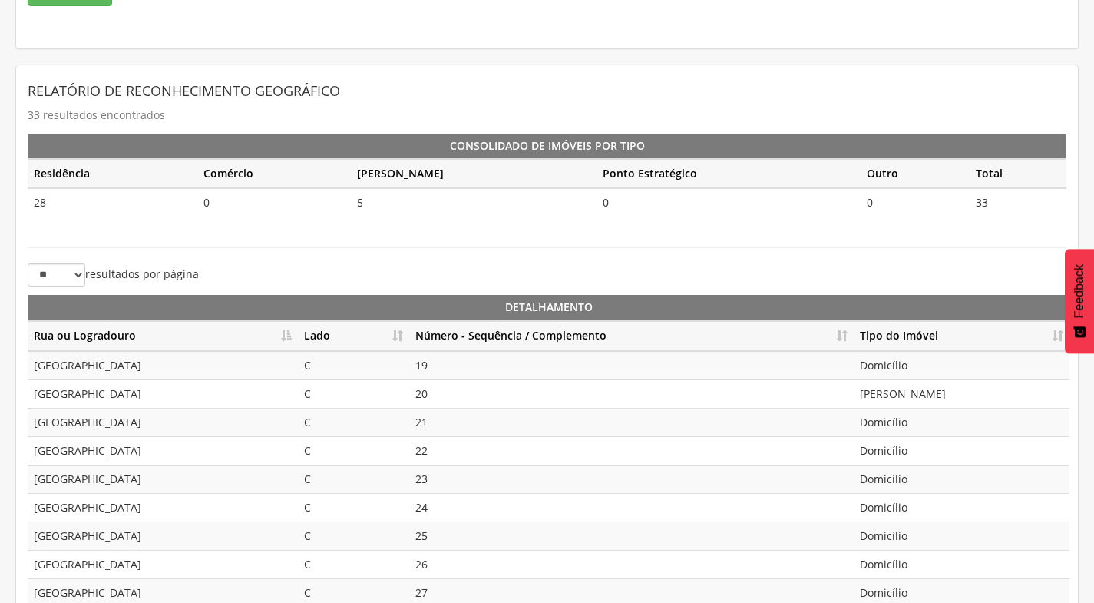
scroll to position [342, 0]
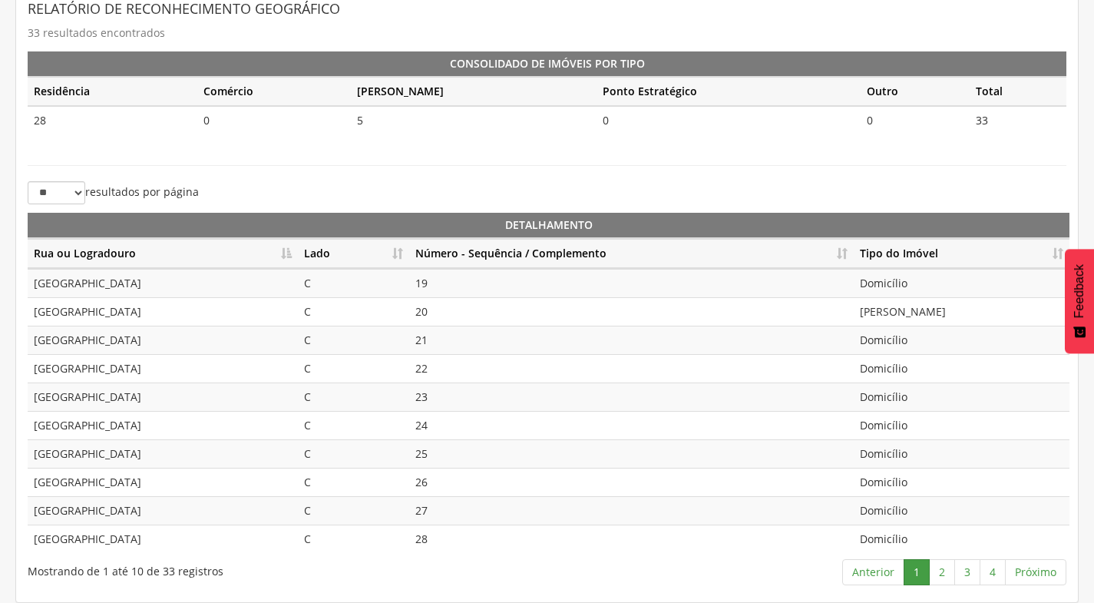
click at [847, 256] on th "Número - Sequência / Complemento" at bounding box center [631, 254] width 445 height 30
click at [943, 573] on link "2" at bounding box center [942, 572] width 26 height 26
click at [972, 572] on link "3" at bounding box center [967, 572] width 26 height 26
click at [1002, 580] on link "4" at bounding box center [993, 572] width 26 height 26
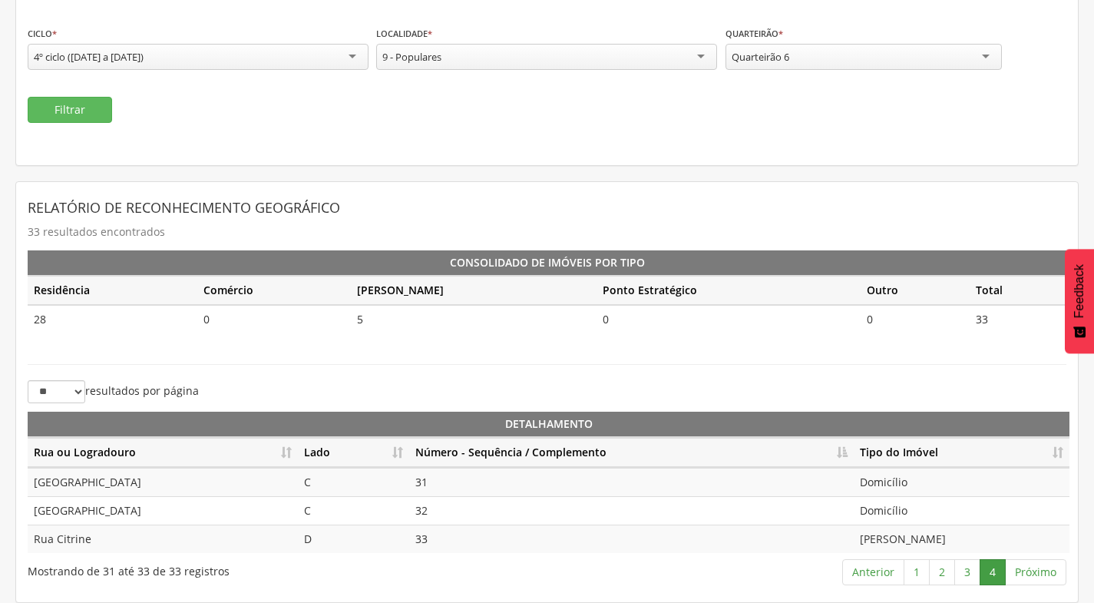
scroll to position [144, 0]
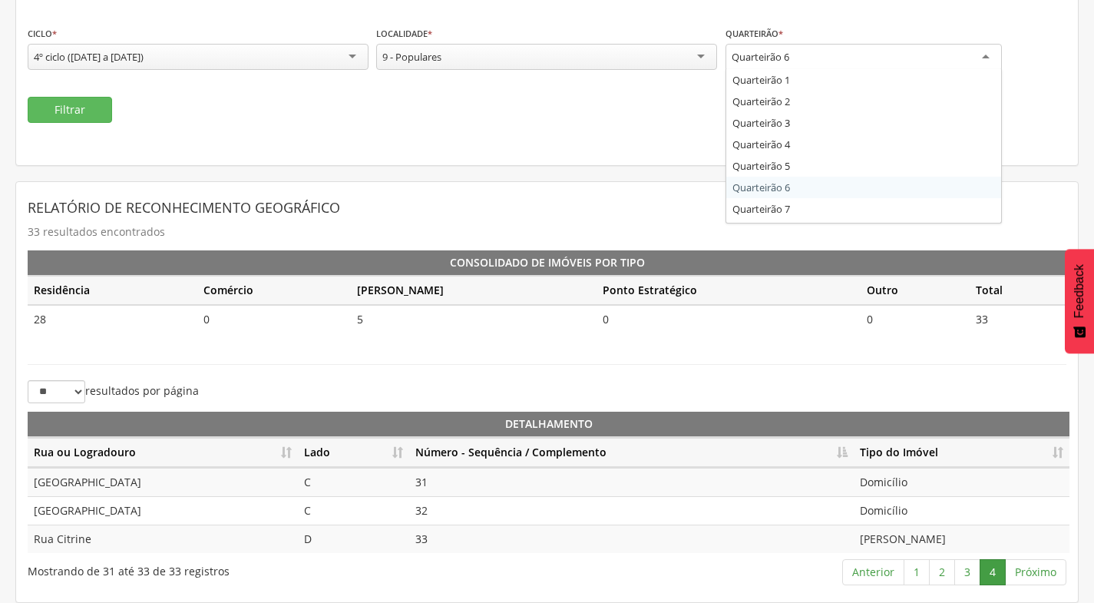
click at [851, 64] on div "Quarteirão 6" at bounding box center [864, 58] width 276 height 28
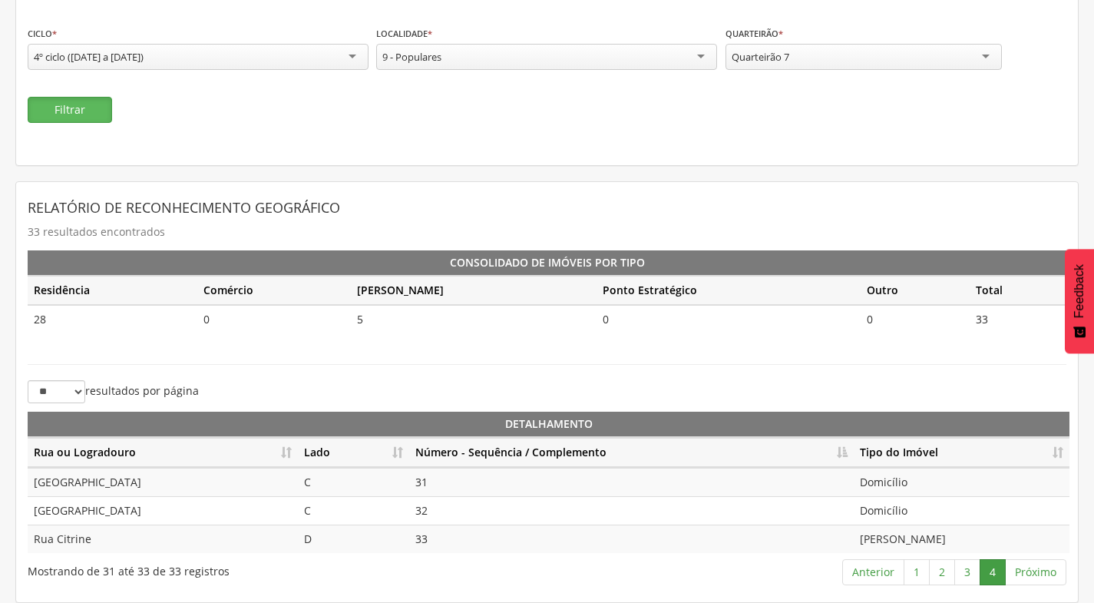
click at [94, 118] on button "Filtrar" at bounding box center [70, 110] width 84 height 26
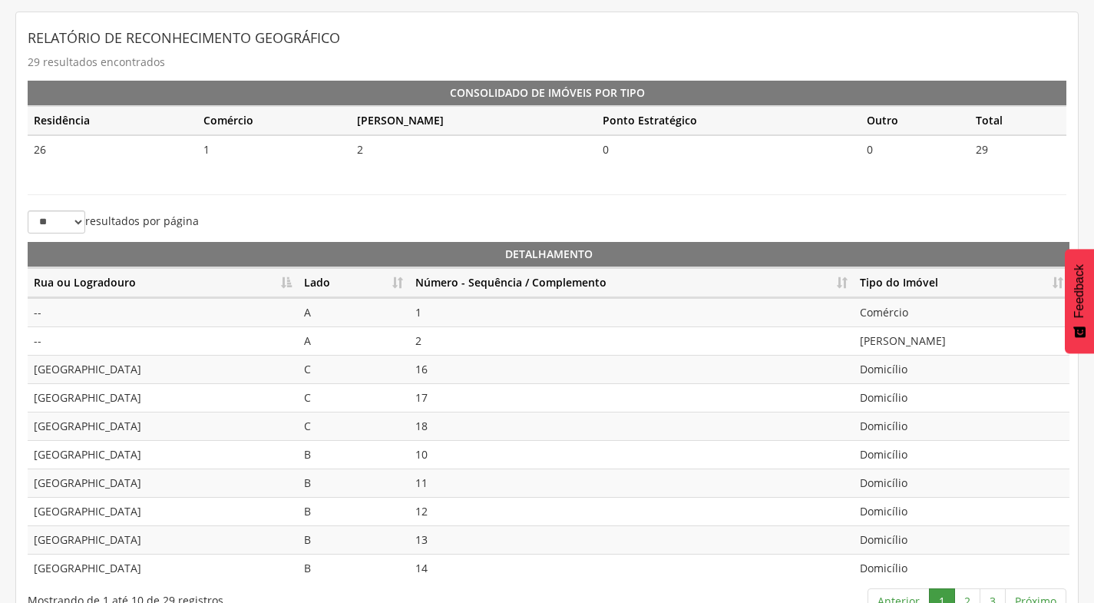
scroll to position [342, 0]
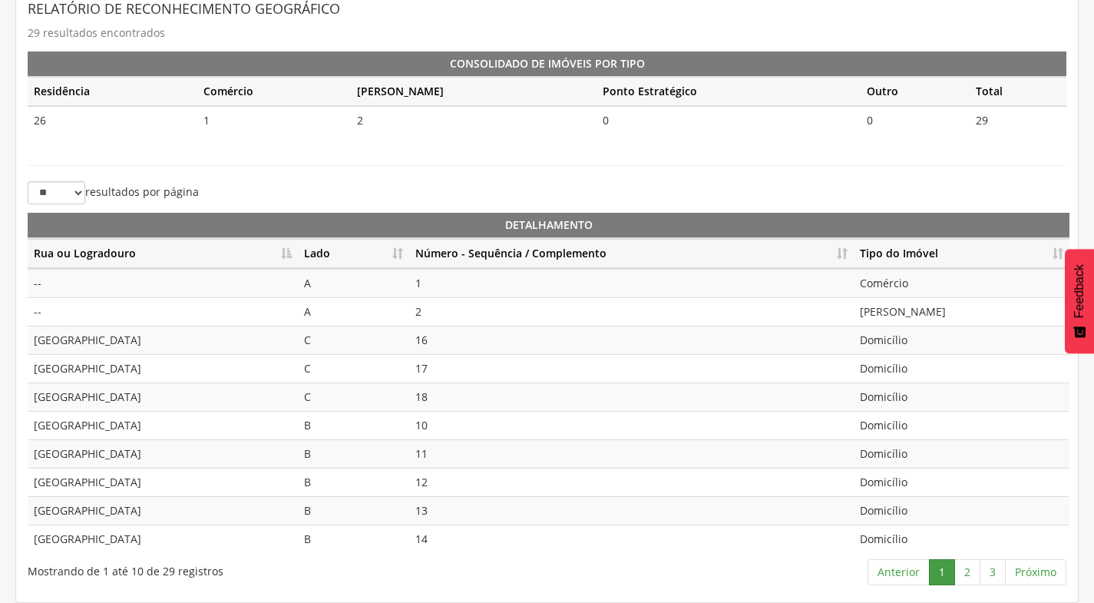
click at [837, 254] on th "Número - Sequência / Complemento" at bounding box center [631, 254] width 445 height 30
click at [970, 576] on link "2" at bounding box center [967, 572] width 26 height 26
click at [987, 573] on link "3" at bounding box center [993, 572] width 26 height 26
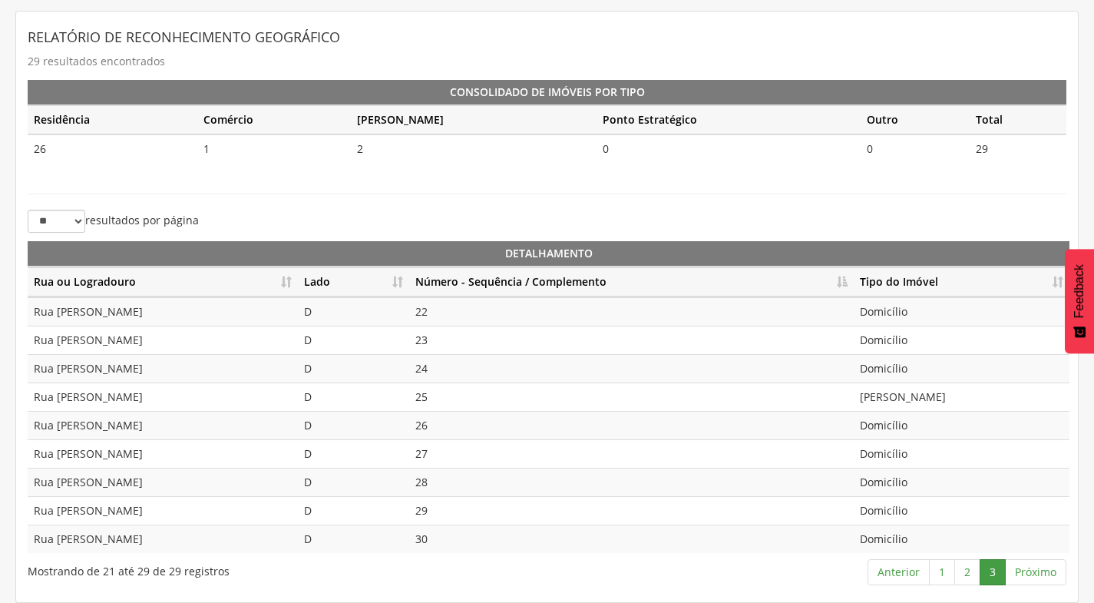
click at [426, 306] on td "22" at bounding box center [631, 311] width 445 height 28
click at [424, 346] on td "23" at bounding box center [631, 340] width 445 height 28
click at [428, 371] on td "24" at bounding box center [631, 368] width 445 height 28
click at [433, 399] on td "25" at bounding box center [631, 396] width 445 height 28
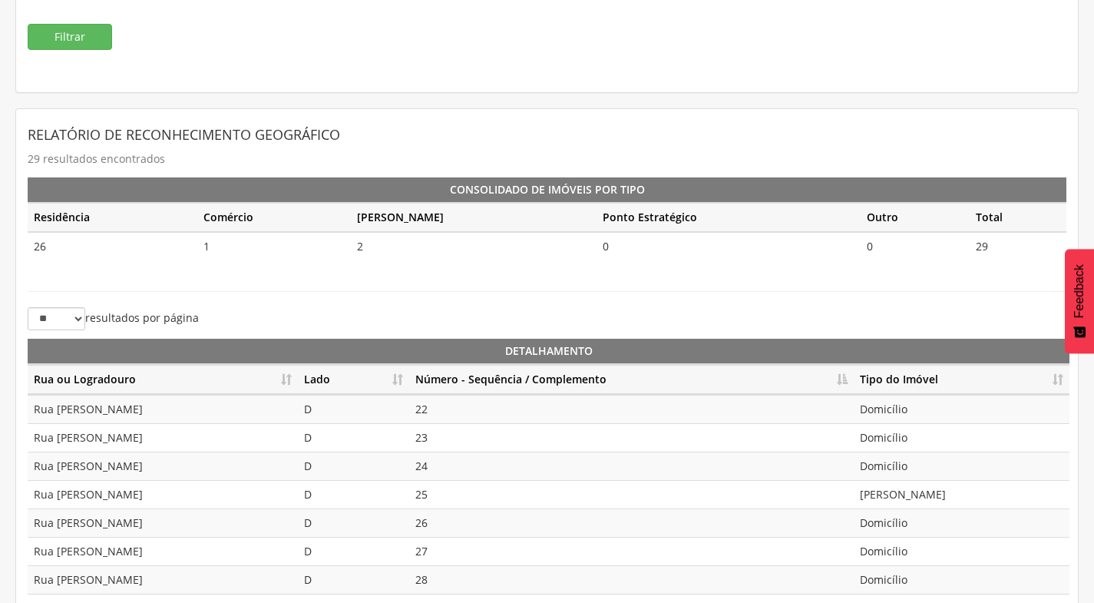
scroll to position [84, 0]
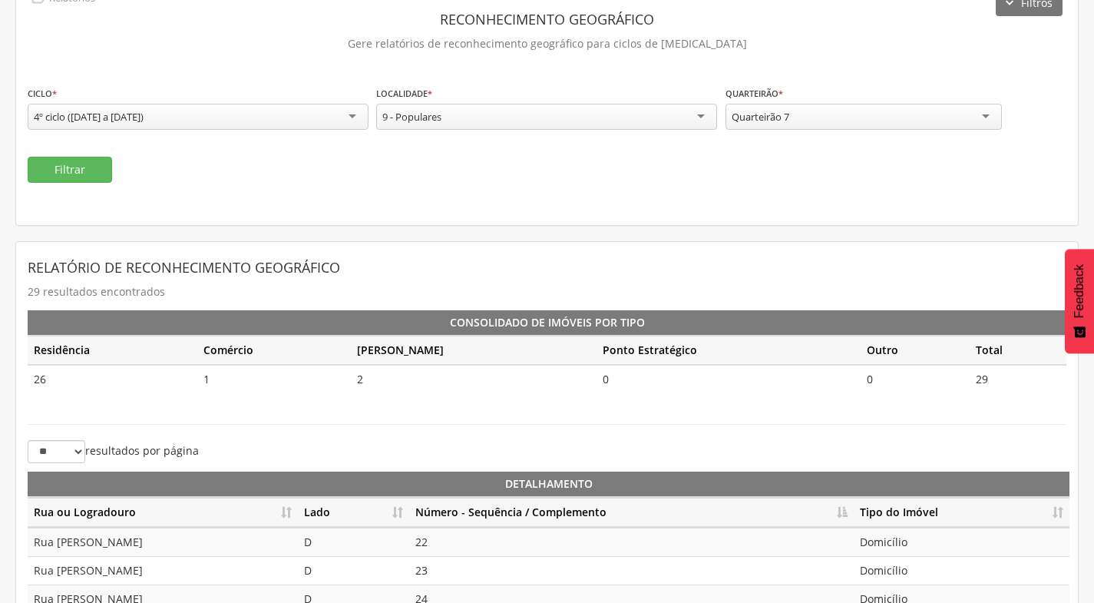
click at [847, 120] on div "Quarteirão 7" at bounding box center [864, 117] width 276 height 26
click at [289, 183] on div "**********" at bounding box center [547, 102] width 1062 height 246
click at [868, 122] on div "Quarteirão 7" at bounding box center [864, 117] width 276 height 26
drag, startPoint x: 783, startPoint y: 273, endPoint x: 768, endPoint y: 274, distance: 14.7
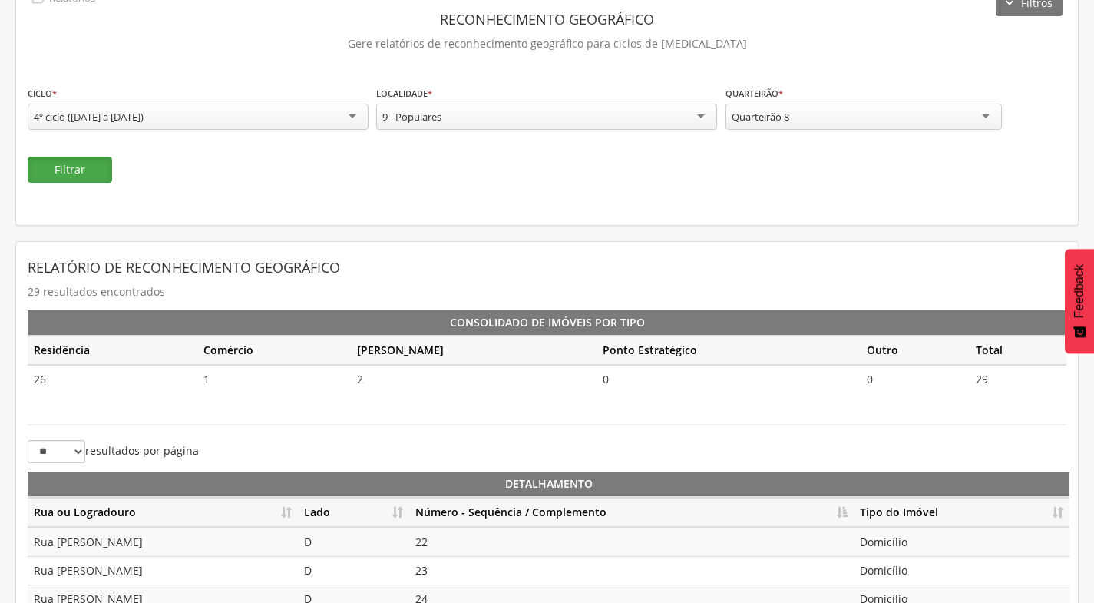
click at [94, 171] on button "Filtrar" at bounding box center [70, 170] width 84 height 26
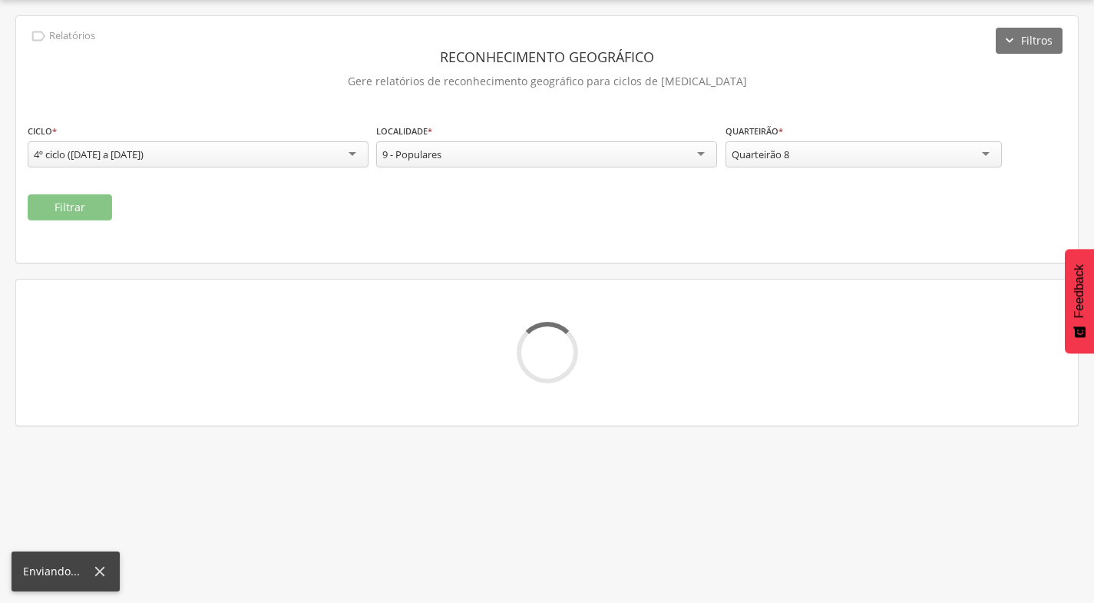
scroll to position [46, 0]
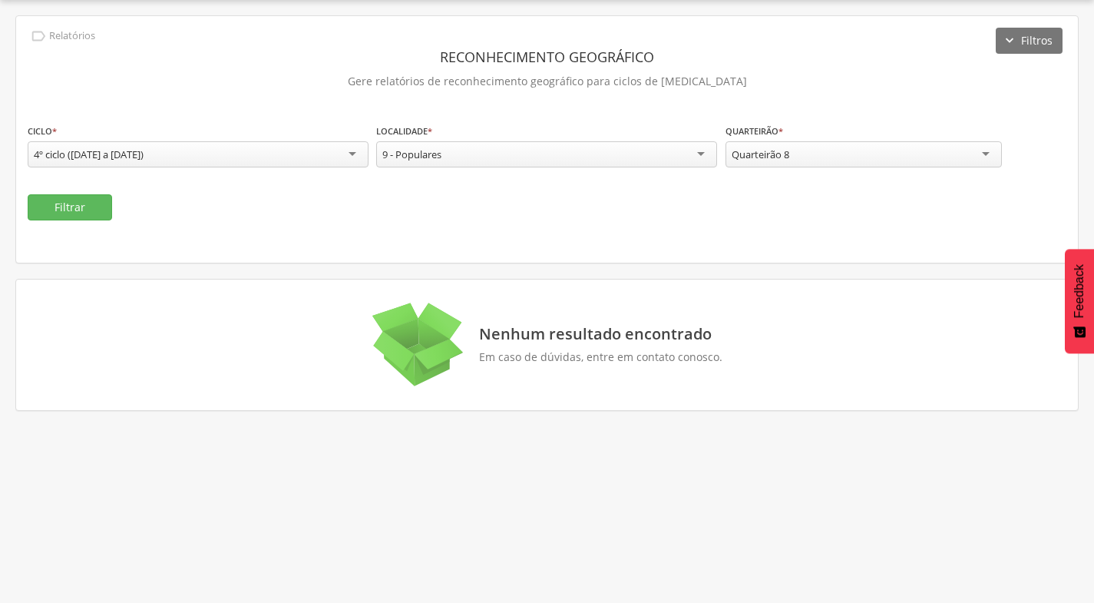
click at [902, 159] on div "Quarteirão 8" at bounding box center [864, 154] width 276 height 26
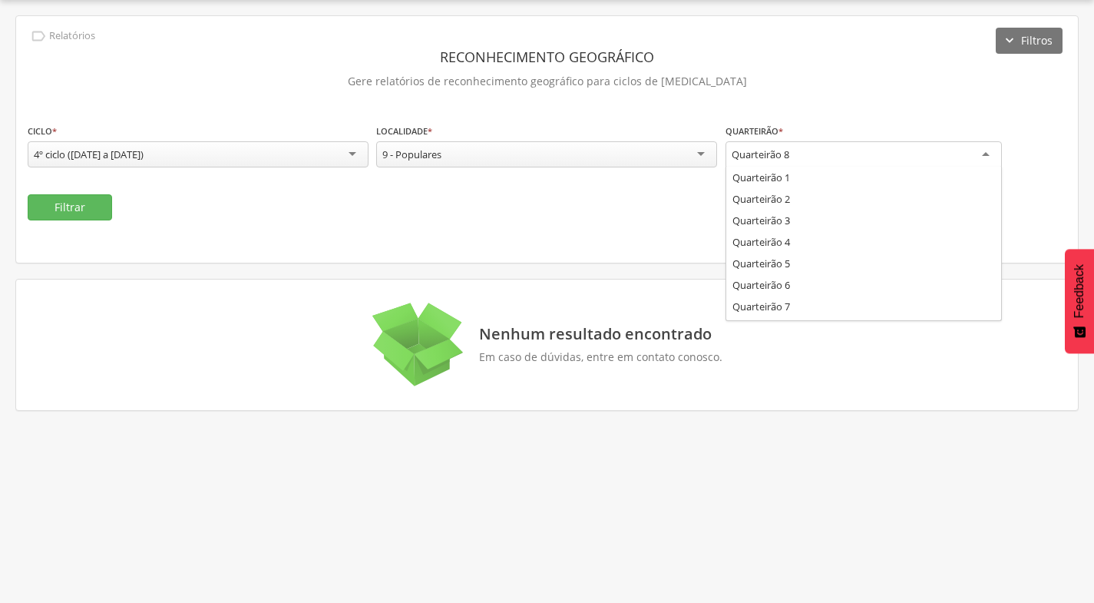
scroll to position [0, 0]
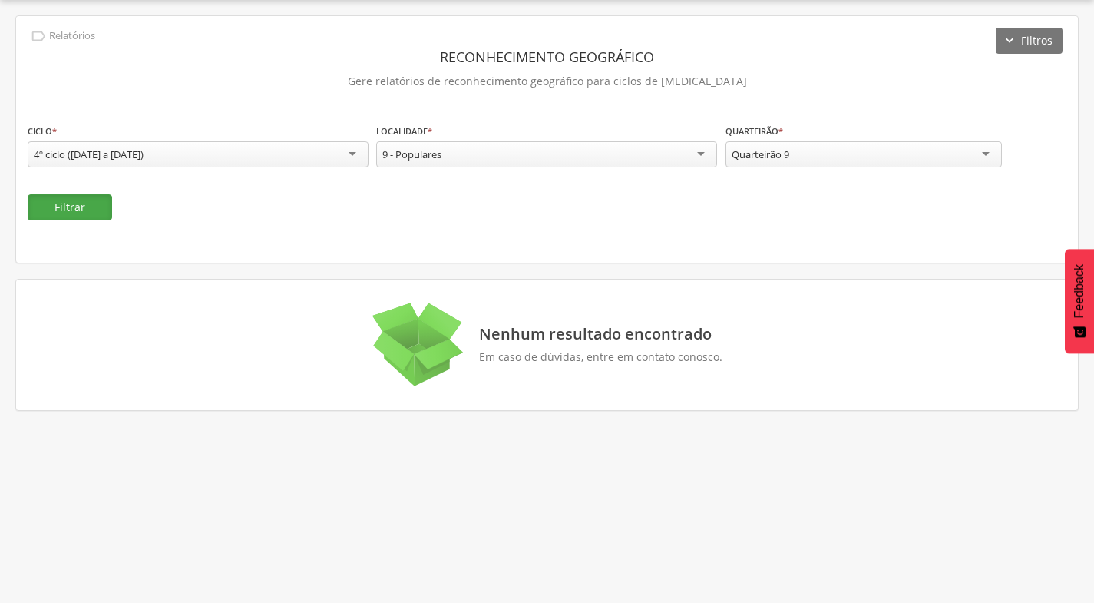
click at [72, 196] on button "Filtrar" at bounding box center [70, 207] width 84 height 26
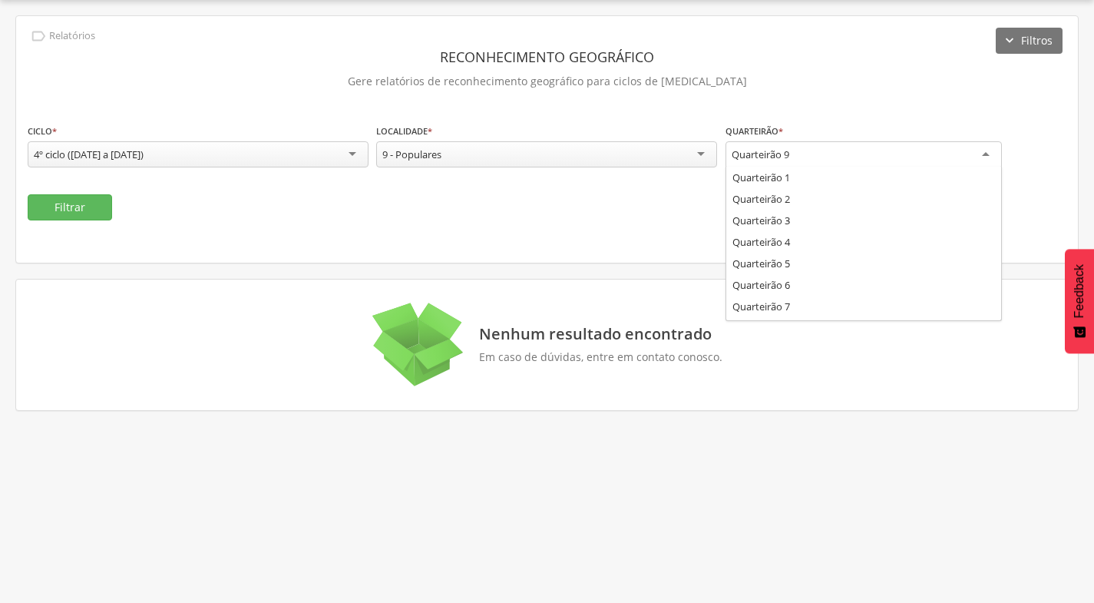
click at [864, 160] on div "Quarteirão 9" at bounding box center [864, 155] width 276 height 28
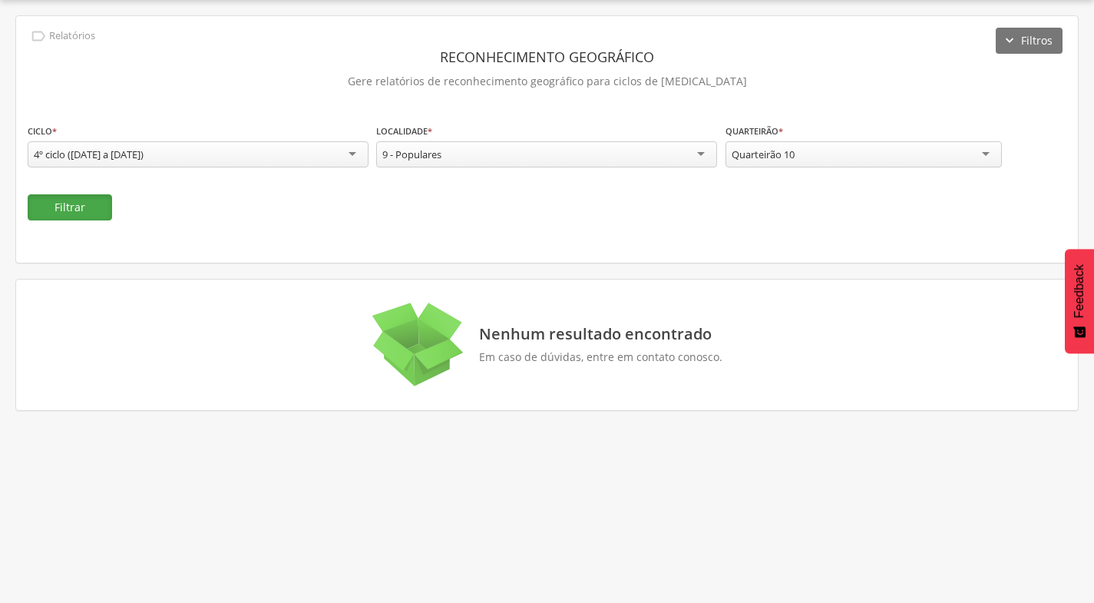
click at [74, 213] on button "Filtrar" at bounding box center [70, 207] width 84 height 26
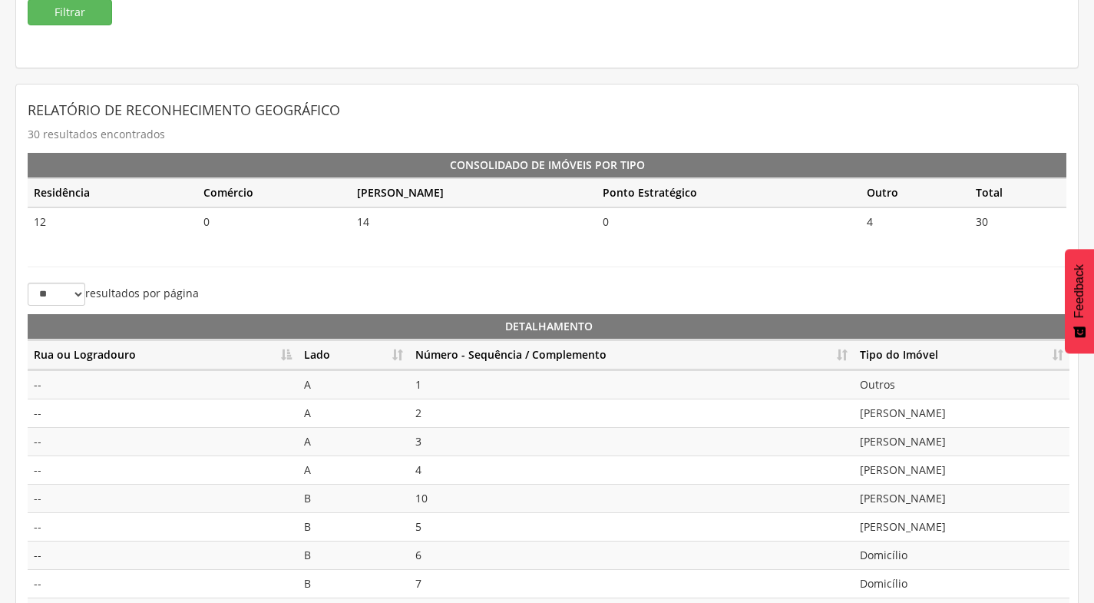
scroll to position [276, 0]
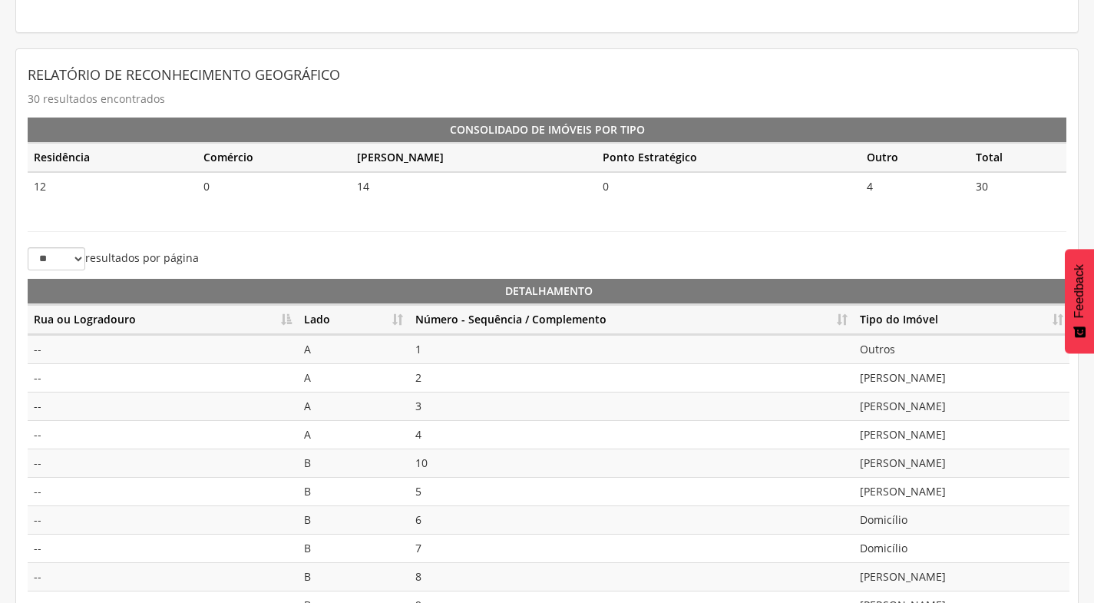
click at [838, 322] on th "Número - Sequência / Complemento" at bounding box center [631, 320] width 445 height 30
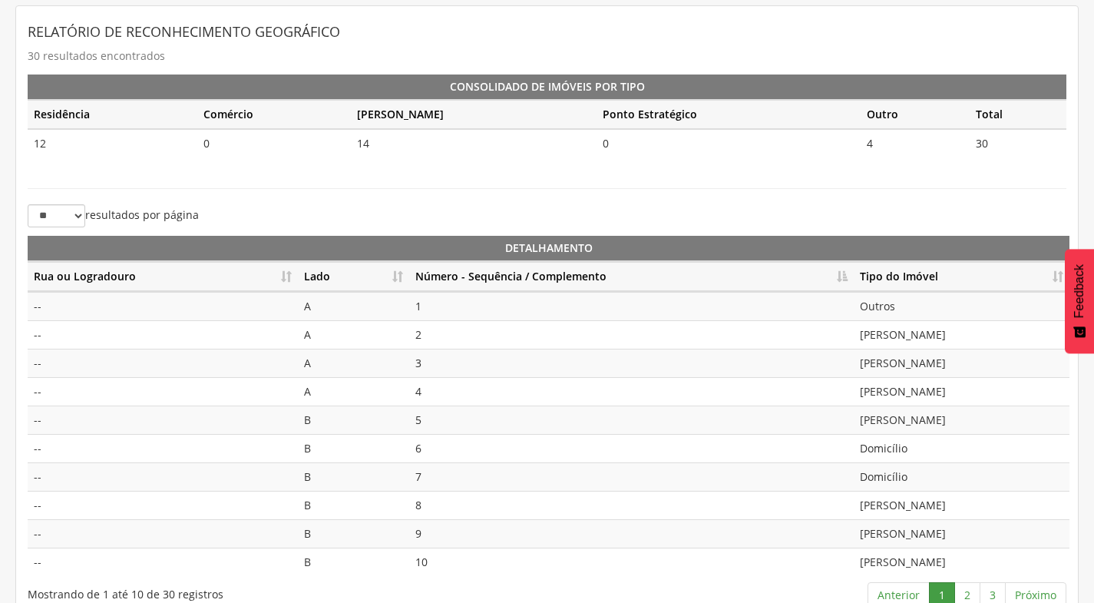
scroll to position [342, 0]
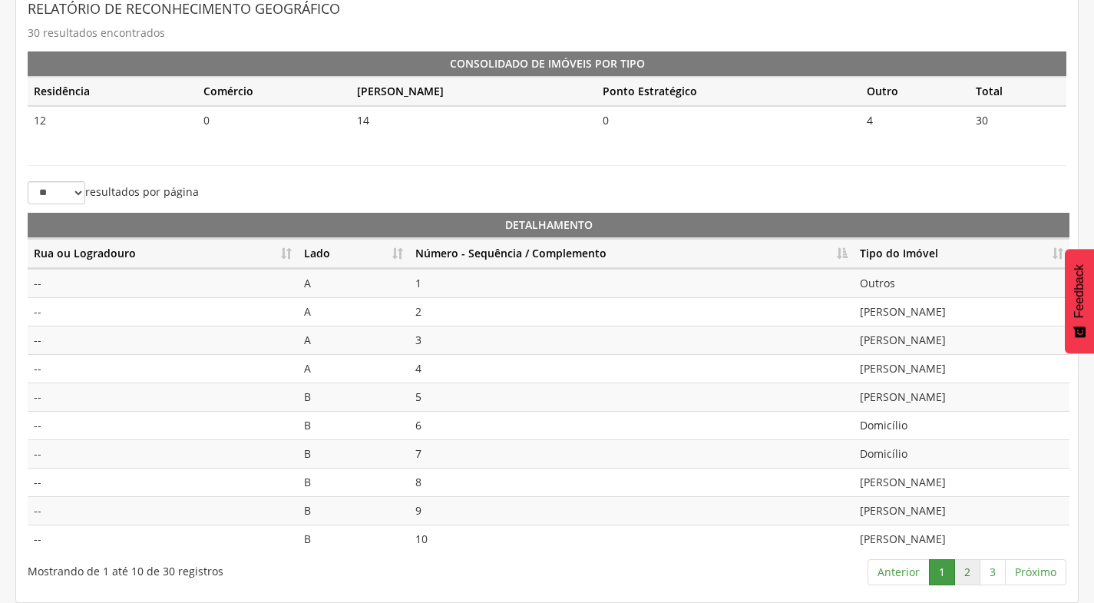
click at [966, 573] on link "2" at bounding box center [967, 572] width 26 height 26
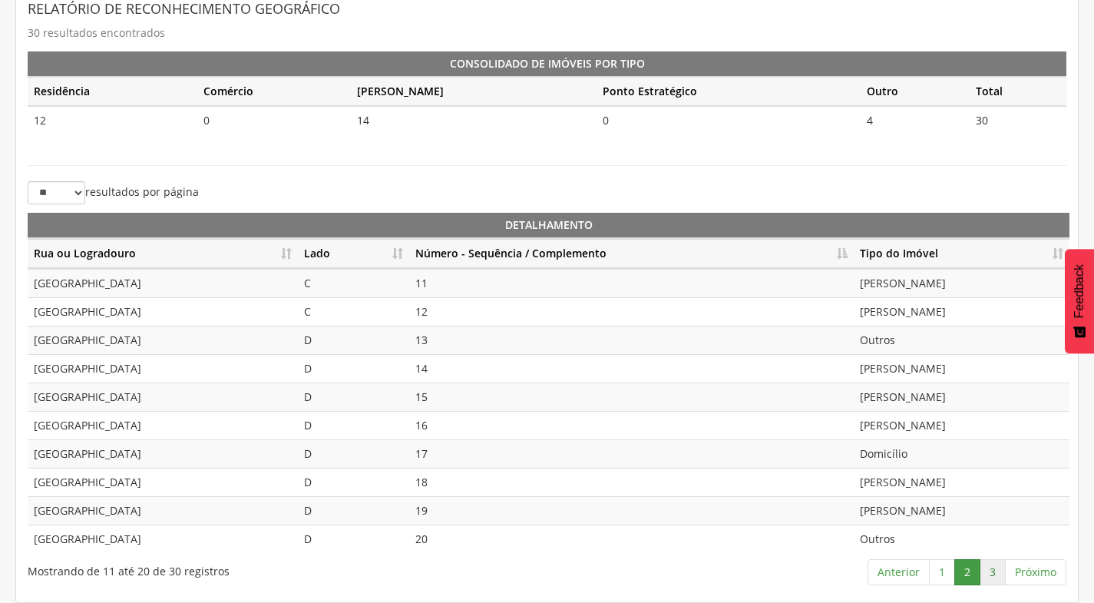
click at [987, 570] on link "3" at bounding box center [993, 572] width 26 height 26
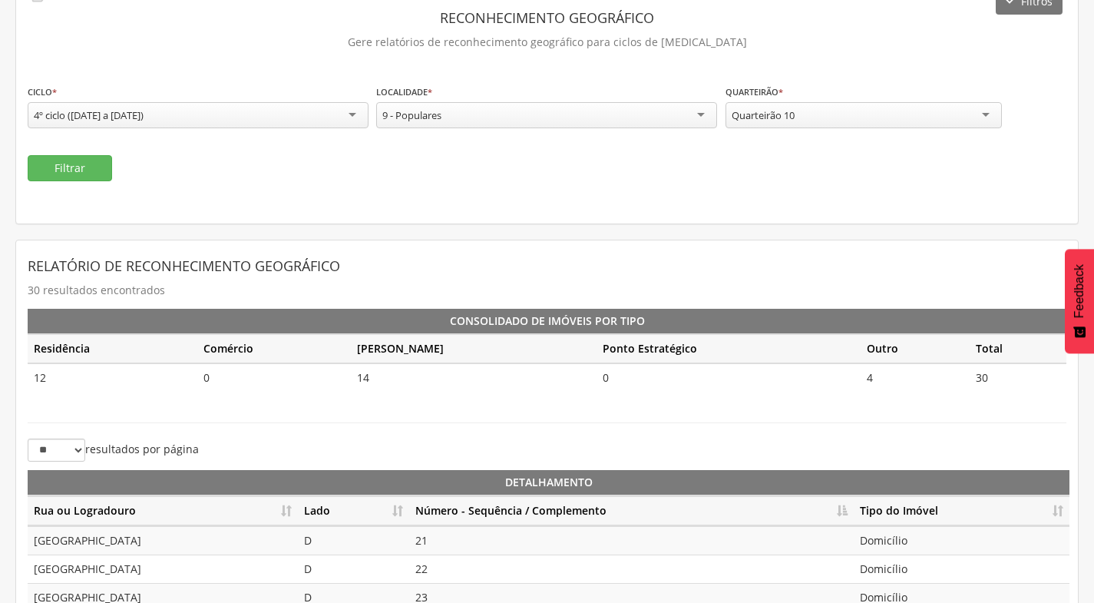
scroll to position [35, 0]
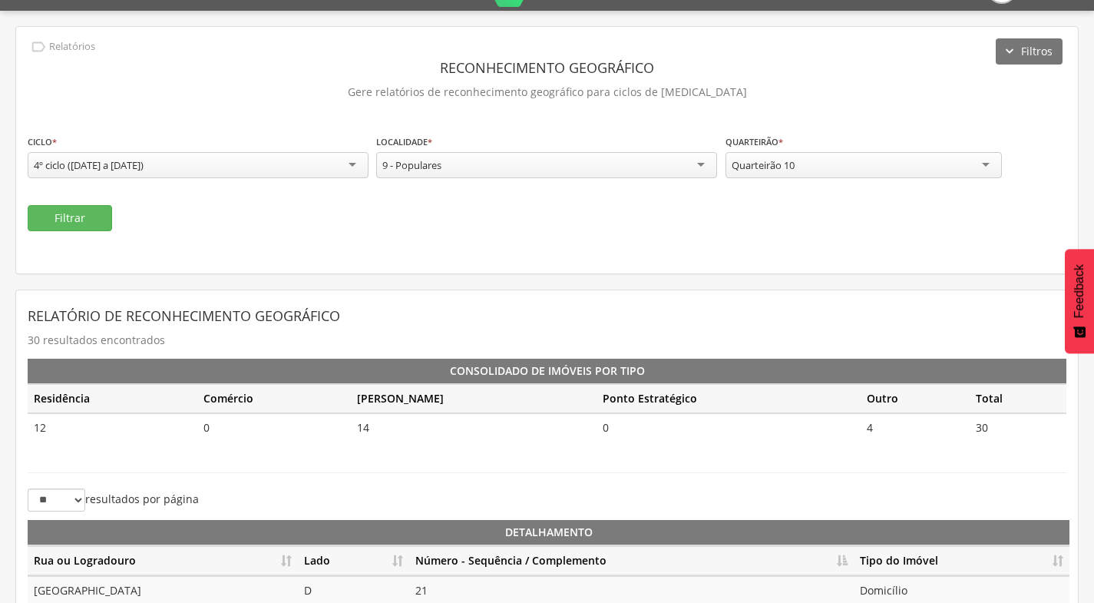
click at [894, 177] on div "Quarteirão 10 Quarteirão 1 Quarteirão 2 Quarteirão 3 Quarteirão 4 Quarteirão 5 …" at bounding box center [864, 165] width 276 height 26
click at [74, 206] on button "Filtrar" at bounding box center [70, 218] width 84 height 26
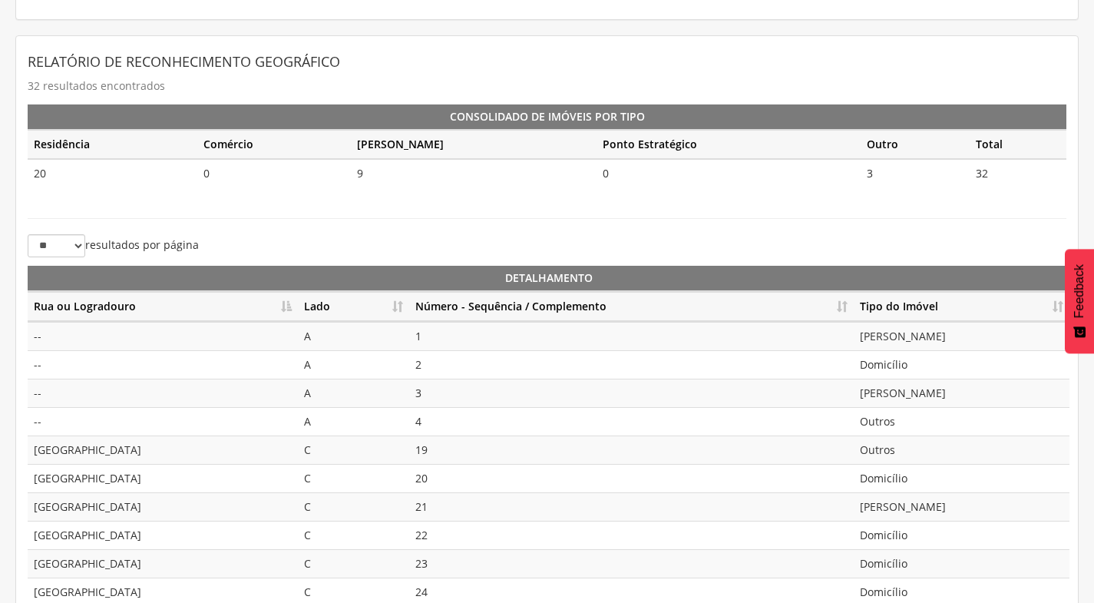
scroll to position [342, 0]
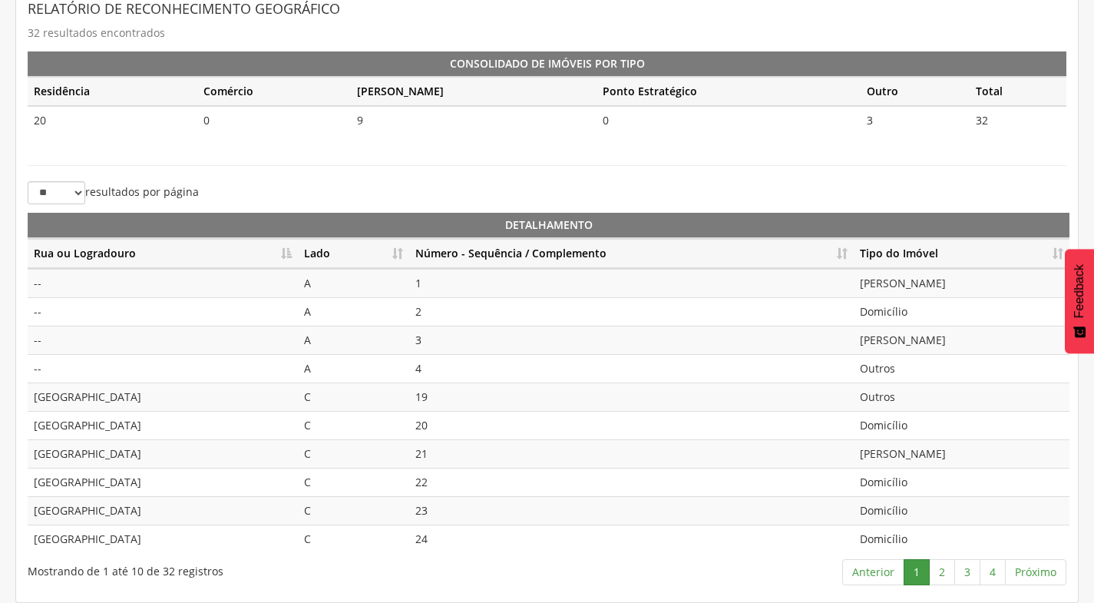
click at [844, 257] on th "Número - Sequência / Complemento" at bounding box center [631, 254] width 445 height 30
click at [947, 576] on link "2" at bounding box center [942, 572] width 26 height 26
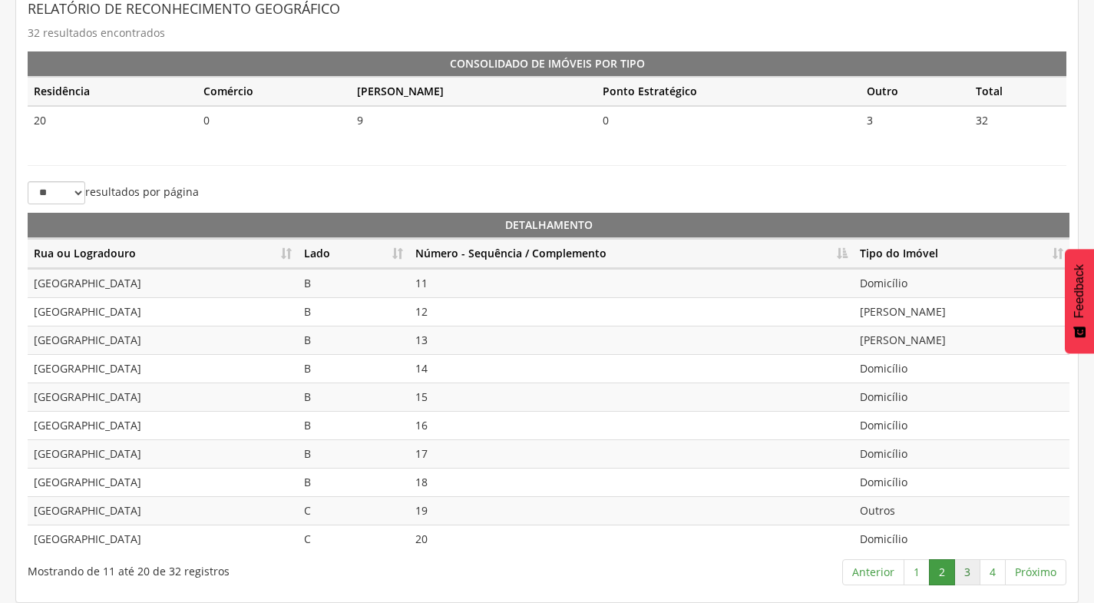
click at [967, 577] on link "3" at bounding box center [967, 572] width 26 height 26
click at [994, 570] on link "4" at bounding box center [993, 572] width 26 height 26
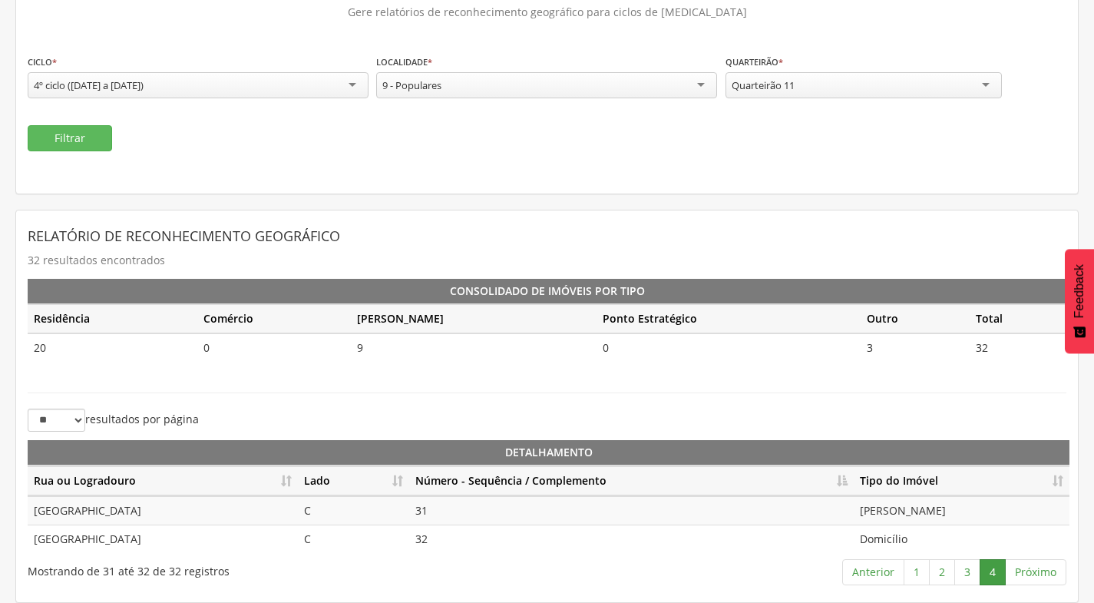
scroll to position [115, 0]
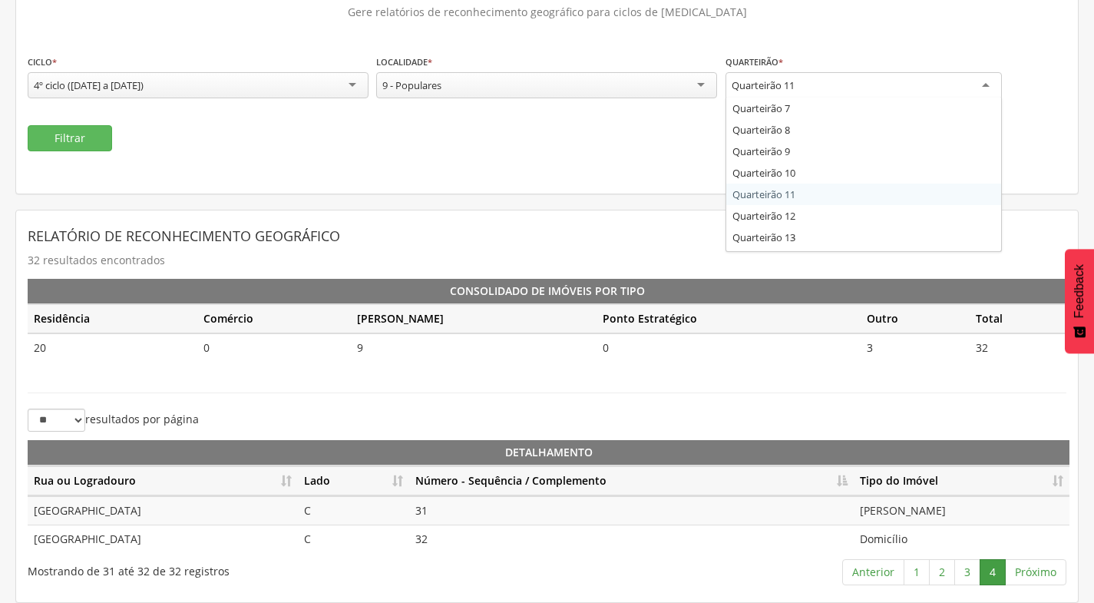
click at [805, 88] on div "Quarteirão 11" at bounding box center [864, 86] width 276 height 28
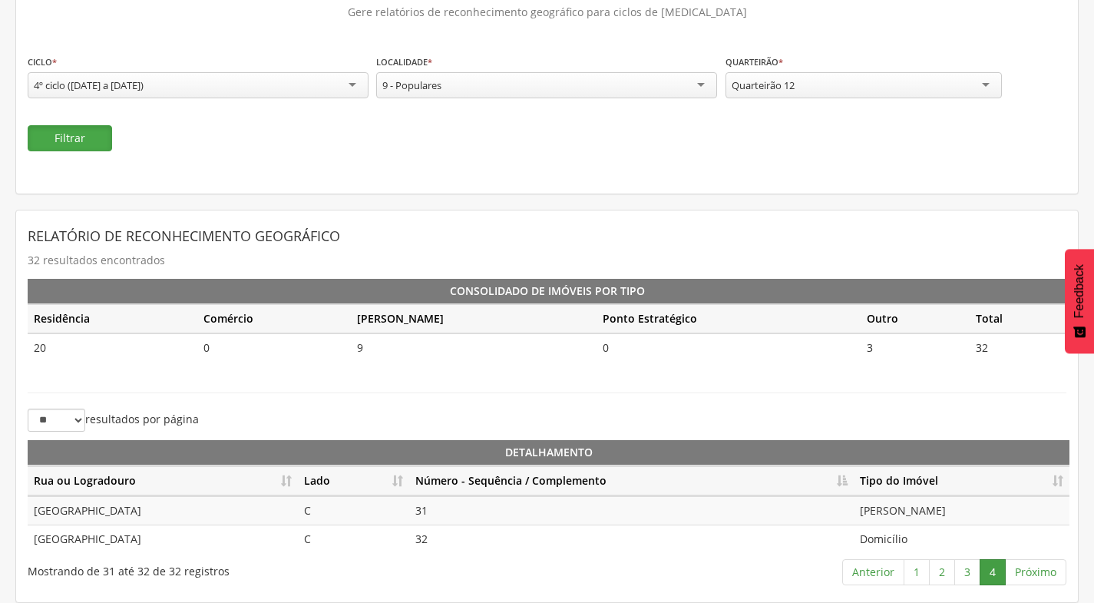
click at [90, 137] on button "Filtrar" at bounding box center [70, 138] width 84 height 26
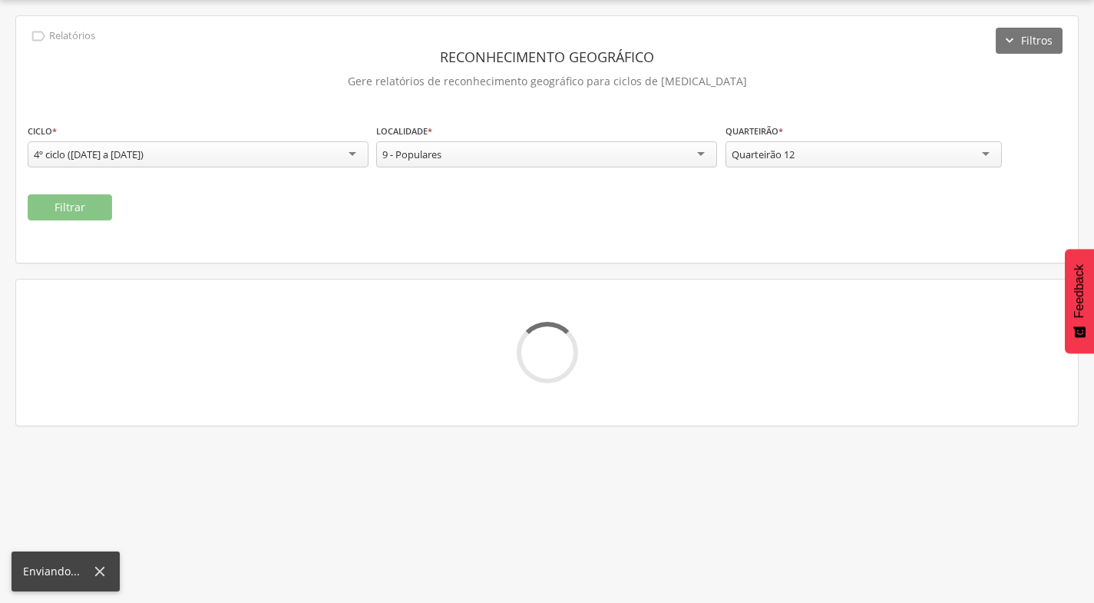
scroll to position [46, 0]
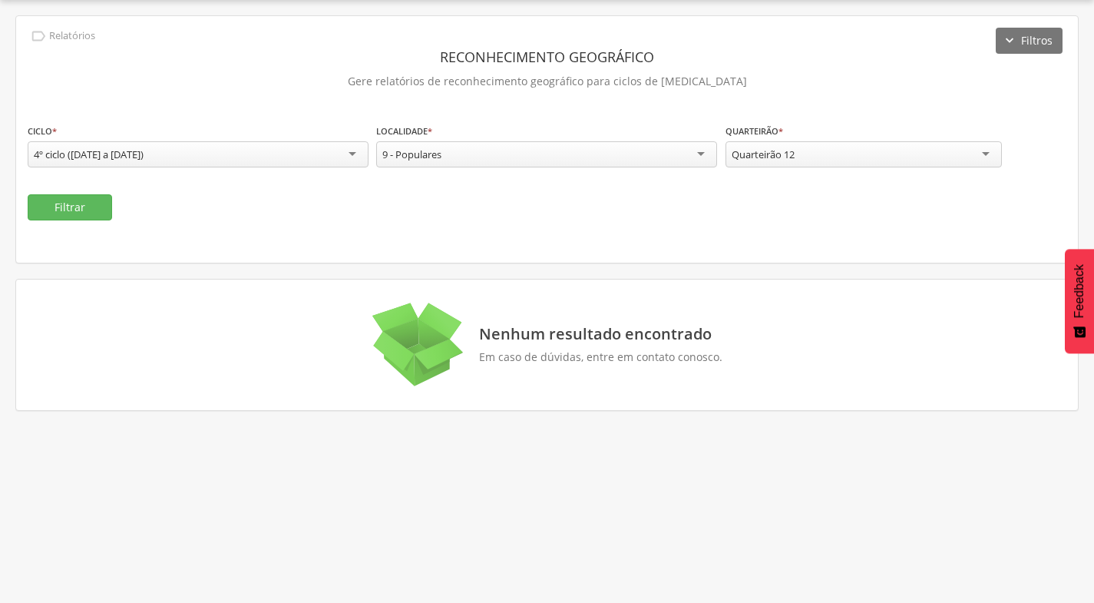
click at [801, 149] on div "Quarteirão 12" at bounding box center [864, 154] width 276 height 26
click at [89, 208] on button "Filtrar" at bounding box center [70, 207] width 84 height 26
click at [875, 156] on div "Quarteirão 13" at bounding box center [864, 154] width 276 height 26
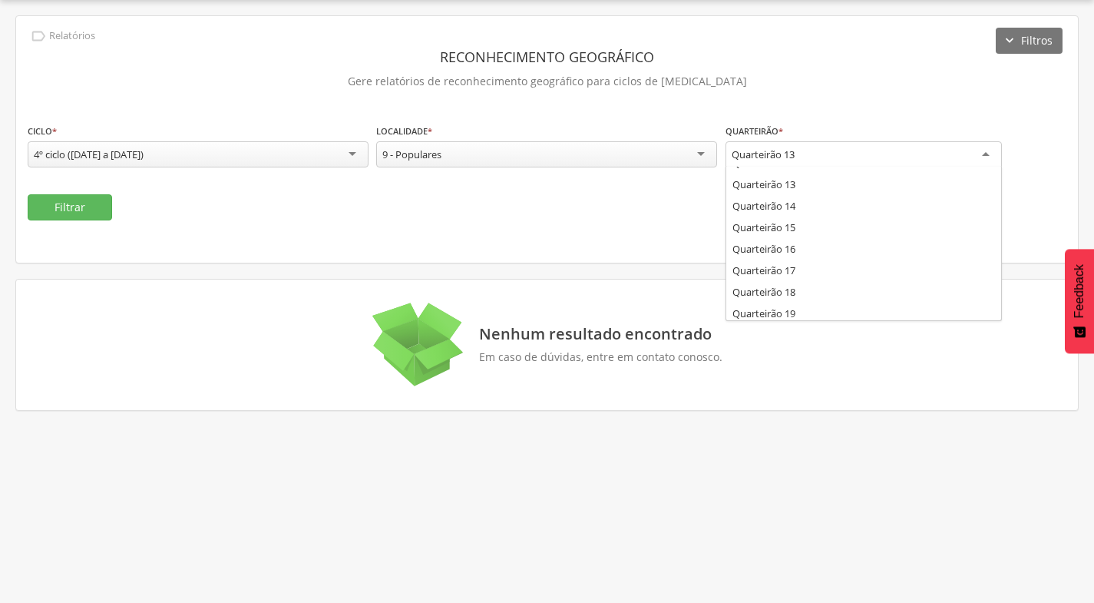
scroll to position [255, 0]
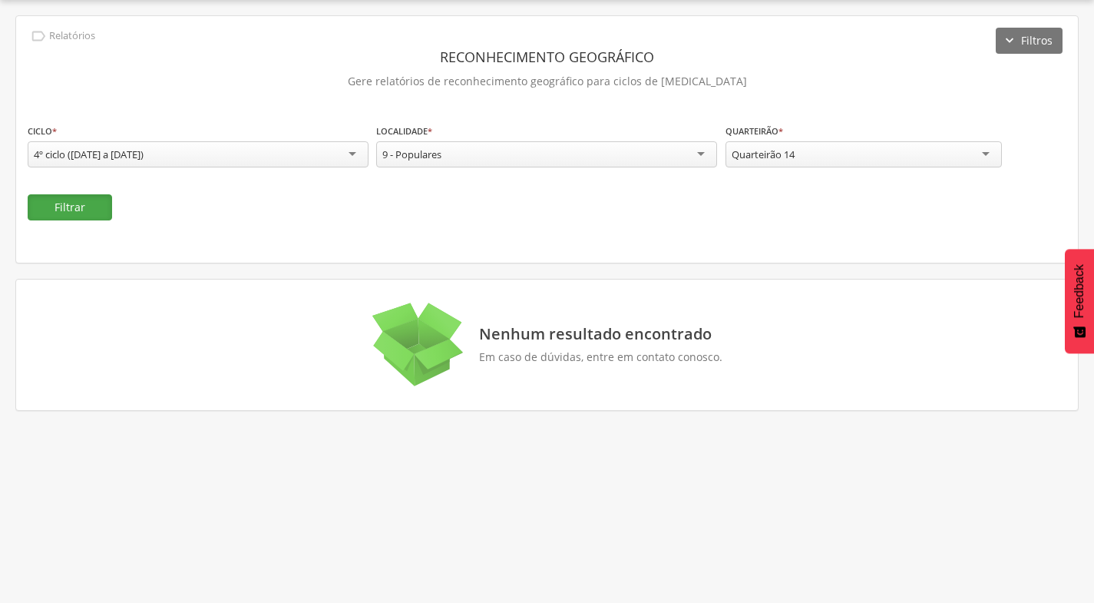
click at [65, 219] on button "Filtrar" at bounding box center [70, 207] width 84 height 26
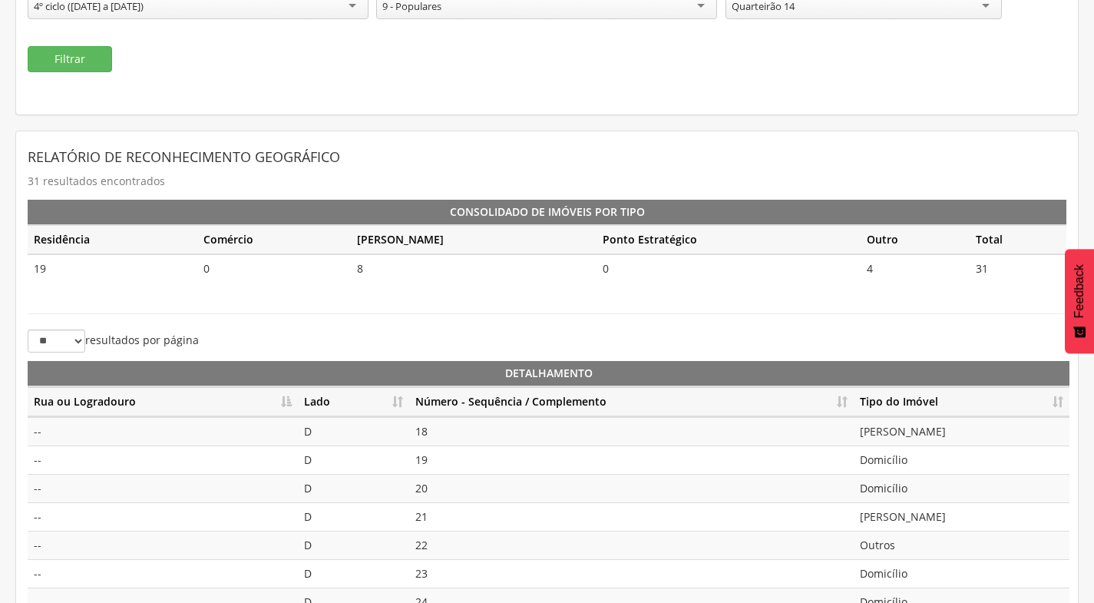
scroll to position [200, 0]
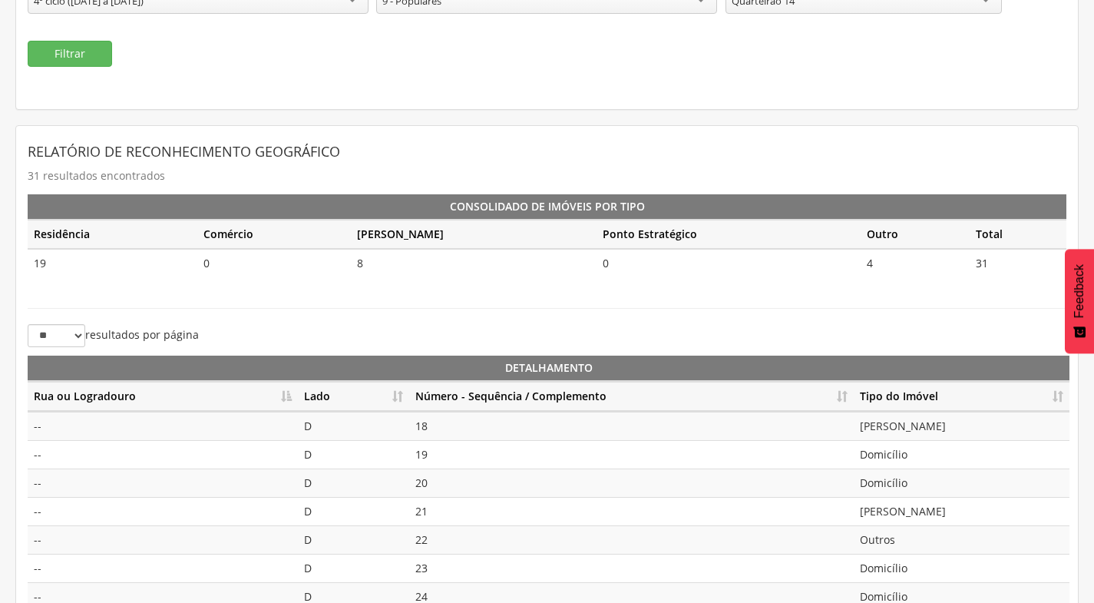
click at [841, 402] on th "Número - Sequência / Complemento" at bounding box center [631, 397] width 445 height 30
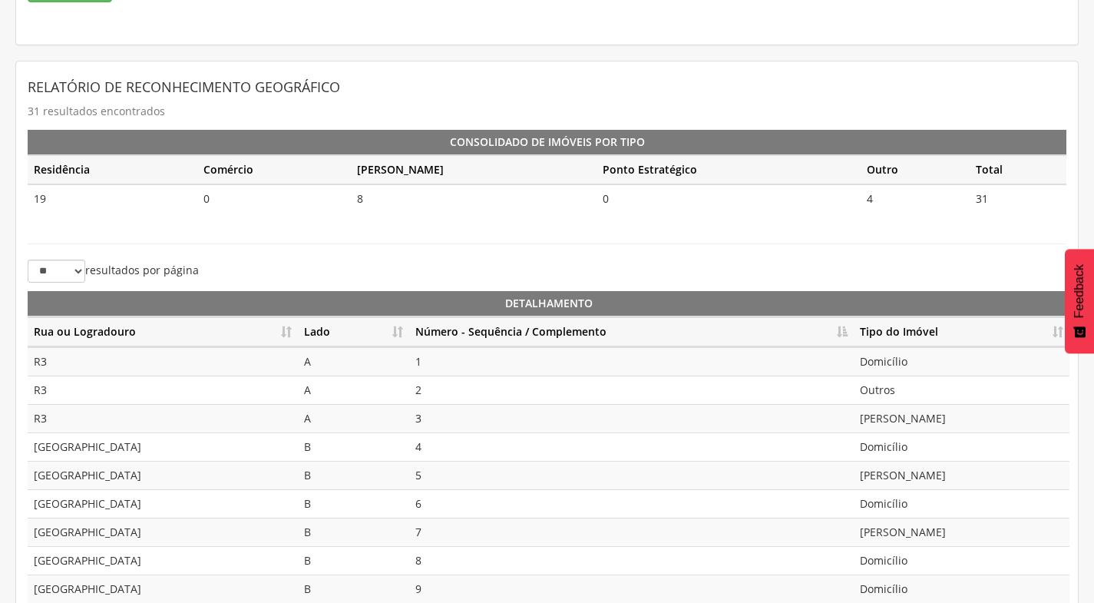
scroll to position [342, 0]
